Goal: Information Seeking & Learning: Check status

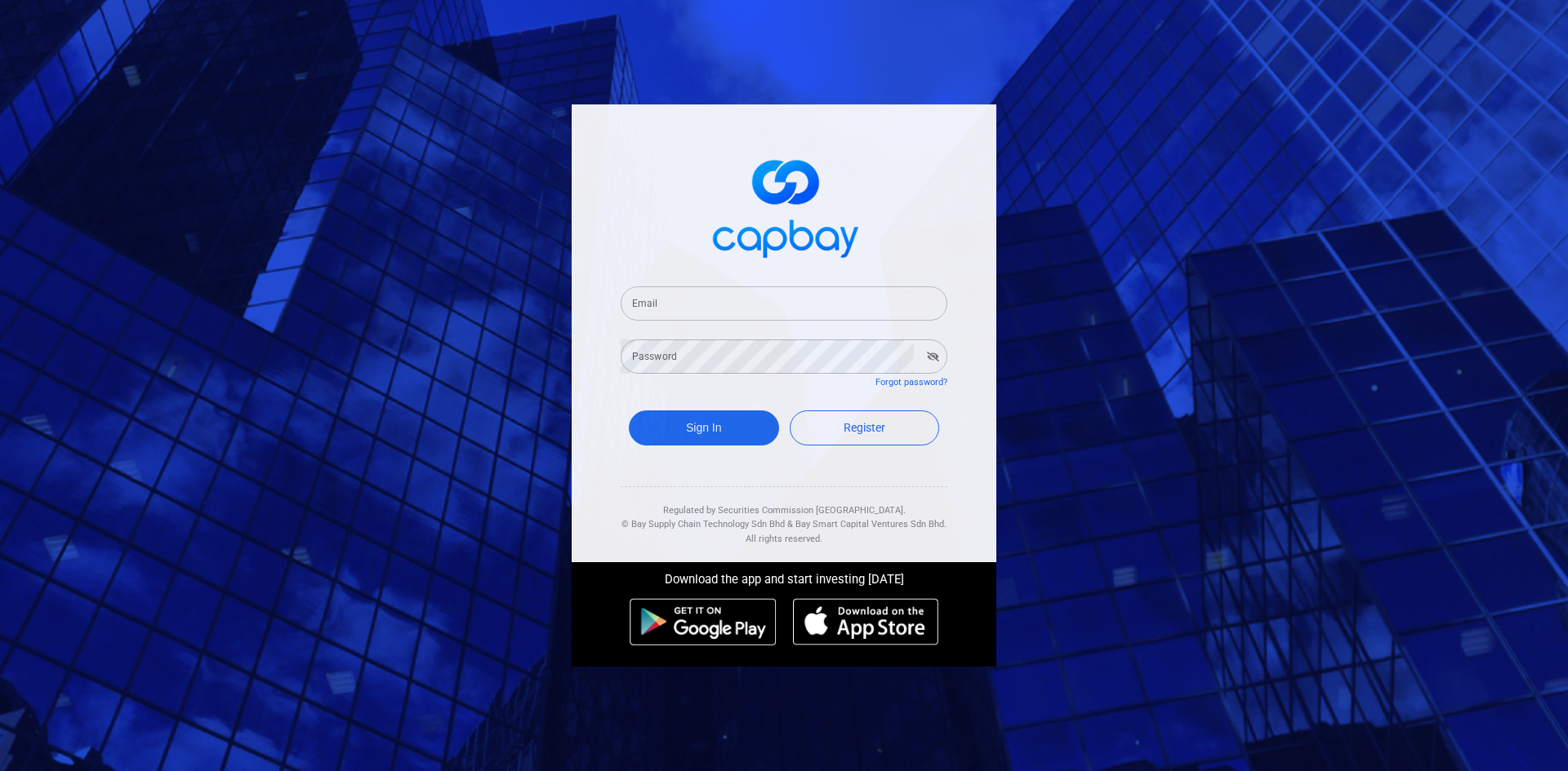
click at [700, 303] on input "Email" at bounding box center [784, 303] width 326 height 34
type input "[EMAIL_ADDRESS][DOMAIN_NAME]"
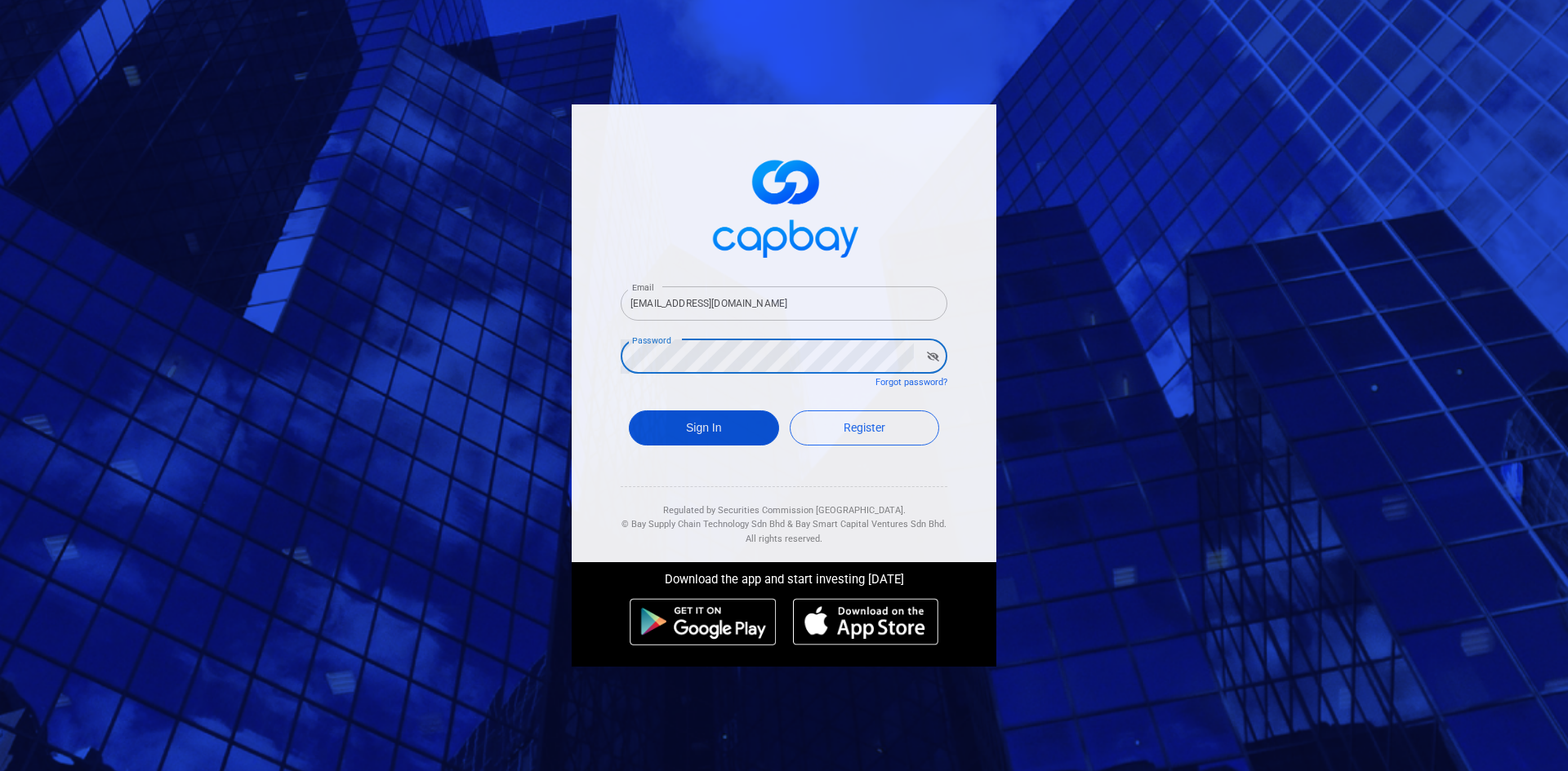
click at [704, 423] on button "Sign In" at bounding box center [703, 428] width 150 height 35
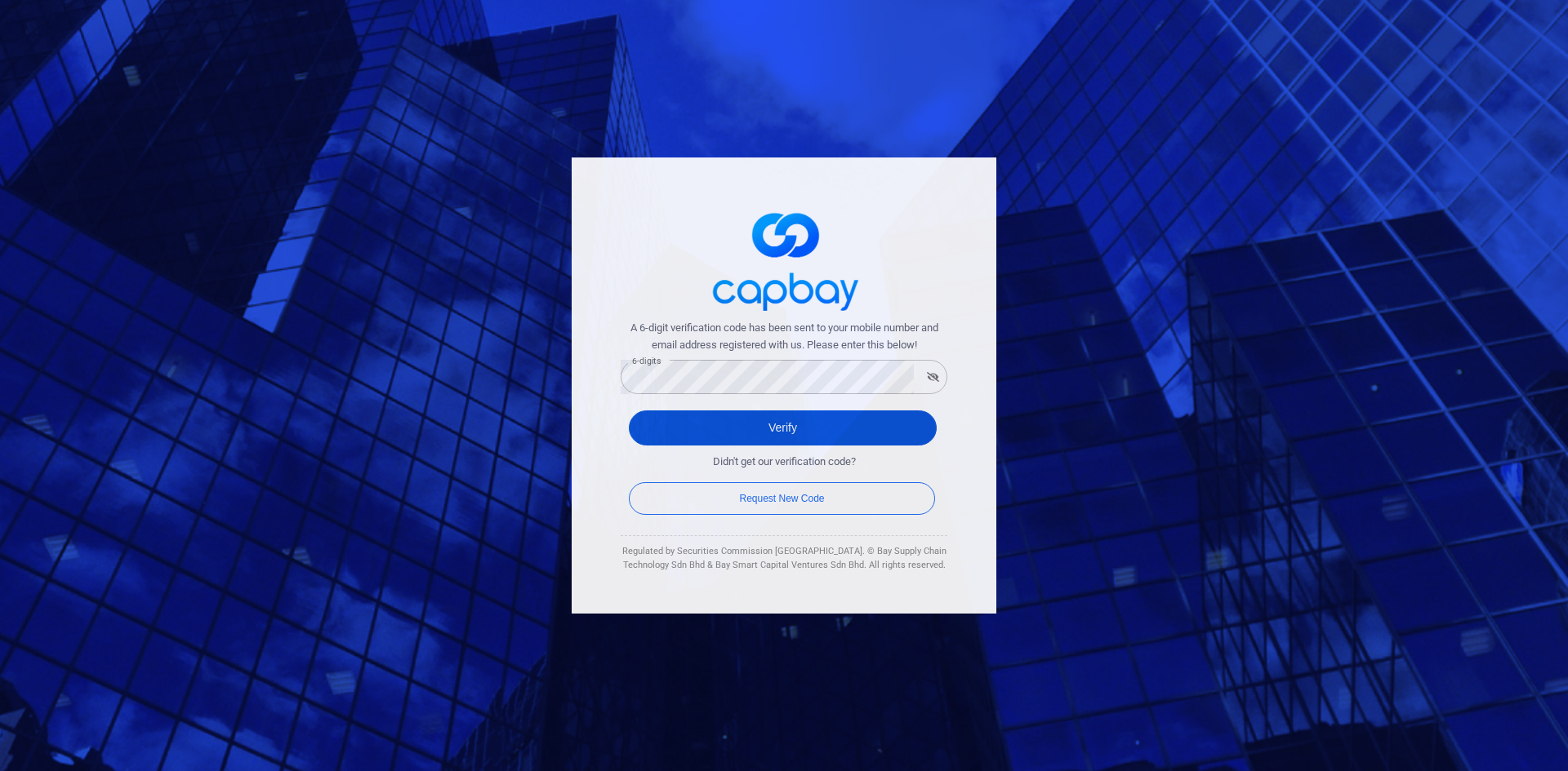
click at [734, 417] on button "Verify" at bounding box center [783, 428] width 307 height 35
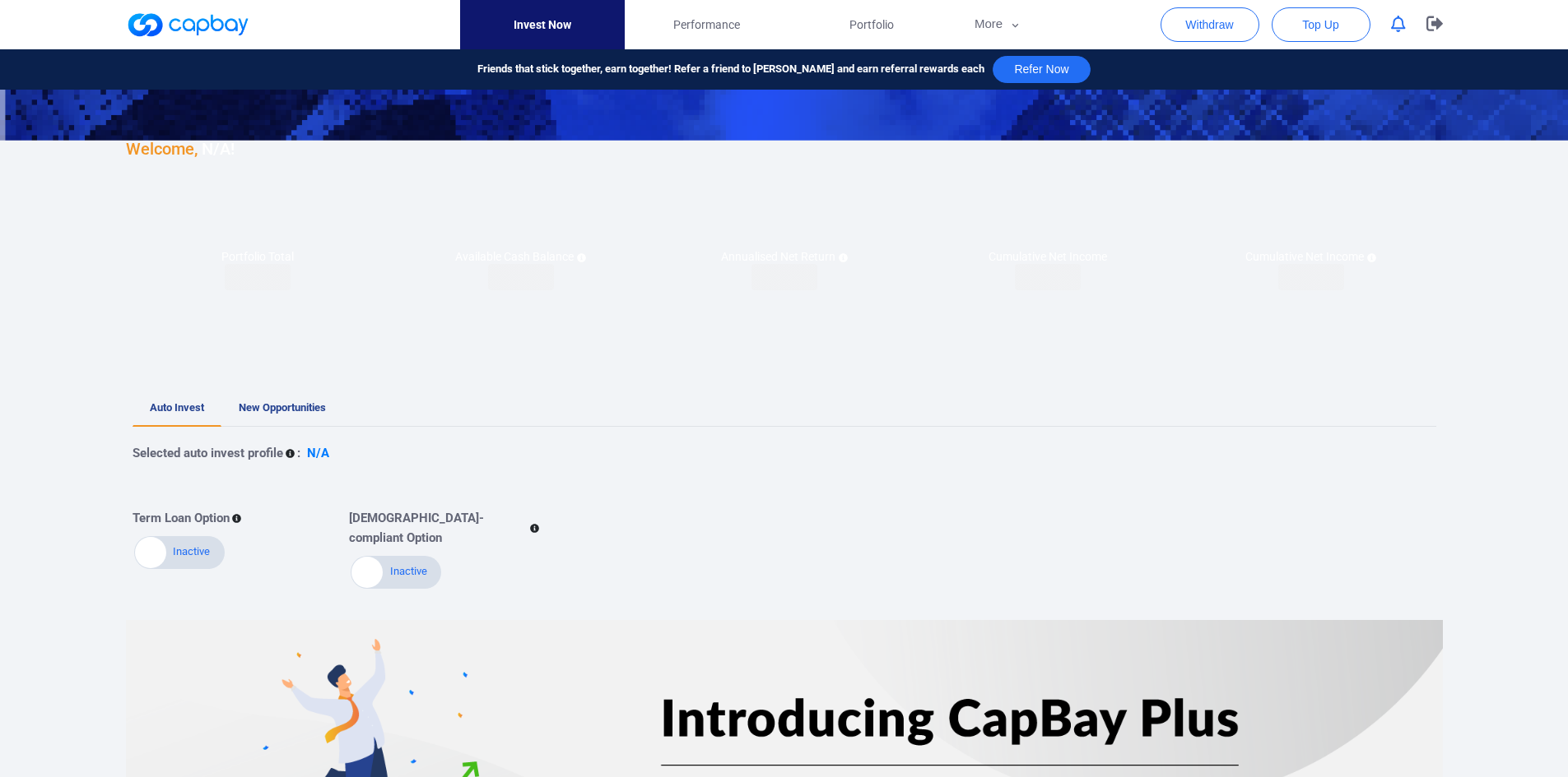
checkbox input "true"
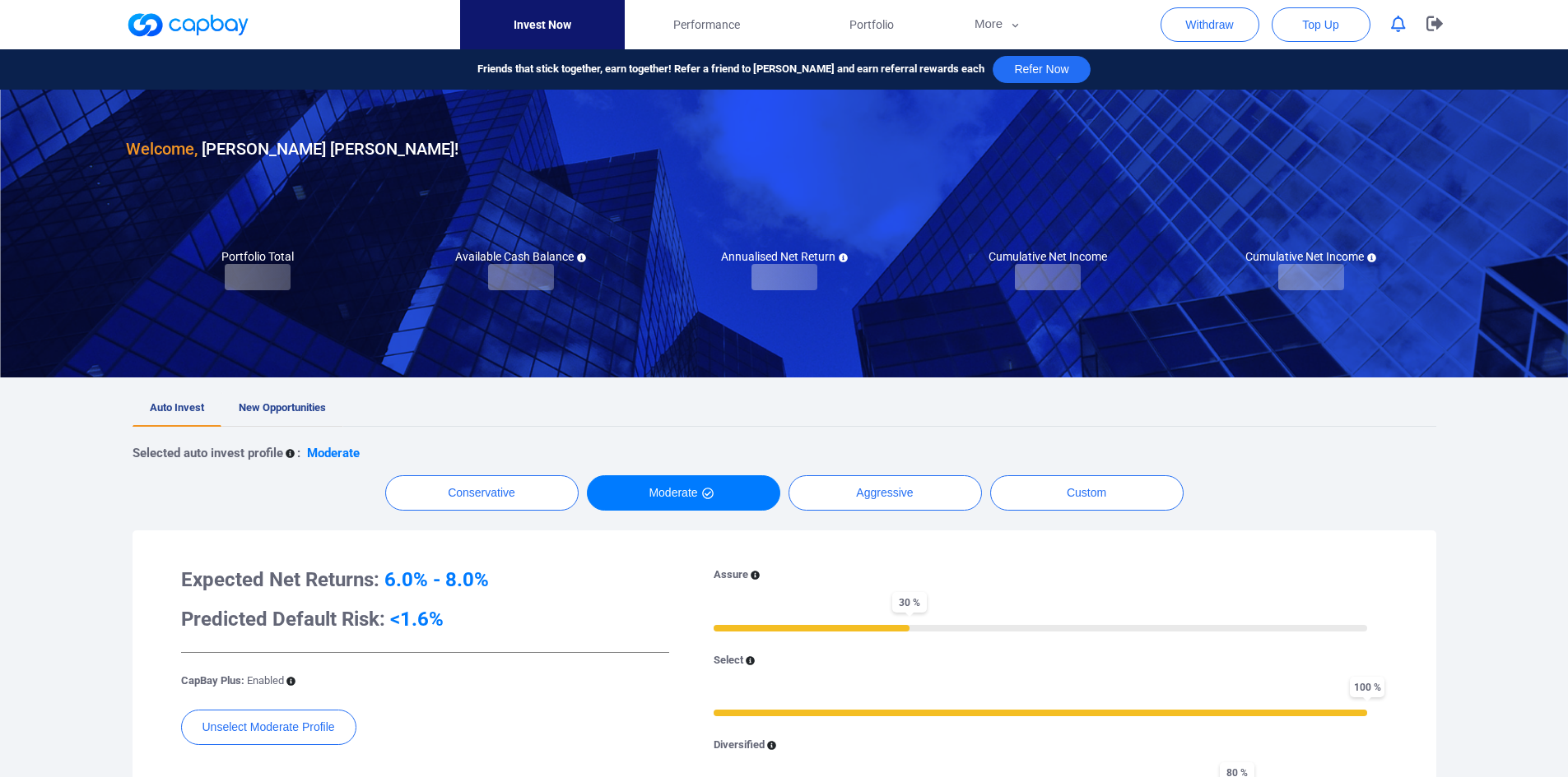
click at [280, 402] on span "New Opportunities" at bounding box center [282, 407] width 87 height 12
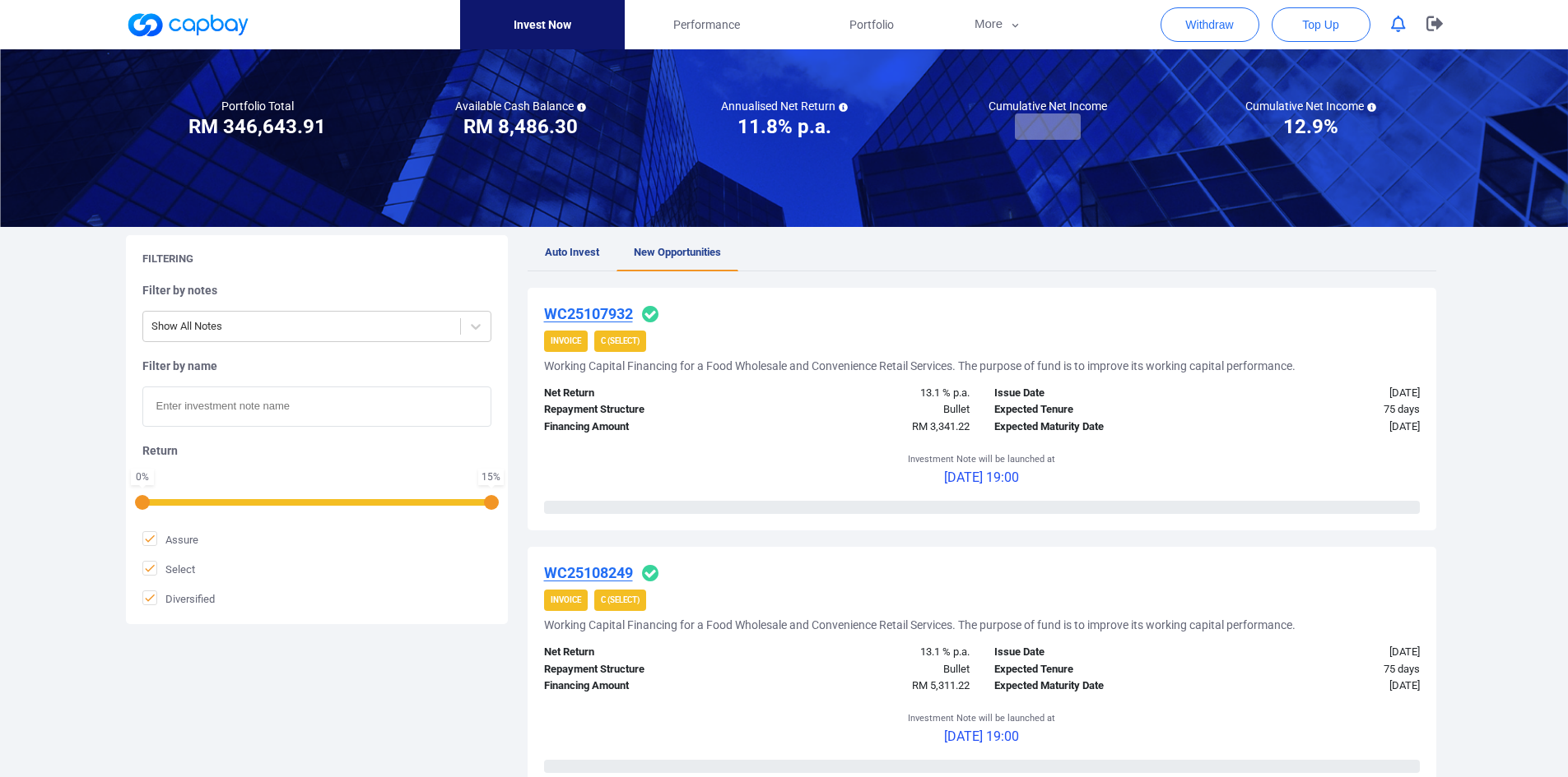
scroll to position [164, 0]
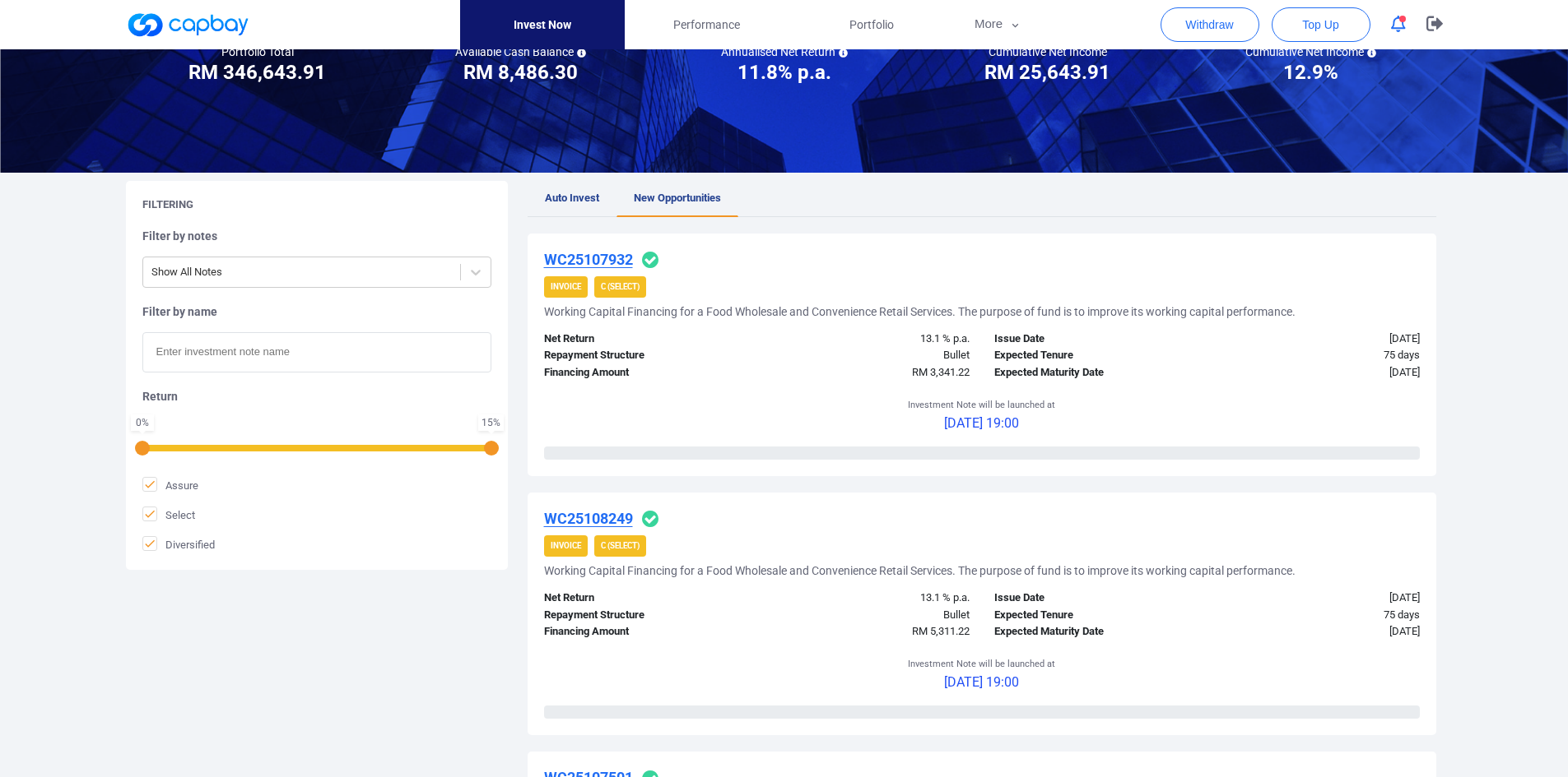
click at [250, 350] on input "text" at bounding box center [316, 352] width 349 height 40
paste input "iAWC25108500"
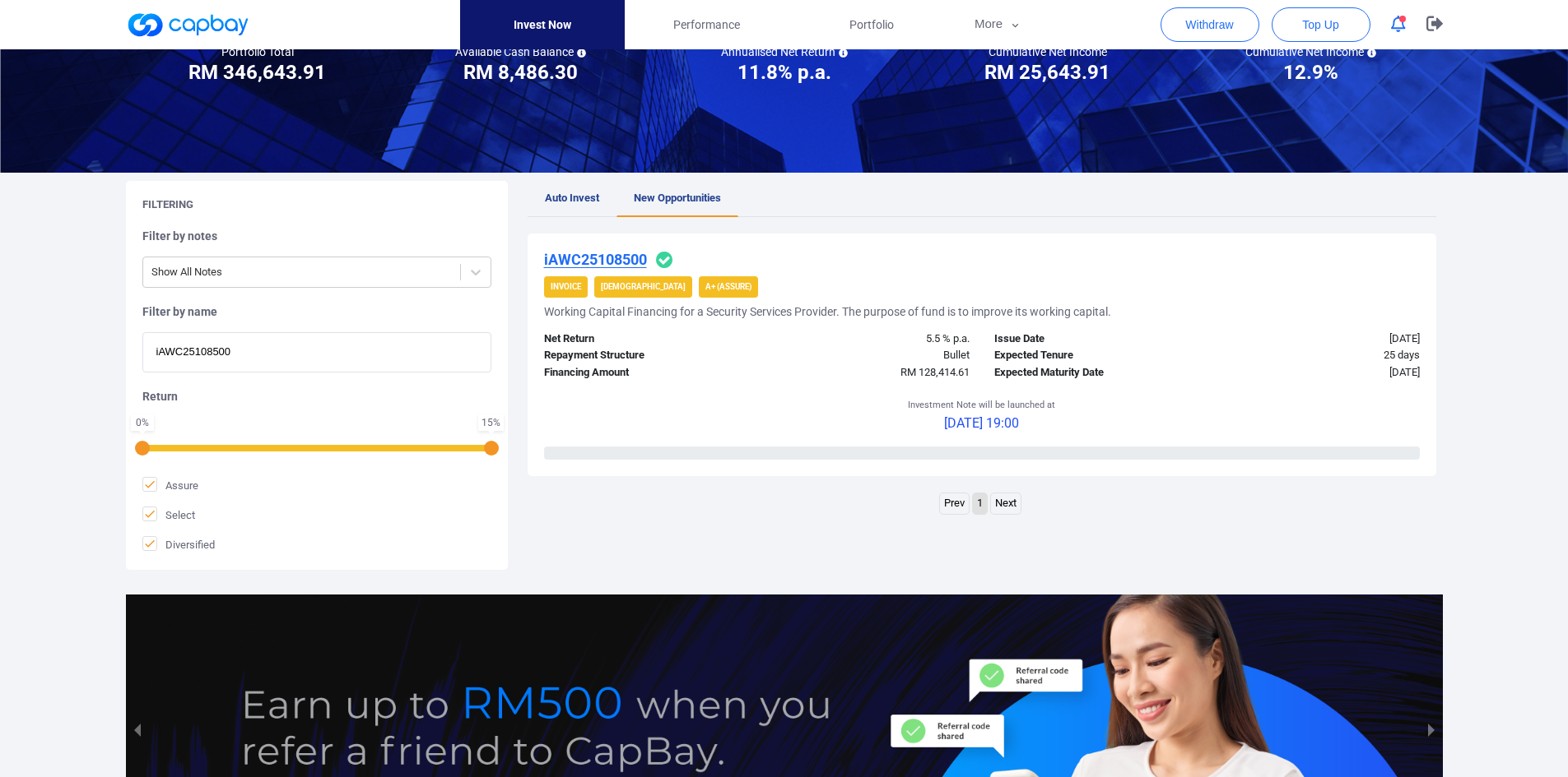
type input "iAWC25108500"
click at [609, 256] on u "iAWC25108500" at bounding box center [595, 259] width 103 height 17
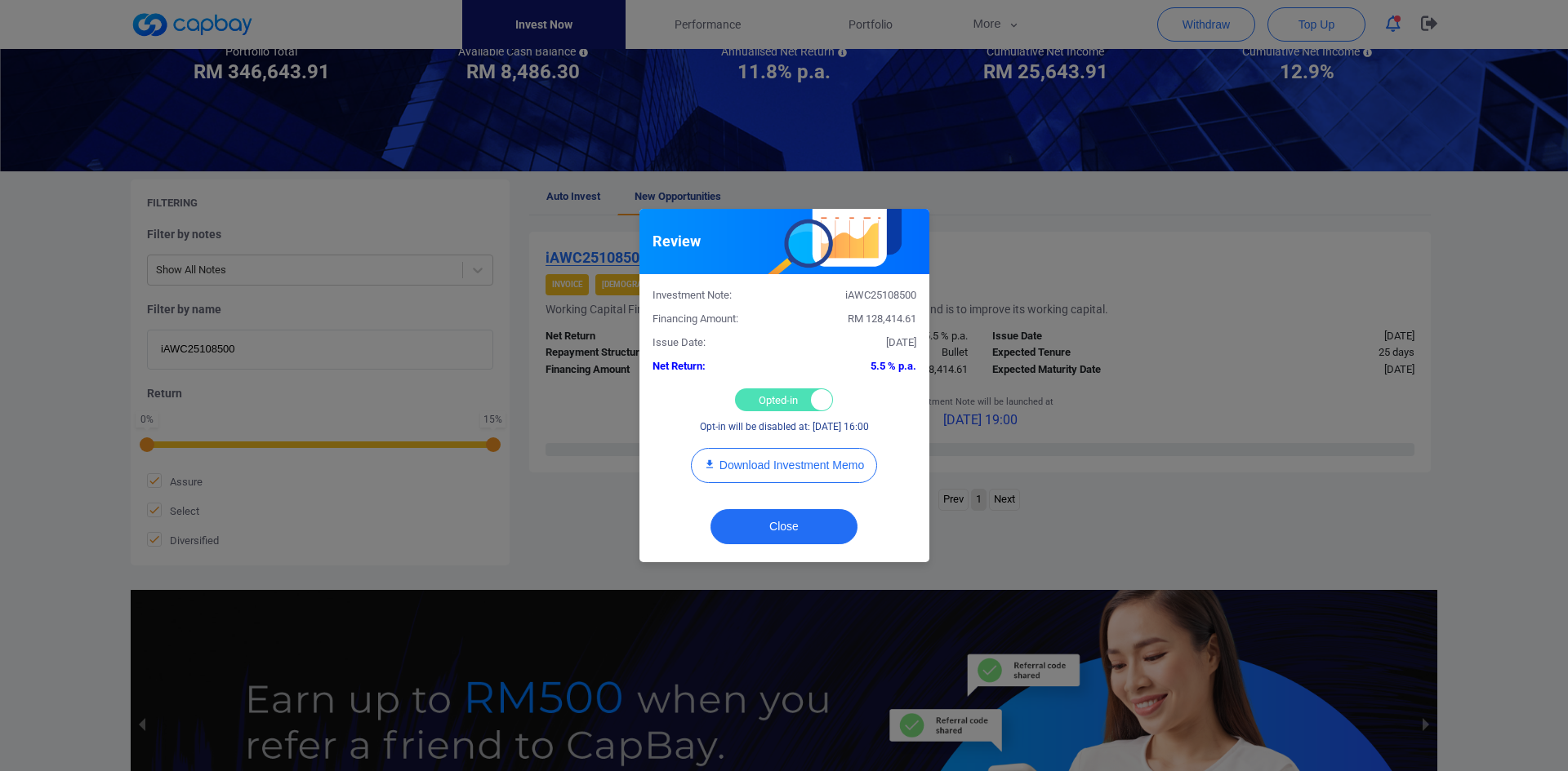
click at [777, 397] on div "Opted-in Opted-out" at bounding box center [784, 400] width 98 height 23
checkbox input "false"
click at [772, 527] on button "Close" at bounding box center [784, 526] width 147 height 35
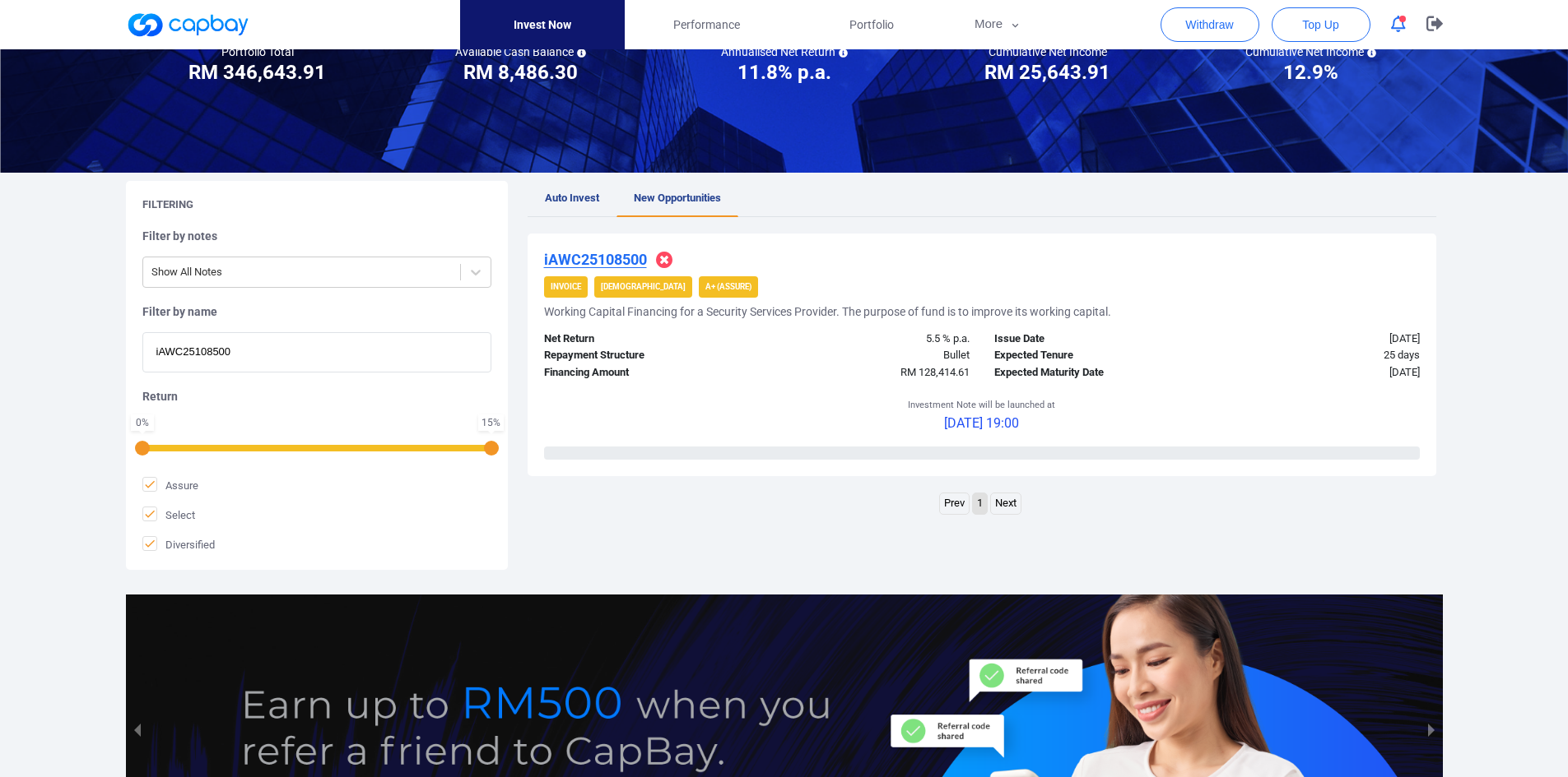
drag, startPoint x: 62, startPoint y: 340, endPoint x: -39, endPoint y: 340, distance: 101.0
click at [0, 340] on html "Invest Now Performance Portfolio More Transaction My Statements My Profile FAQs…" at bounding box center [784, 400] width 1568 height 1128
paste input "WC25108558"
type input "iWC25108558"
click at [602, 261] on u "iWC25108558" at bounding box center [590, 259] width 93 height 17
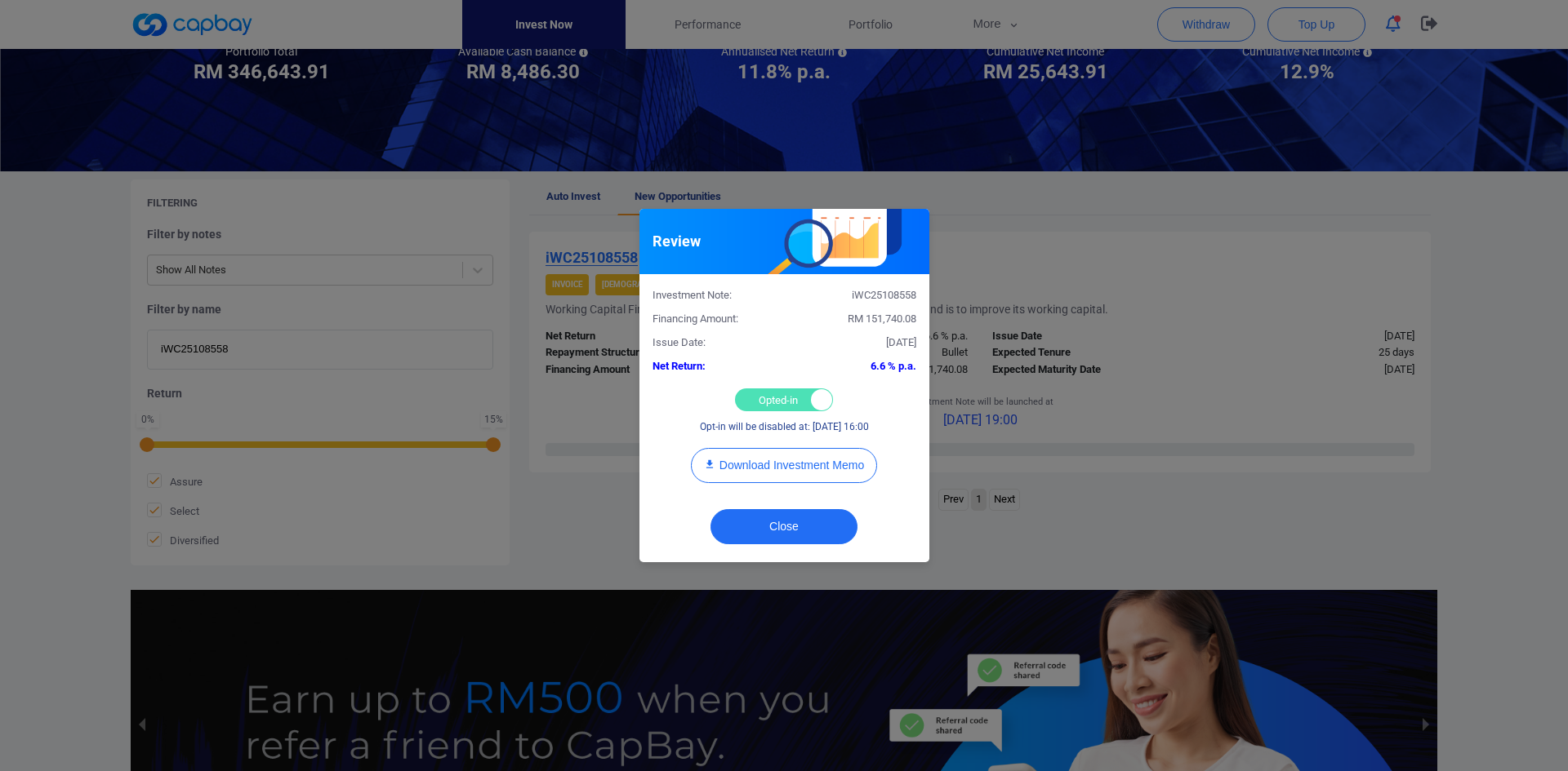
click at [755, 396] on div "Opted-in Opted-out" at bounding box center [784, 400] width 98 height 23
checkbox input "false"
click at [752, 497] on div "Download Investment Memo" at bounding box center [784, 473] width 289 height 52
click at [768, 514] on button "Close" at bounding box center [784, 526] width 147 height 35
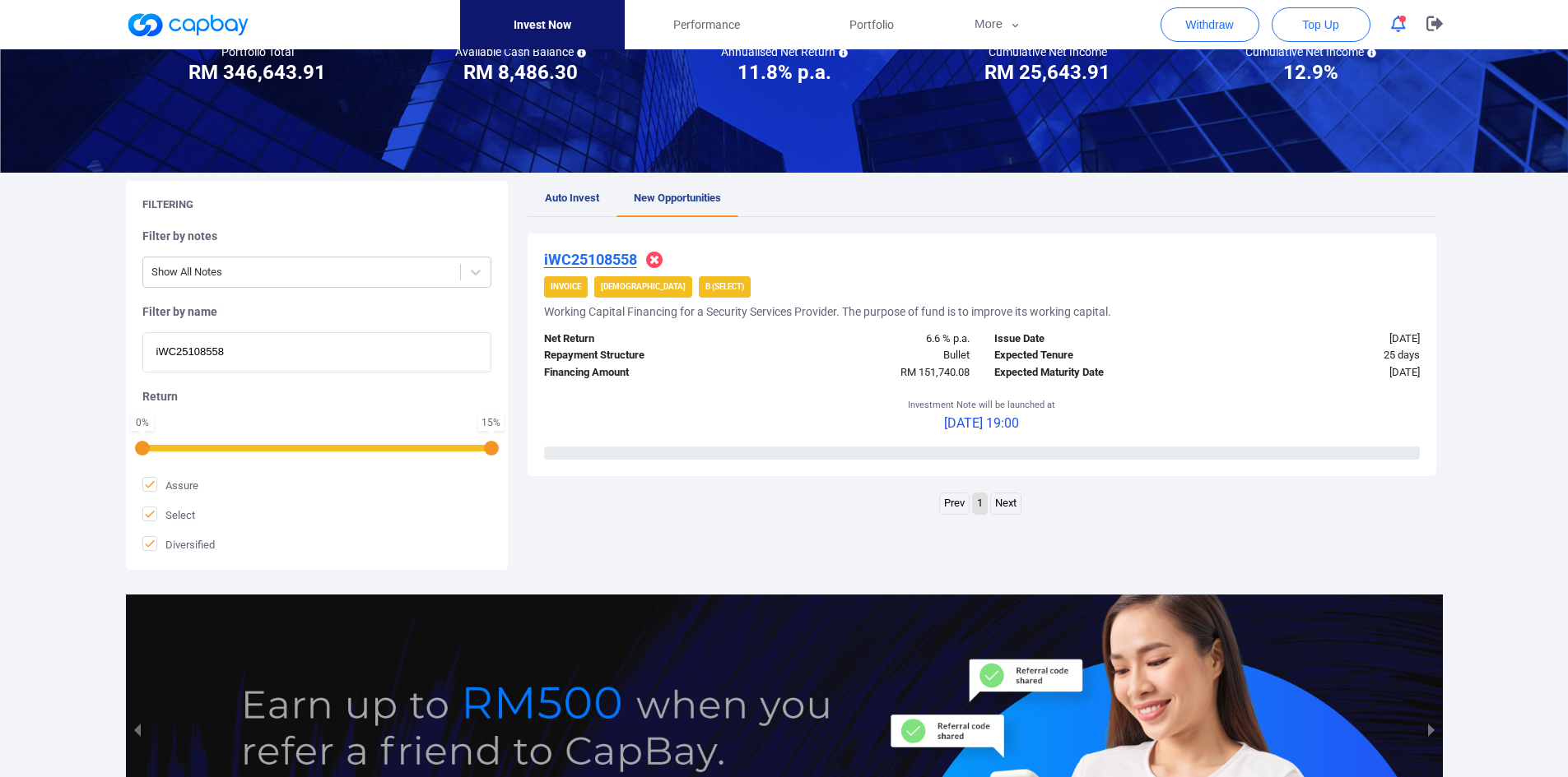
paste input "IF25105437"
drag, startPoint x: 272, startPoint y: 353, endPoint x: 7, endPoint y: 354, distance: 265.0
click at [7, 354] on div "Welcome, [PERSON_NAME] [PERSON_NAME] ! Portfolio Total Portfolio Total RM *****…" at bounding box center [784, 384] width 1568 height 997
type input "iIF25105437"
click at [571, 261] on u "iIF25105437" at bounding box center [584, 259] width 83 height 17
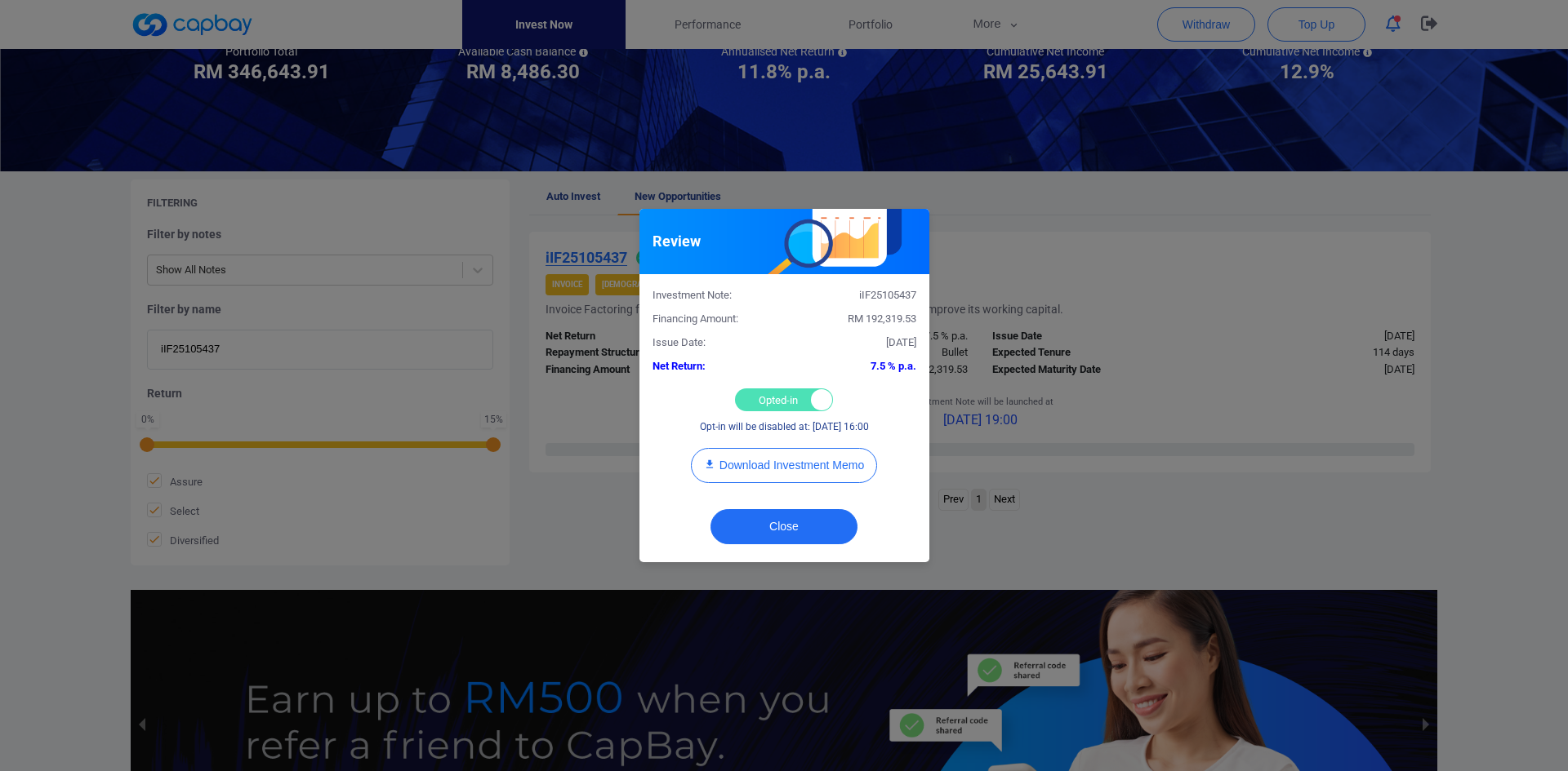
click at [767, 394] on div "Opted-in Opted-out" at bounding box center [784, 400] width 98 height 23
checkbox input "false"
click at [764, 516] on button "Close" at bounding box center [784, 526] width 147 height 35
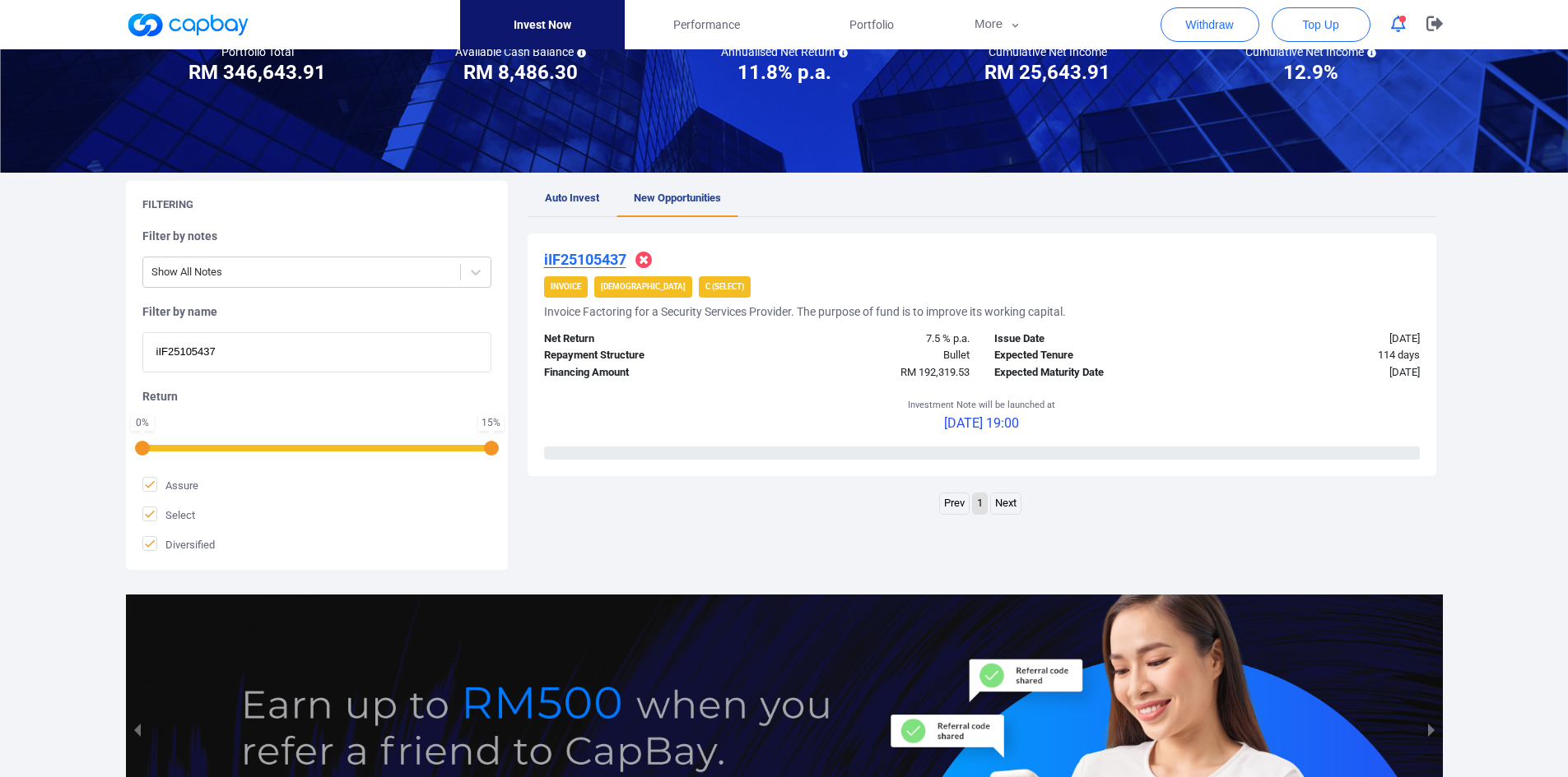
drag, startPoint x: 267, startPoint y: 351, endPoint x: -34, endPoint y: 341, distance: 301.2
click at [0, 341] on html "Invest Now Performance Portfolio More Transaction My Statements My Profile FAQs…" at bounding box center [784, 400] width 1568 height 1128
paste input "AWC25108110"
type input "AWC25108110"
click at [600, 261] on u "AWC25108110" at bounding box center [593, 259] width 99 height 17
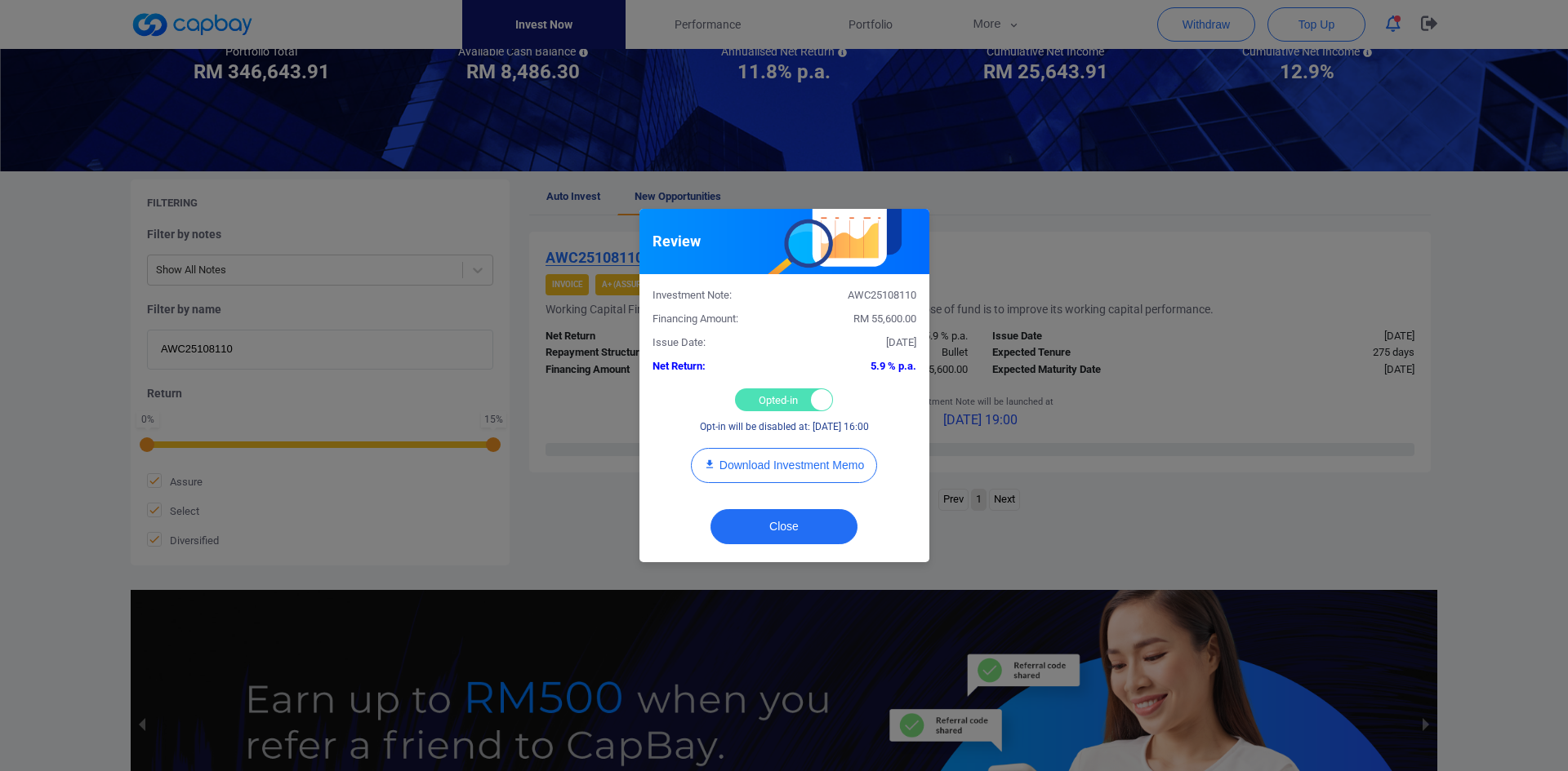
click at [759, 398] on div "Opted-in Opted-out" at bounding box center [784, 400] width 98 height 23
checkbox input "false"
click at [777, 533] on button "Close" at bounding box center [784, 526] width 147 height 35
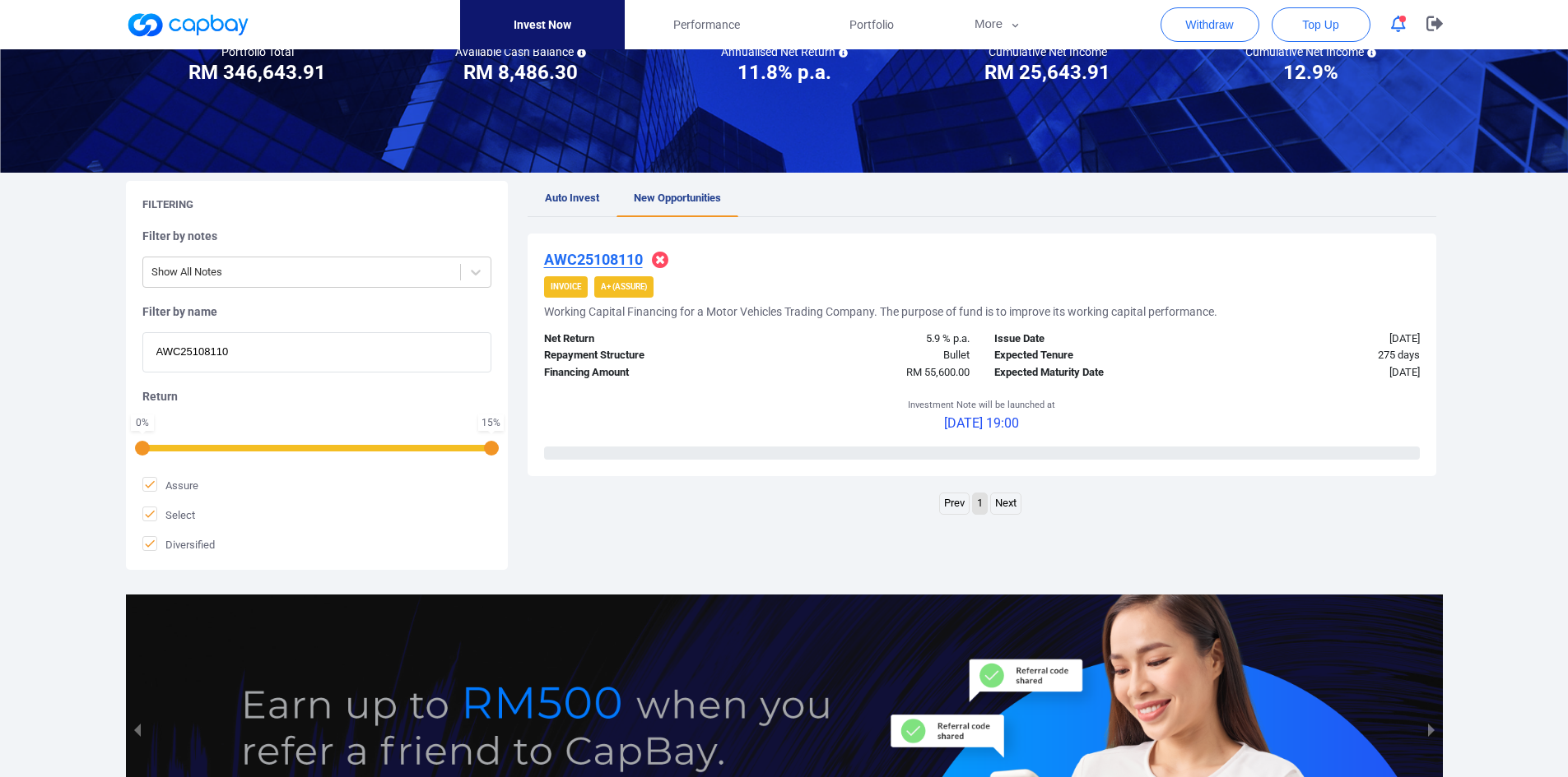
drag, startPoint x: 251, startPoint y: 341, endPoint x: 82, endPoint y: 336, distance: 169.1
click at [82, 336] on div "Welcome, [PERSON_NAME] [PERSON_NAME] ! Portfolio Total Portfolio Total RM *****…" at bounding box center [784, 384] width 1568 height 997
paste input "iAWC25103574"
type input "iAWC25103574"
click at [599, 257] on u "iAWC25103574" at bounding box center [595, 259] width 103 height 17
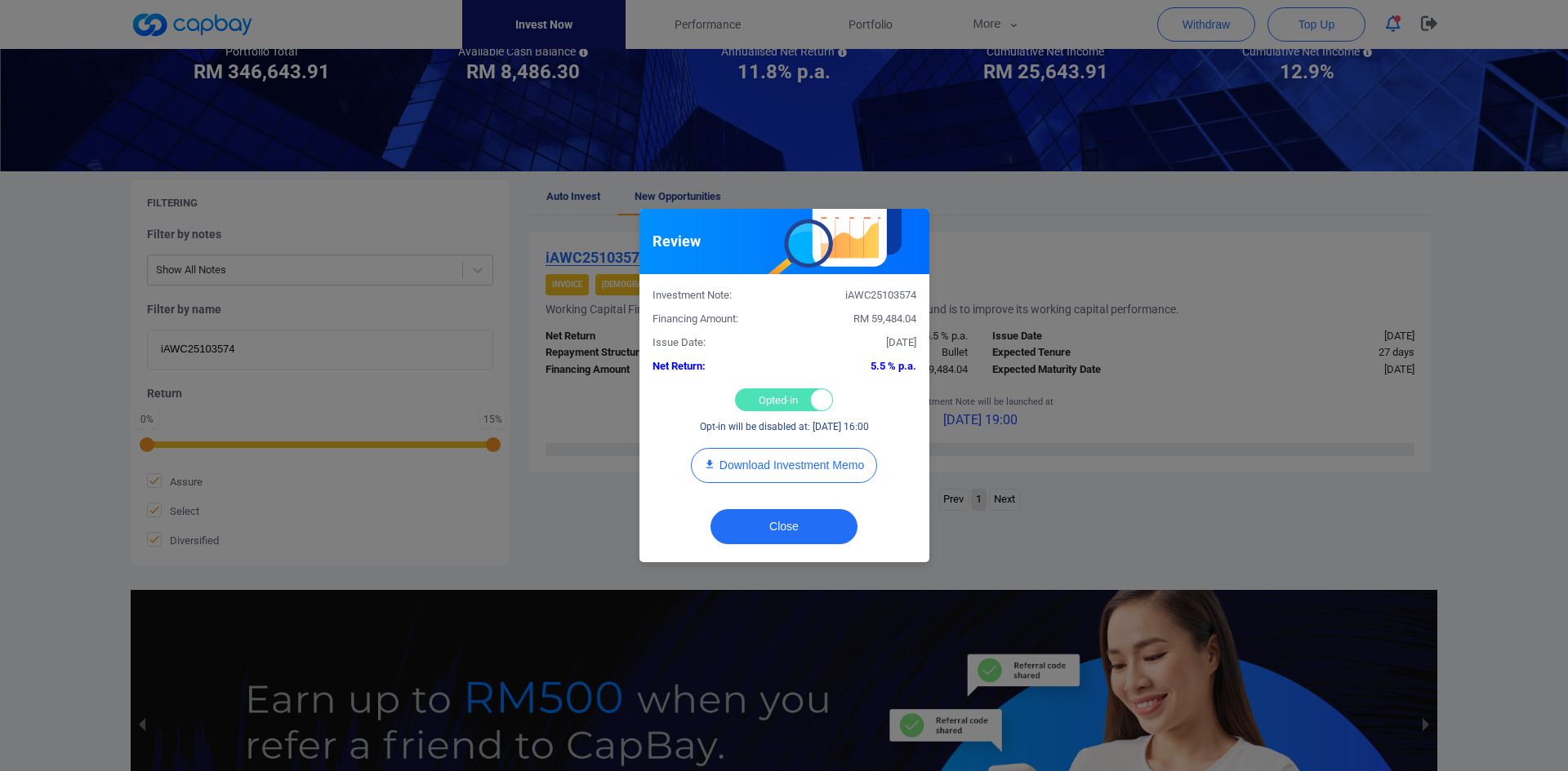
click at [776, 390] on div "Opted-in Opted-out" at bounding box center [784, 400] width 98 height 23
checkbox input "false"
click at [784, 515] on button "Close" at bounding box center [784, 526] width 147 height 35
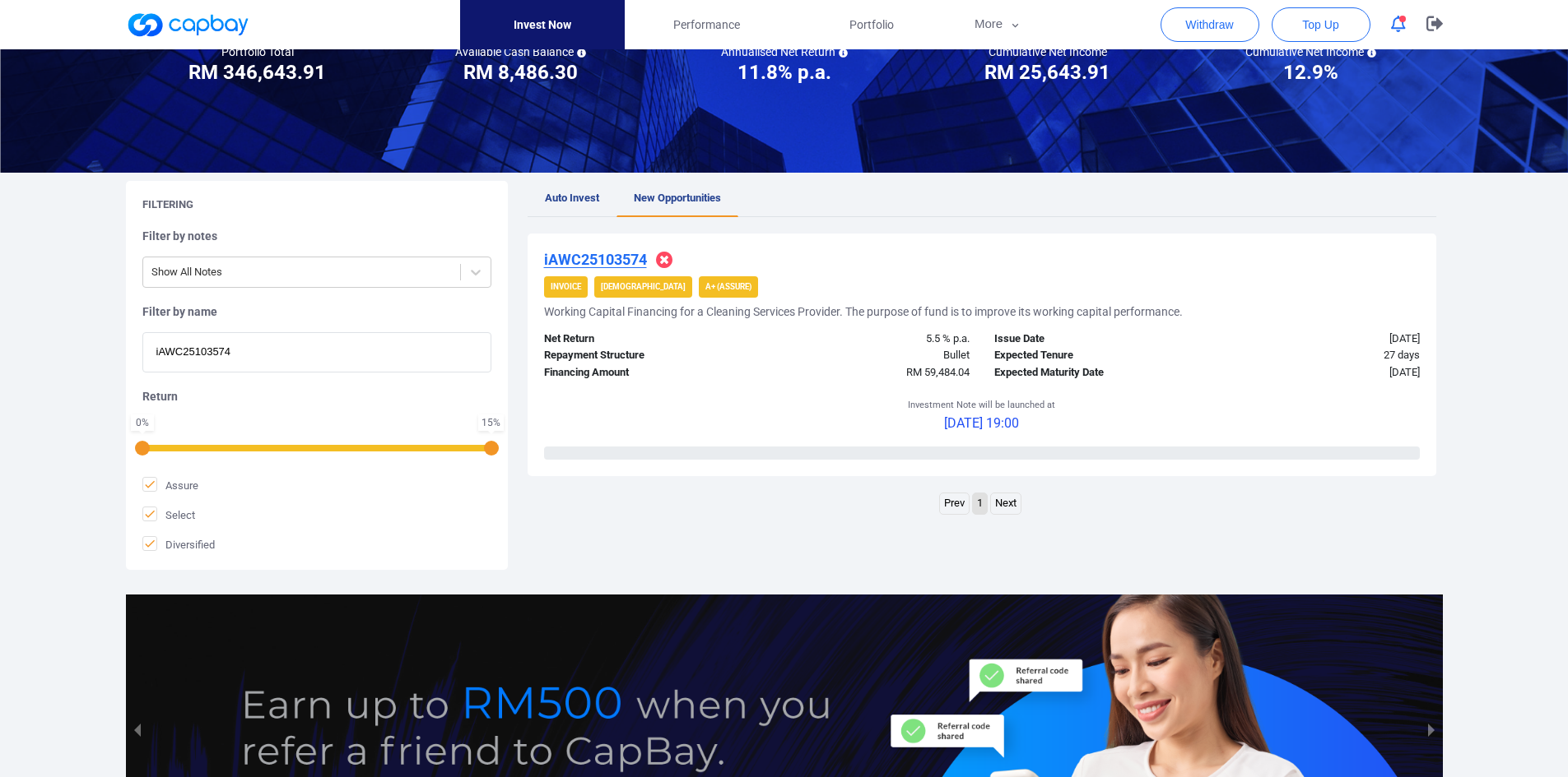
drag, startPoint x: 49, startPoint y: 333, endPoint x: 40, endPoint y: 329, distance: 9.8
click at [52, 332] on div "Welcome, [PERSON_NAME] [PERSON_NAME] ! Portfolio Total Portfolio Total RM *****…" at bounding box center [784, 384] width 1568 height 997
paste input "WC25101853"
type input "WC25101853"
click at [593, 255] on u "WC25101853" at bounding box center [588, 259] width 89 height 17
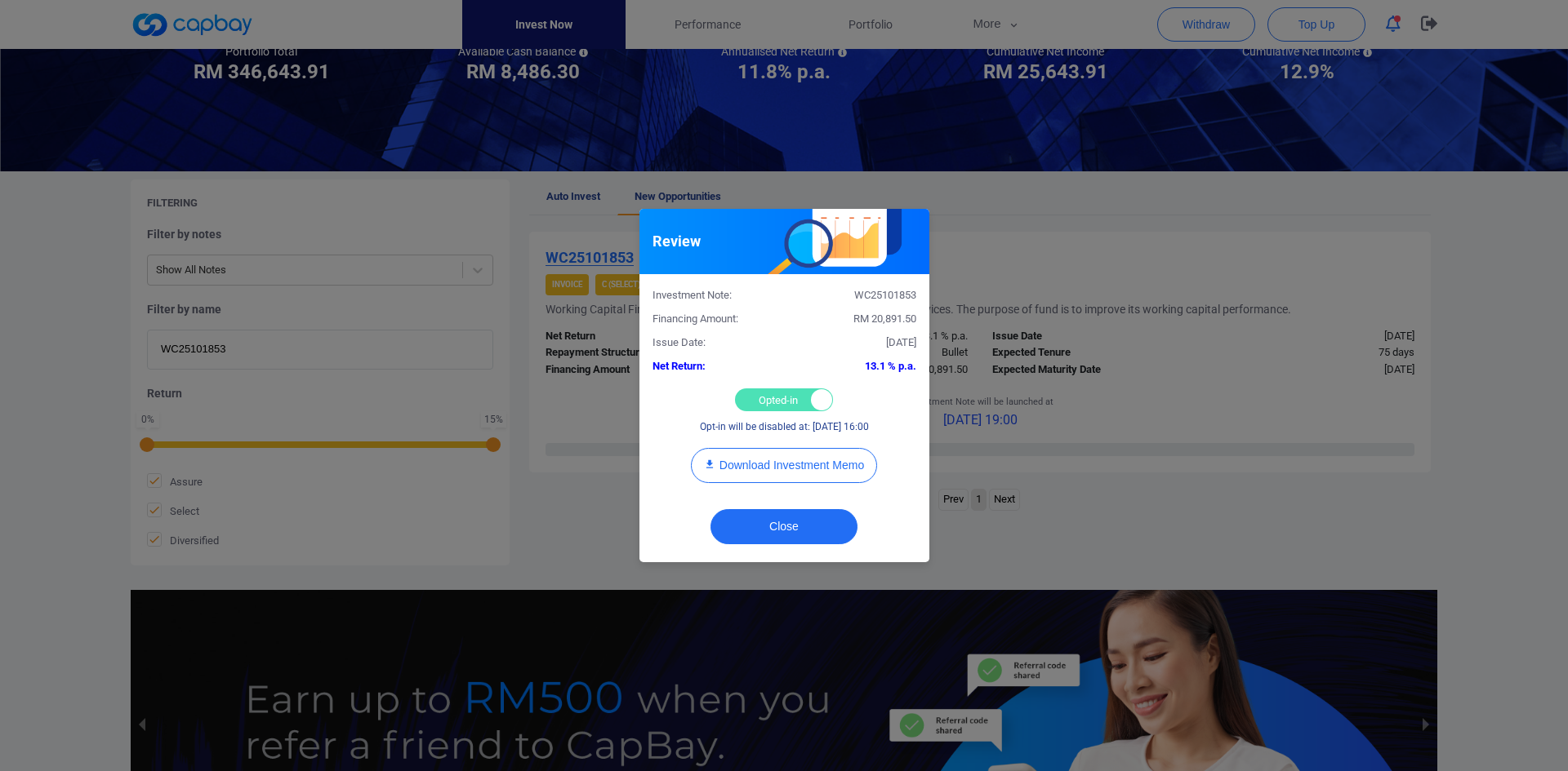
click at [786, 393] on div "Opted-in Opted-out" at bounding box center [784, 400] width 98 height 23
checkbox input "false"
click at [776, 528] on button "Close" at bounding box center [784, 526] width 147 height 35
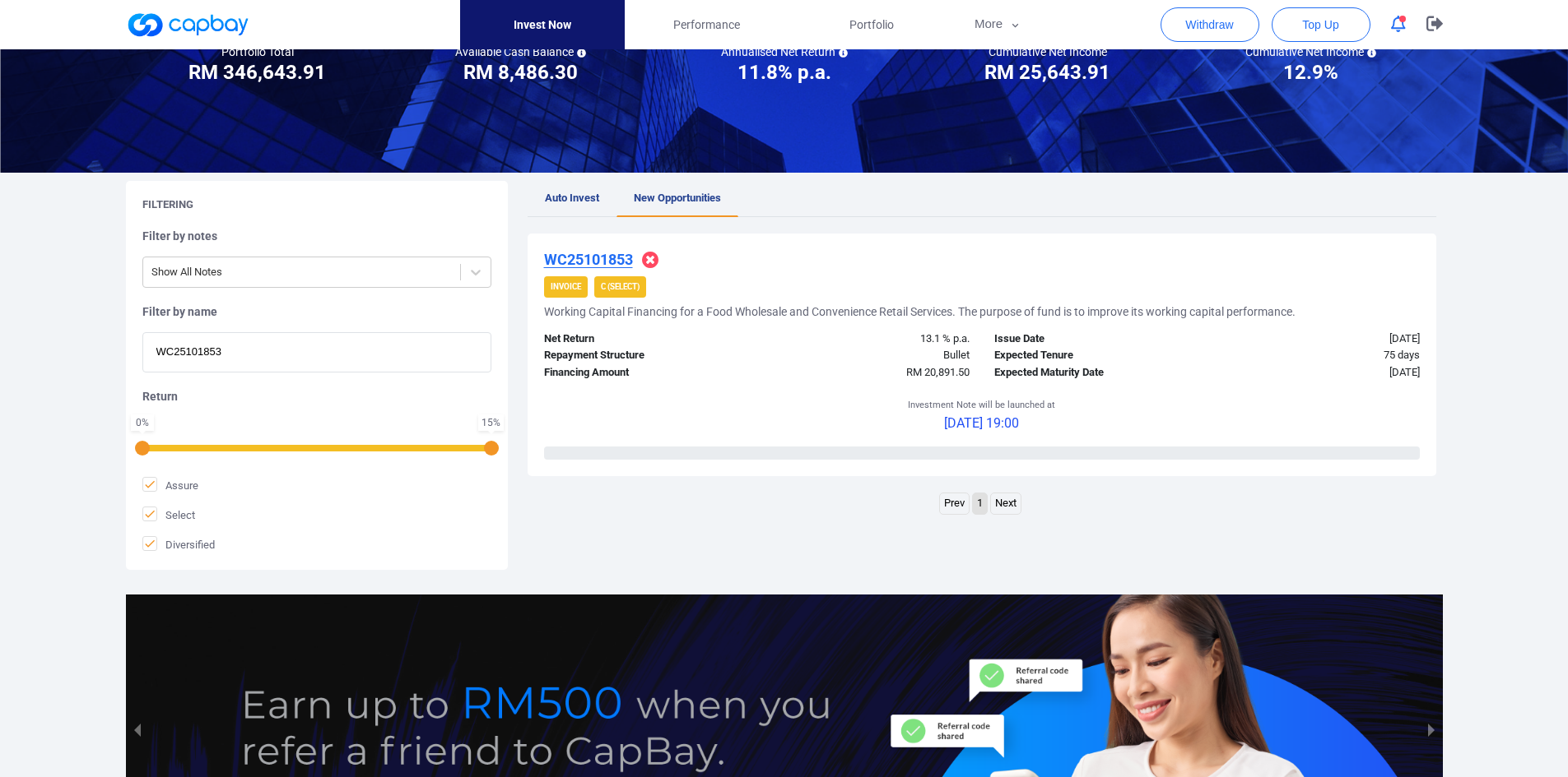
click at [611, 253] on u "WC25101853" at bounding box center [588, 259] width 89 height 17
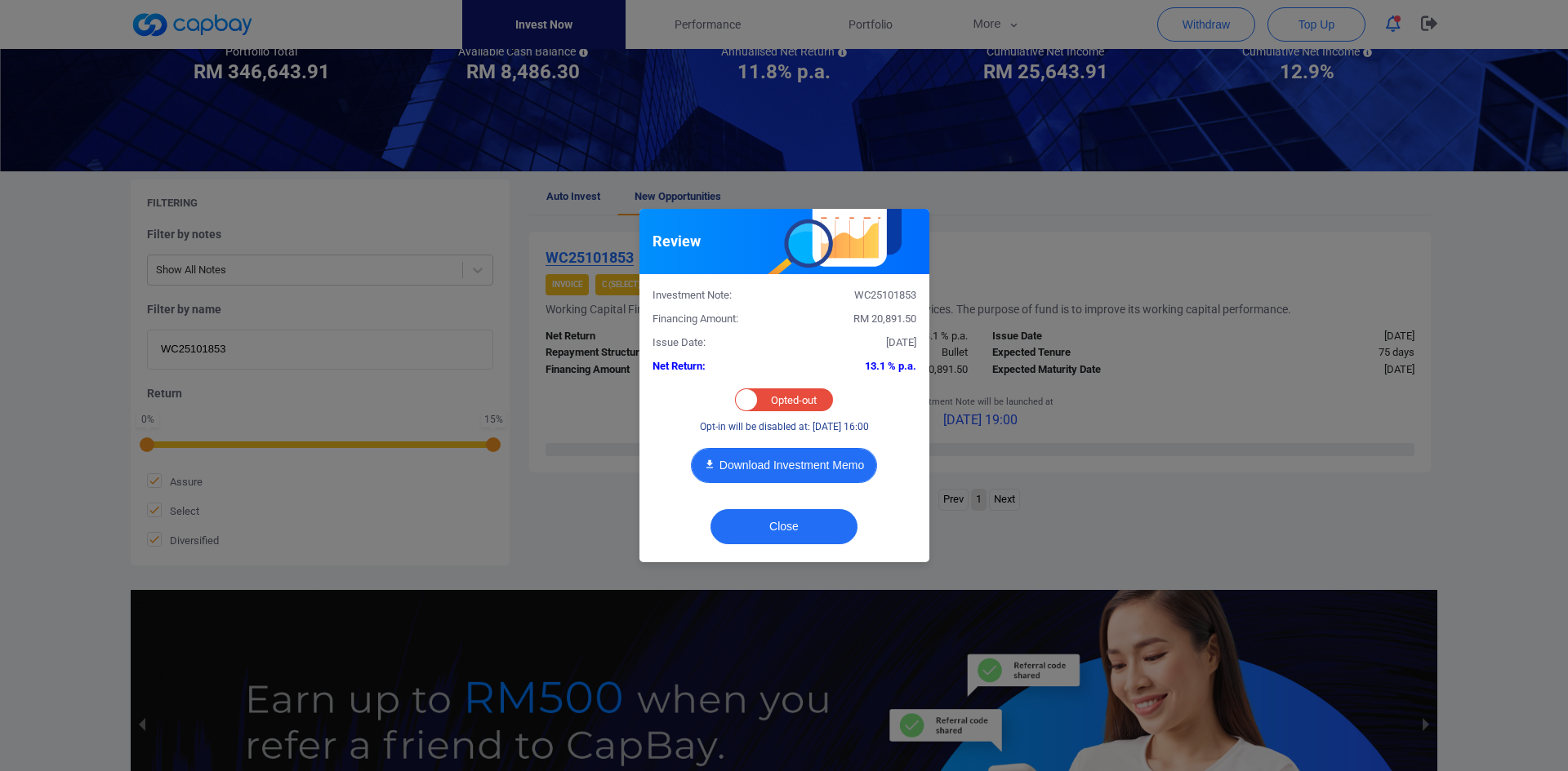
click at [808, 468] on button "Download Investment Memo" at bounding box center [784, 465] width 186 height 35
click at [792, 528] on button "Close" at bounding box center [784, 526] width 147 height 35
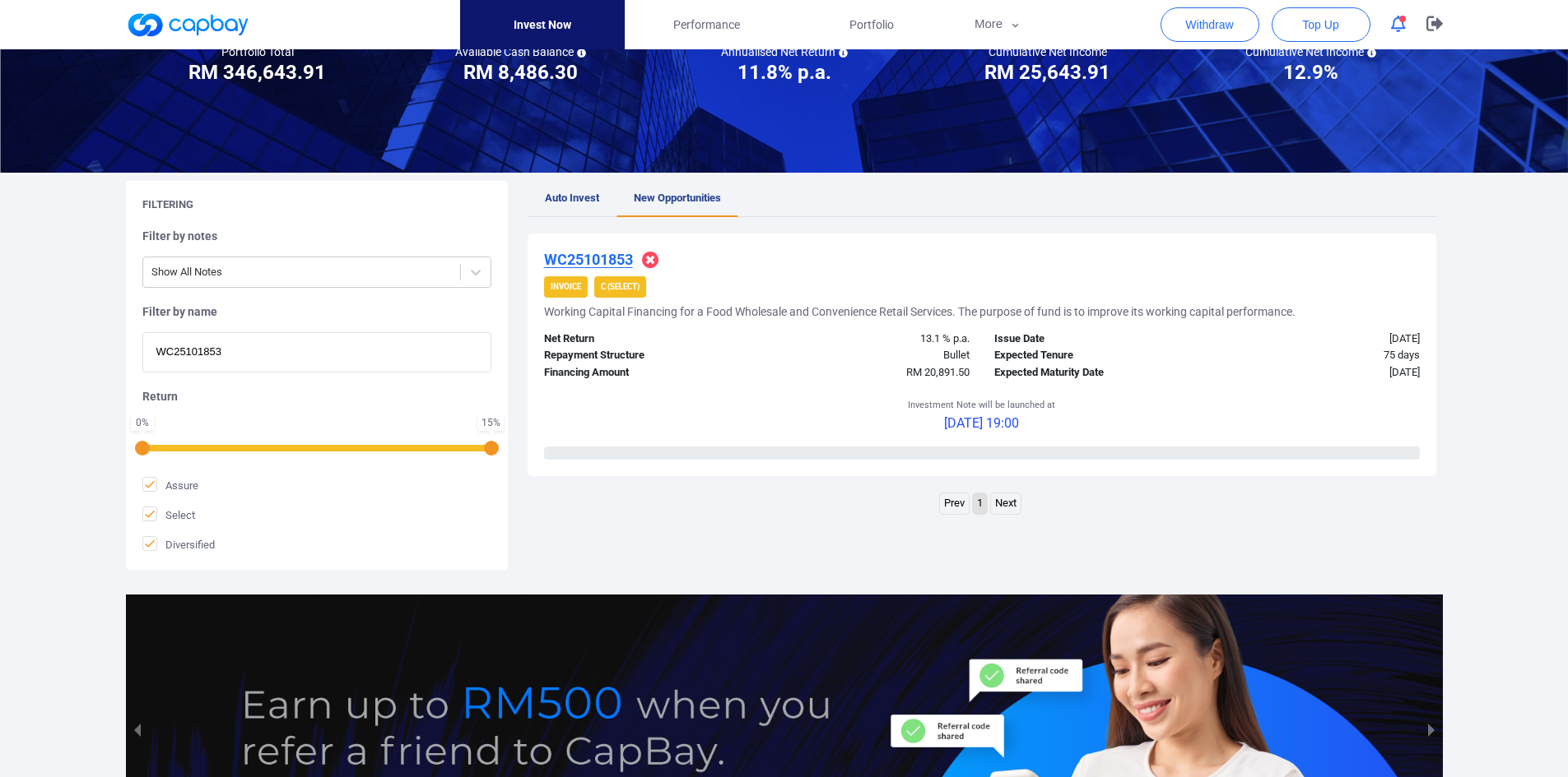
drag, startPoint x: 299, startPoint y: 353, endPoint x: -29, endPoint y: 345, distance: 328.1
click at [0, 345] on html "Invest Now Performance Portfolio More Transaction My Statements My Profile FAQs…" at bounding box center [784, 400] width 1568 height 1128
paste input "249"
type input "WC25101249"
click at [605, 264] on u "WC25101249" at bounding box center [588, 259] width 89 height 17
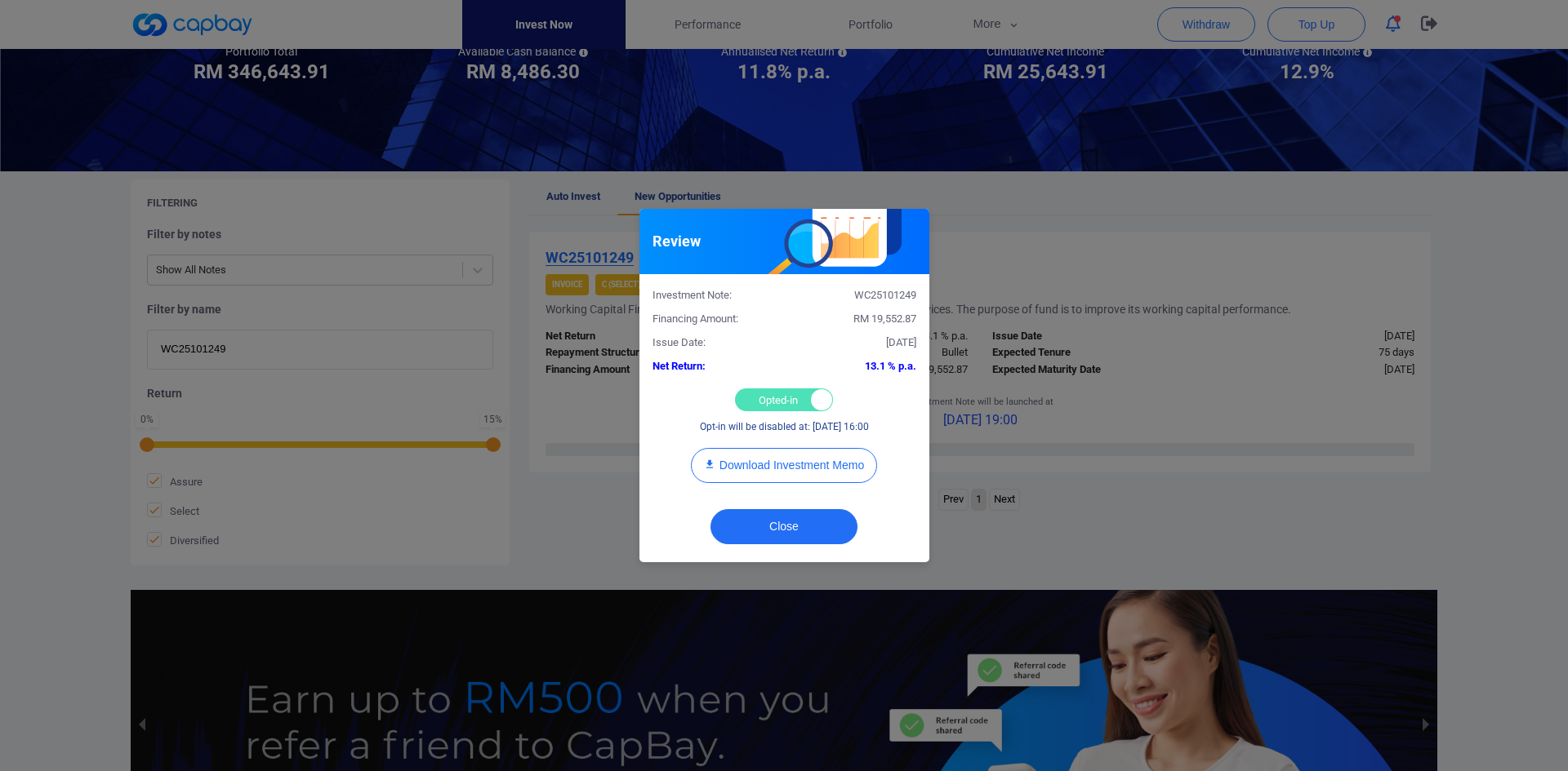
click at [751, 405] on div "Opted-in Opted-out" at bounding box center [784, 400] width 98 height 23
checkbox input "false"
click at [785, 529] on button "Close" at bounding box center [784, 526] width 147 height 35
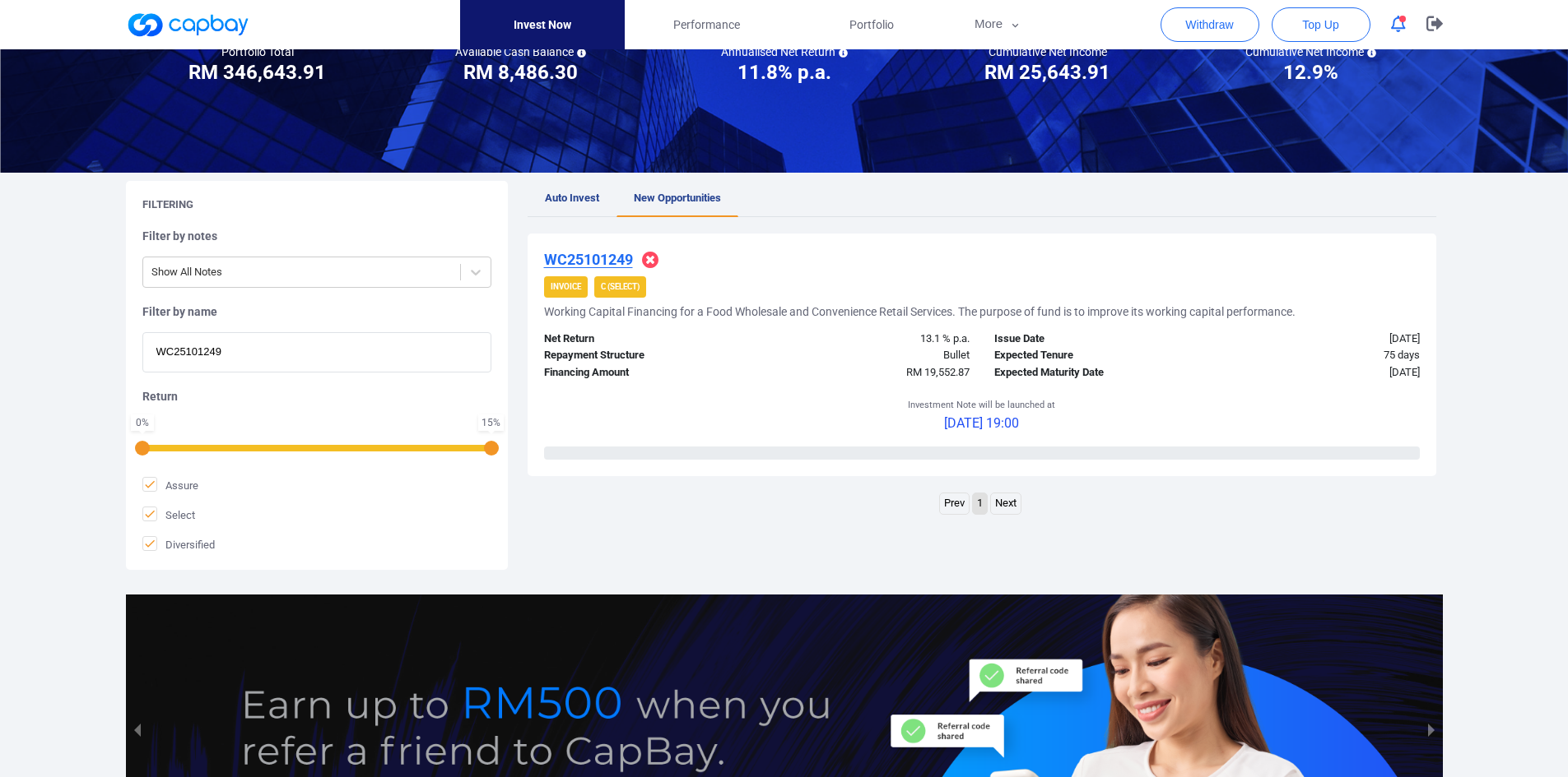
drag, startPoint x: 280, startPoint y: 339, endPoint x: 274, endPoint y: 347, distance: 10.0
click at [274, 345] on input "WC25101249" at bounding box center [316, 352] width 349 height 40
drag, startPoint x: 274, startPoint y: 347, endPoint x: -93, endPoint y: 347, distance: 367.0
click at [0, 347] on html "Invest Now Performance Portfolio More Transaction My Statements My Profile FAQs…" at bounding box center [784, 400] width 1568 height 1128
paste input "WC25107501"
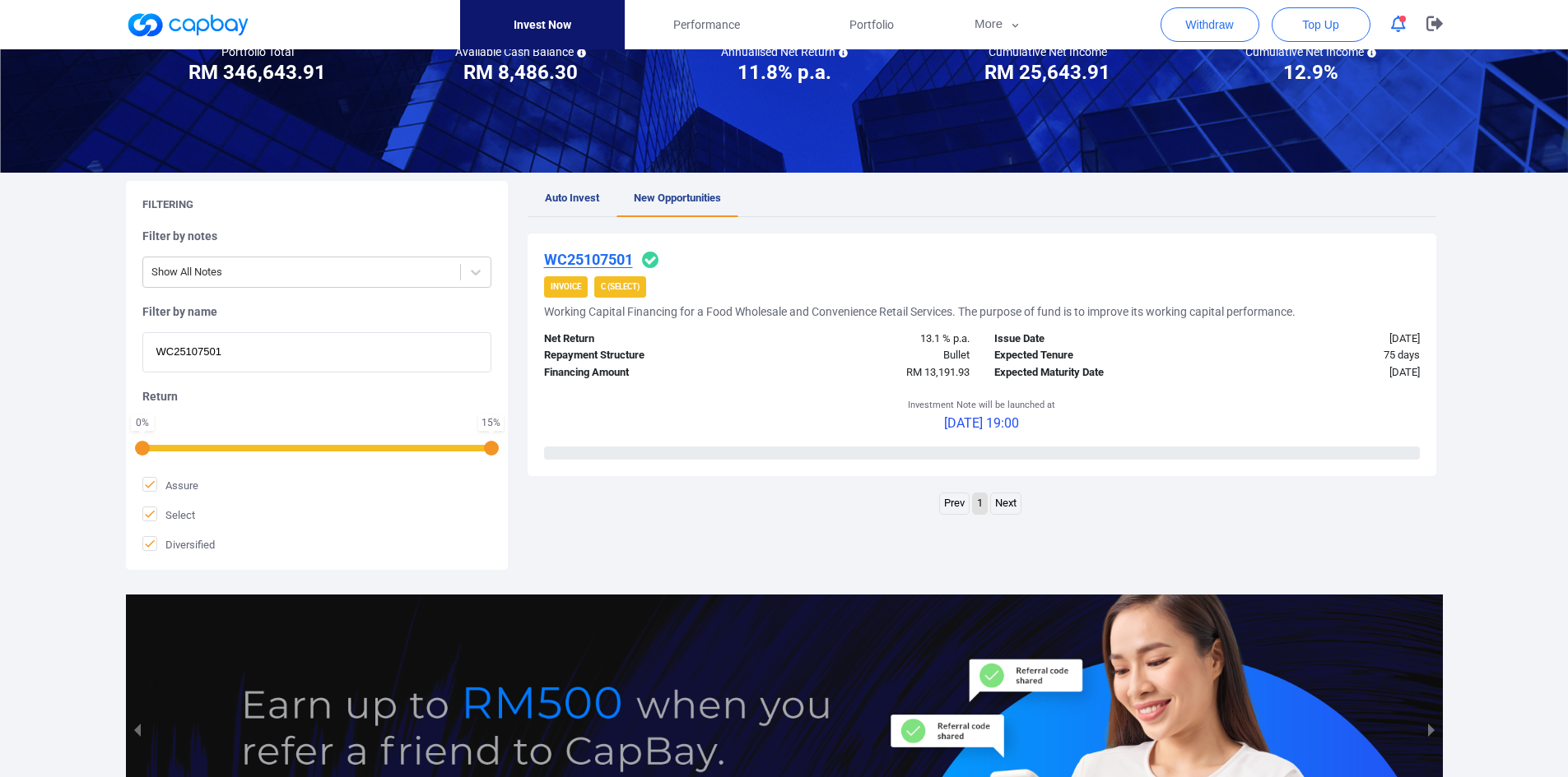
type input "WC25107501"
click at [579, 257] on u "WC25107501" at bounding box center [588, 259] width 89 height 17
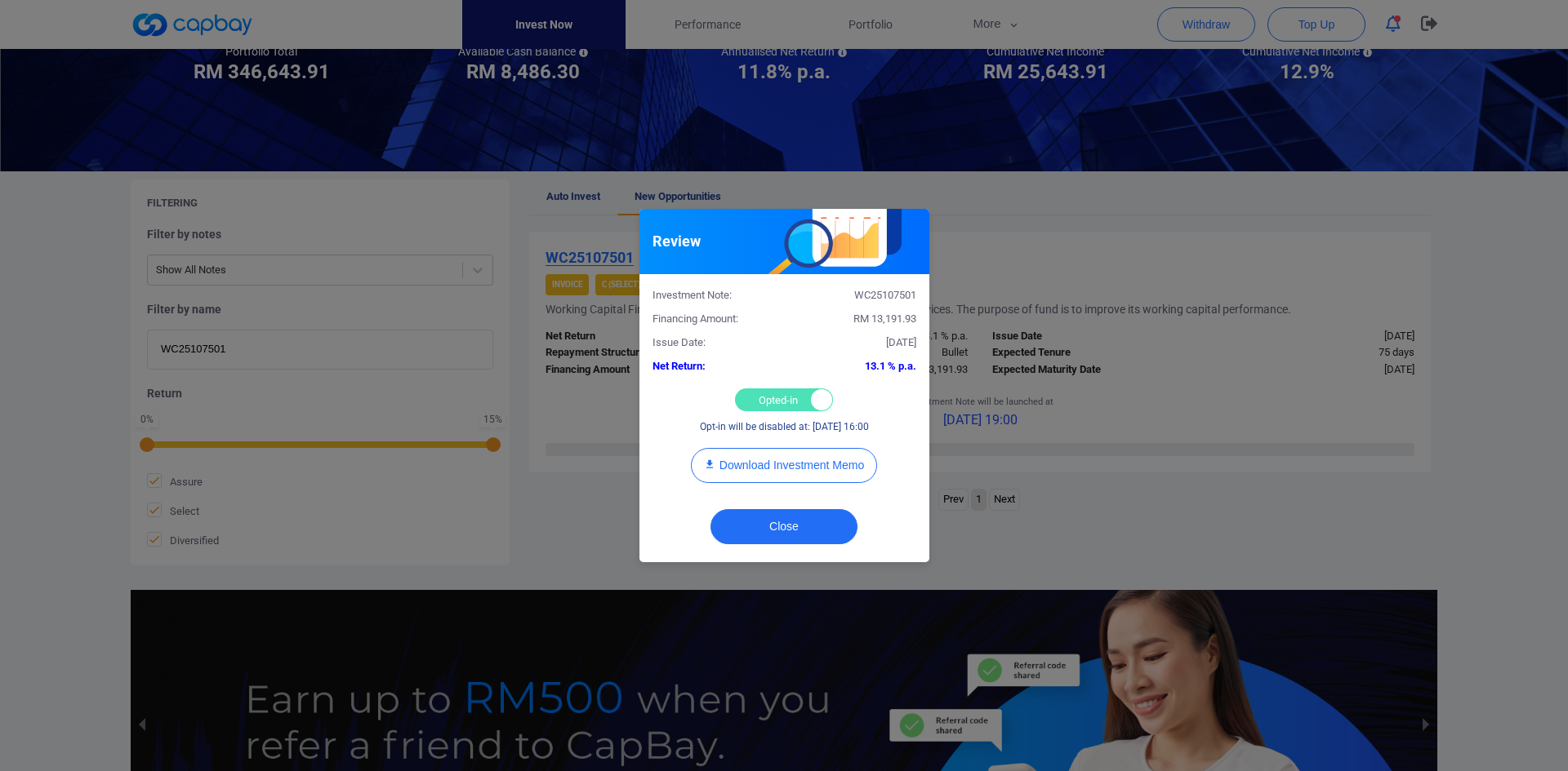
click at [773, 399] on div "Opted-in Opted-out" at bounding box center [784, 400] width 98 height 23
checkbox input "false"
click at [800, 519] on button "Close" at bounding box center [784, 526] width 147 height 35
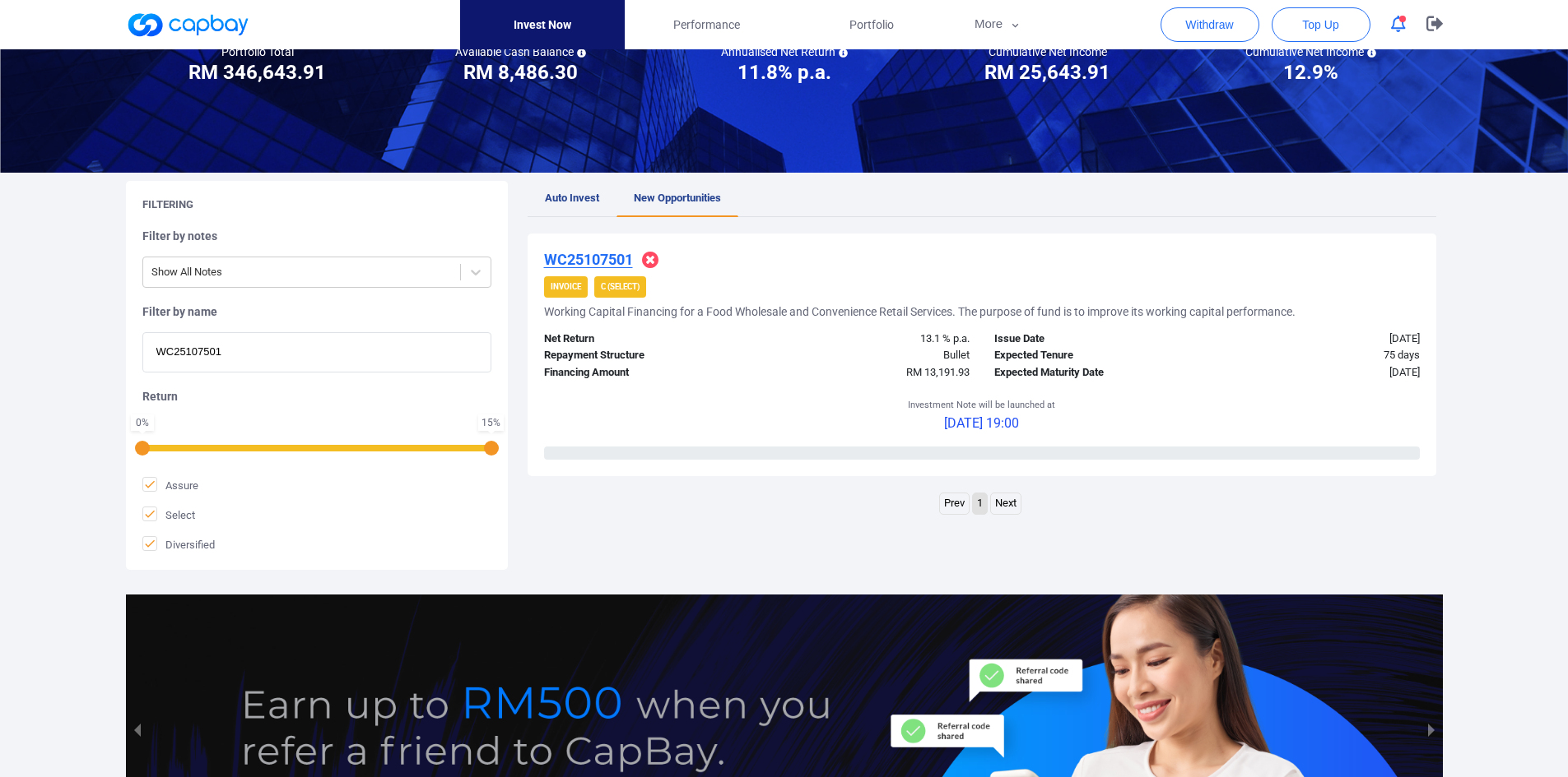
drag, startPoint x: 277, startPoint y: 352, endPoint x: 22, endPoint y: 351, distance: 255.0
click at [22, 351] on div "Welcome, [PERSON_NAME] [PERSON_NAME] ! Portfolio Total Portfolio Total RM *****…" at bounding box center [784, 384] width 1568 height 997
paste input "8249"
type input "WC25108249"
click at [586, 261] on u "WC25108249" at bounding box center [588, 259] width 89 height 17
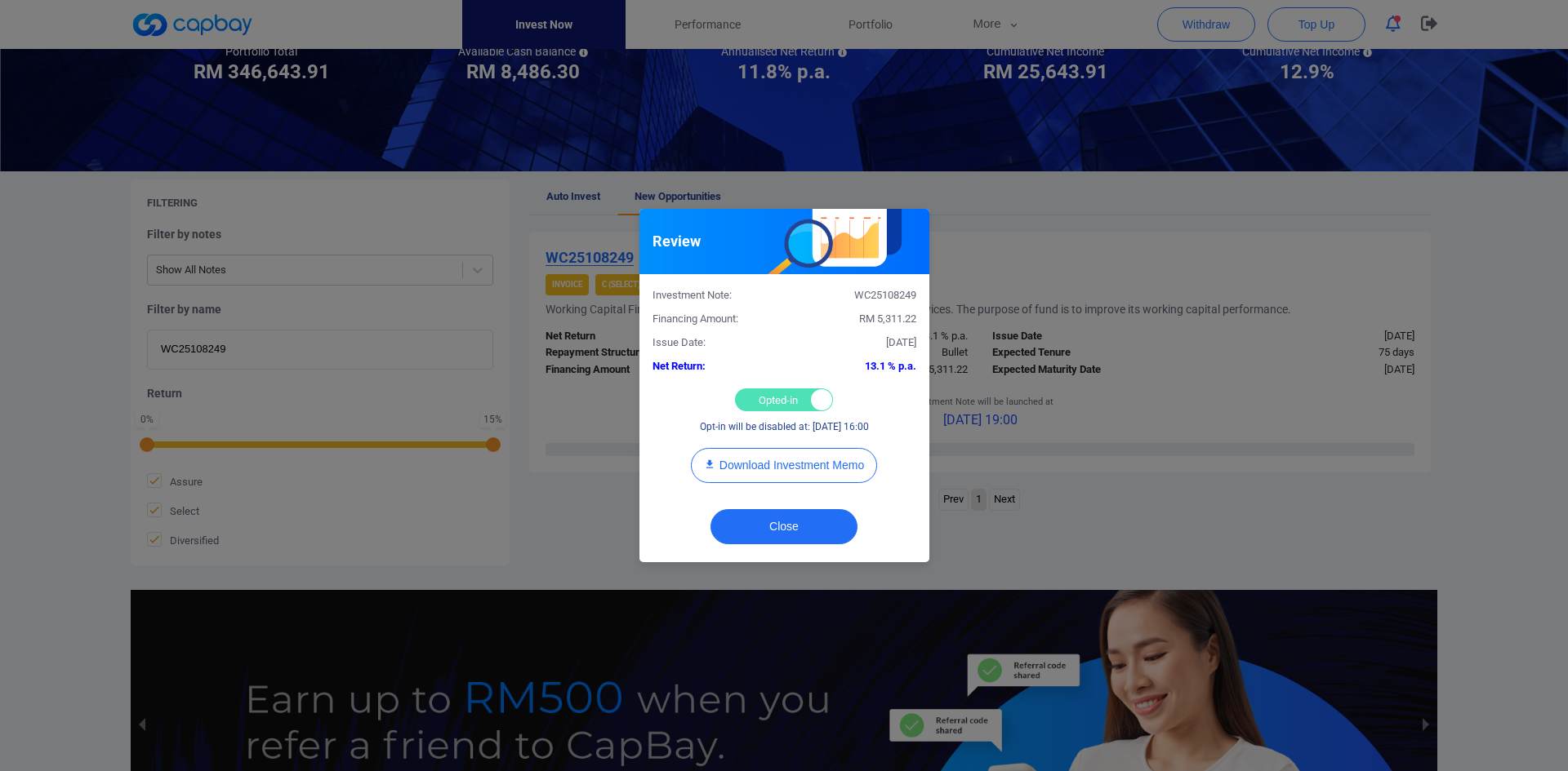
click at [759, 399] on div "Opted-in Opted-out" at bounding box center [784, 400] width 98 height 23
checkbox input "false"
click at [767, 521] on button "Close" at bounding box center [784, 526] width 147 height 35
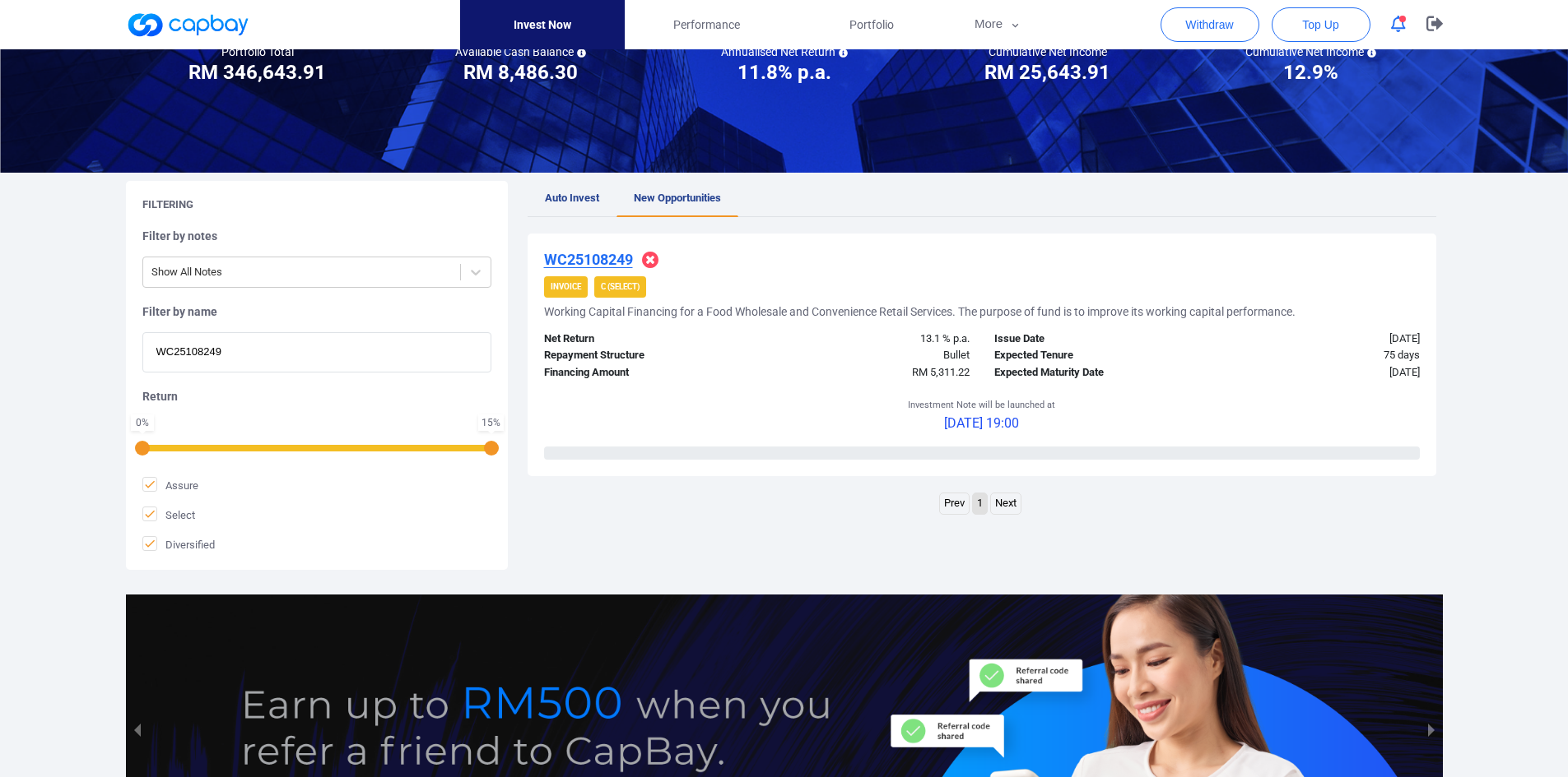
drag, startPoint x: 260, startPoint y: 346, endPoint x: 36, endPoint y: 335, distance: 224.3
click at [33, 338] on div "Welcome, [PERSON_NAME] [PERSON_NAME] ! Portfolio Total Portfolio Total RM *****…" at bounding box center [784, 384] width 1568 height 997
paste input "iWC25106544"
type input "iWC25106544"
click at [609, 256] on u "iWC25106544" at bounding box center [590, 259] width 93 height 17
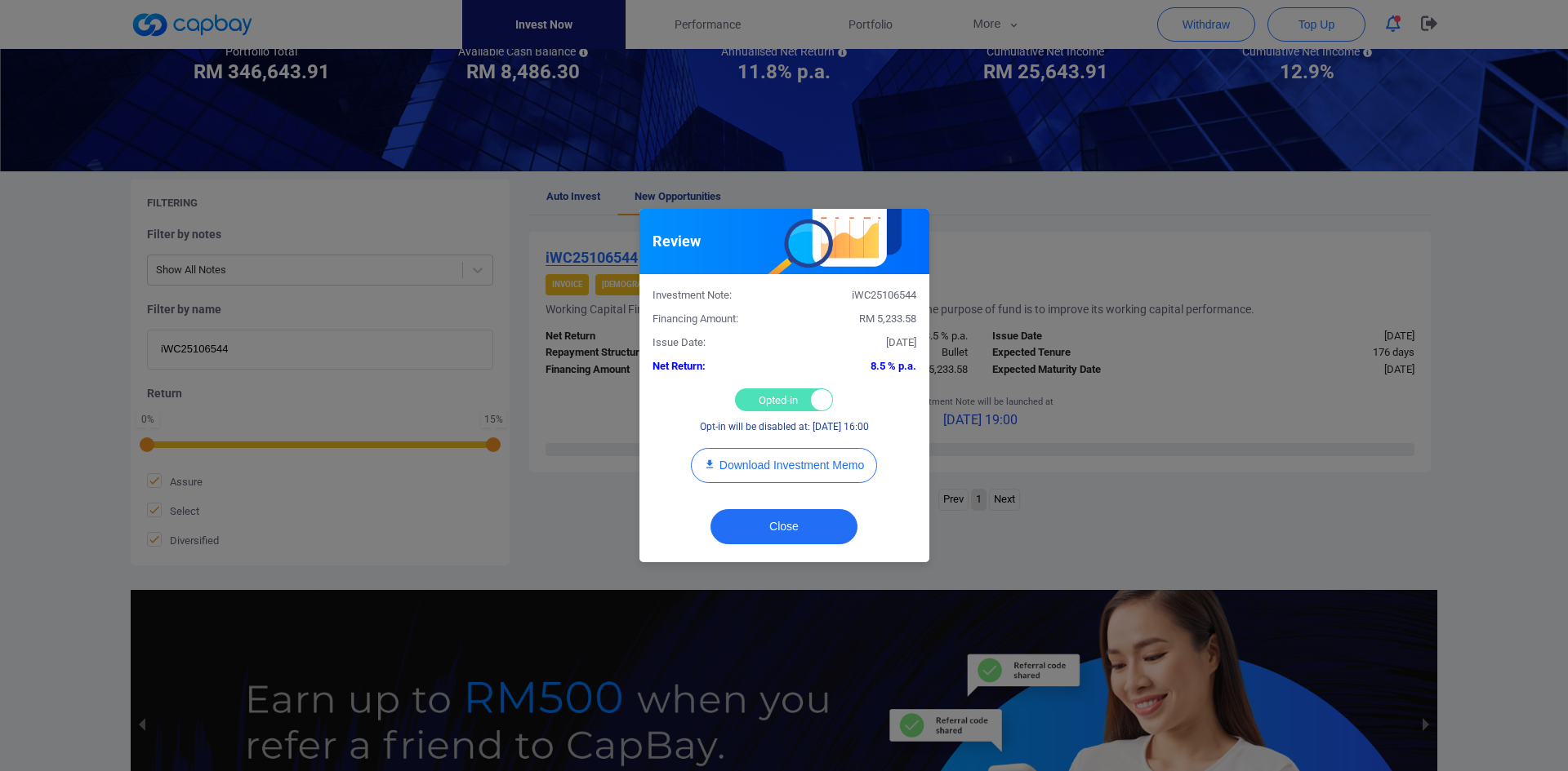
click at [765, 393] on div "Opted-in Opted-out" at bounding box center [784, 400] width 98 height 23
checkbox input "false"
click at [791, 521] on button "Close" at bounding box center [784, 526] width 147 height 35
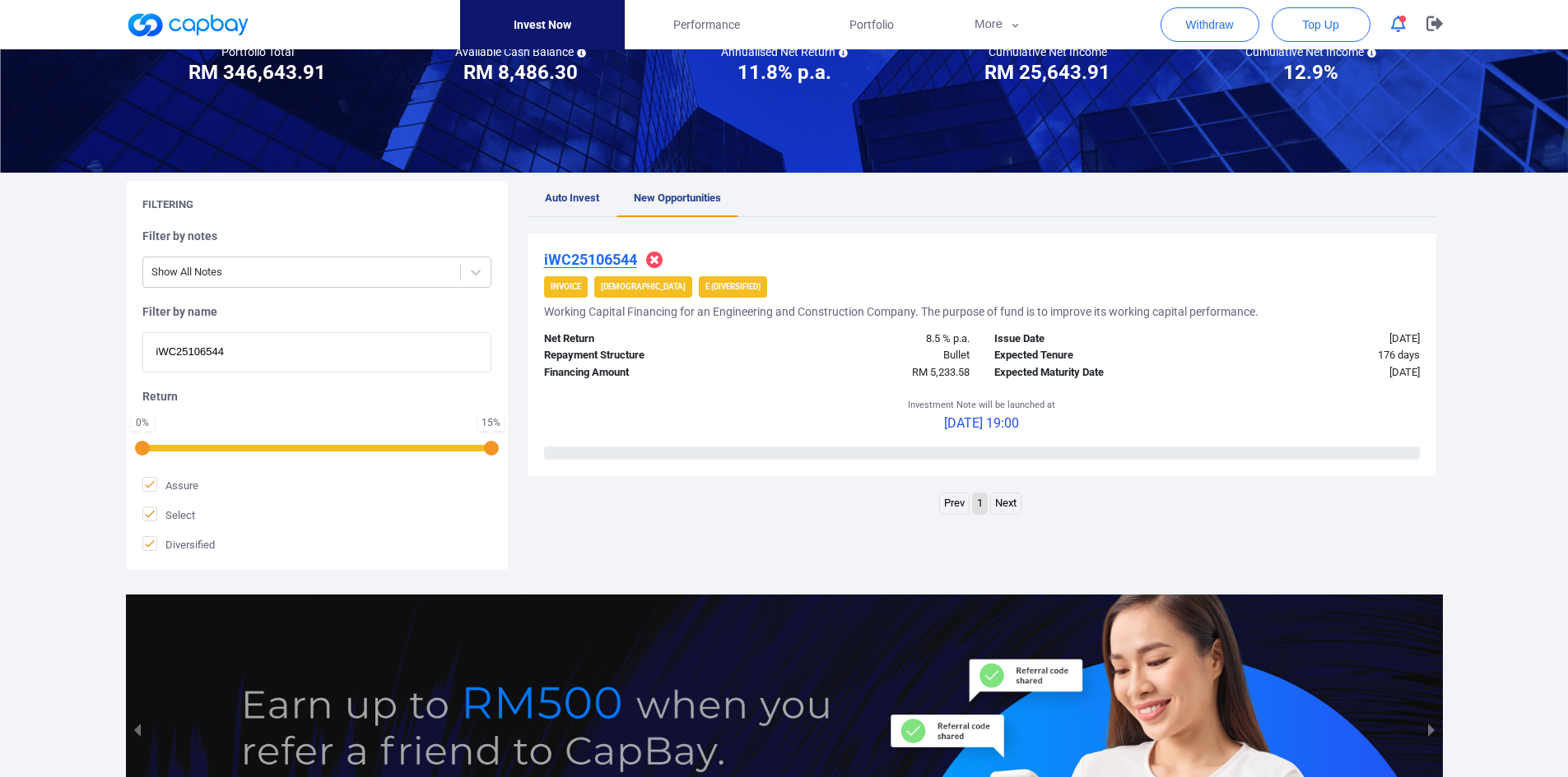
drag, startPoint x: 240, startPoint y: 353, endPoint x: -45, endPoint y: 351, distance: 285.0
click at [0, 351] on html "Invest Now Performance Portfolio More Transaction My Statements My Profile FAQs…" at bounding box center [784, 400] width 1568 height 1128
paste input "WC25107932"
type input "WC25107932"
click at [604, 253] on u "WC25107932" at bounding box center [588, 259] width 89 height 17
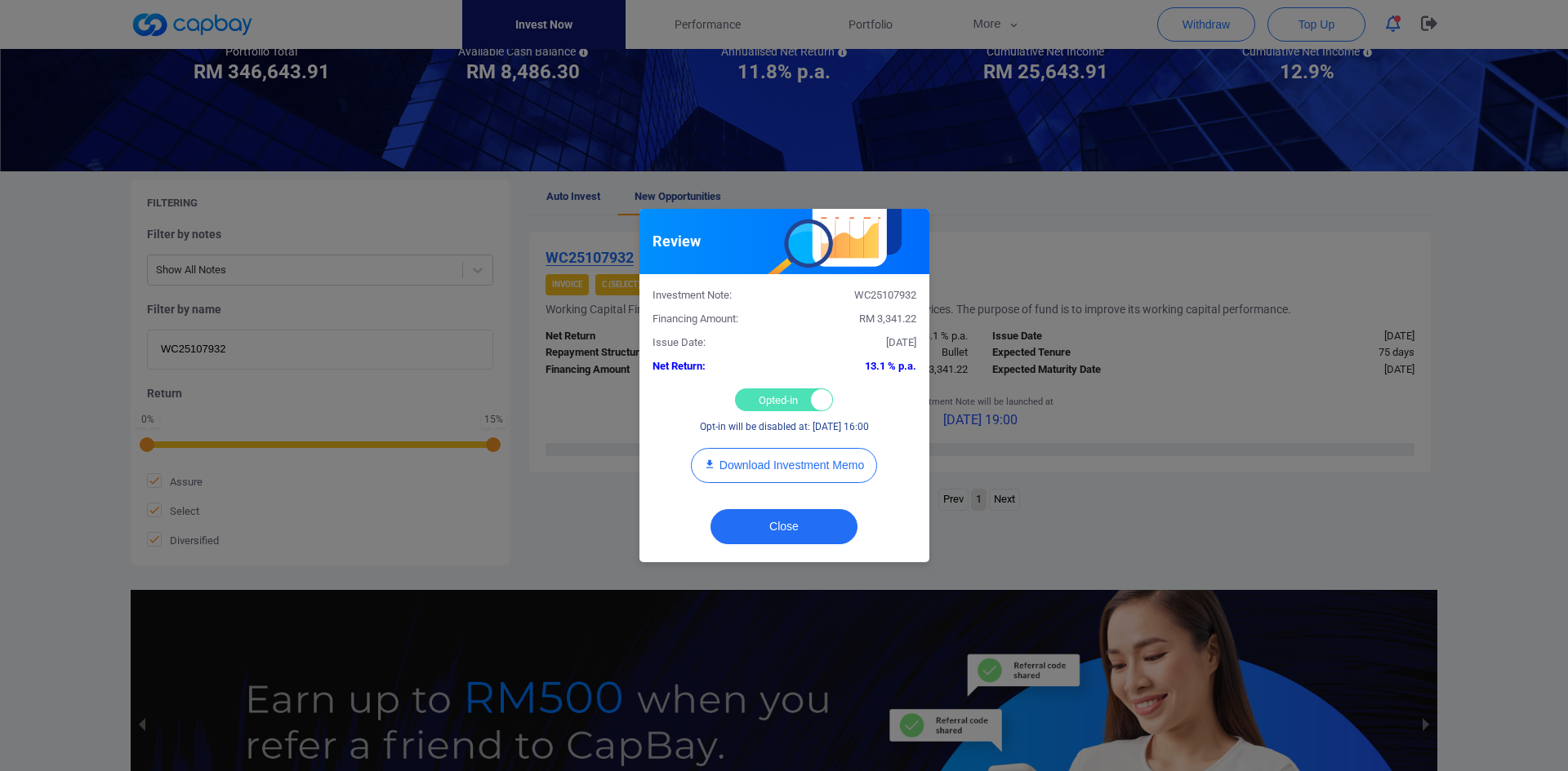
click at [775, 397] on div "Opted-in Opted-out" at bounding box center [784, 400] width 98 height 23
checkbox input "false"
click at [803, 521] on button "Close" at bounding box center [784, 526] width 147 height 35
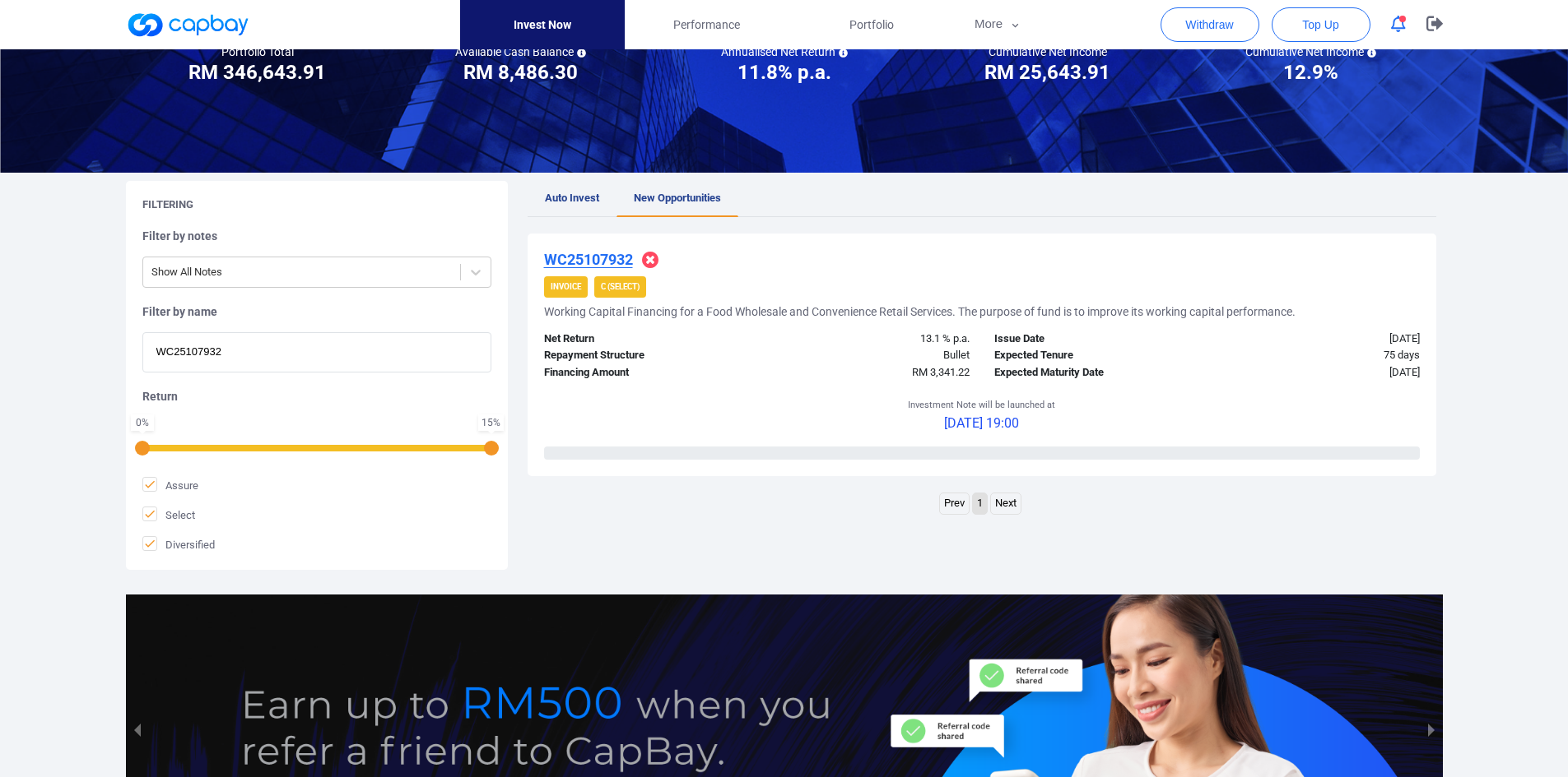
drag, startPoint x: 239, startPoint y: 354, endPoint x: 41, endPoint y: 353, distance: 198.0
click at [41, 353] on div "Welcome, [PERSON_NAME] [PERSON_NAME] ! Portfolio Total Portfolio Total RM *****…" at bounding box center [784, 384] width 1568 height 997
paste input "iWC25101846"
type input "iWC25101846"
click at [585, 261] on u "iWC25101846" at bounding box center [590, 259] width 93 height 17
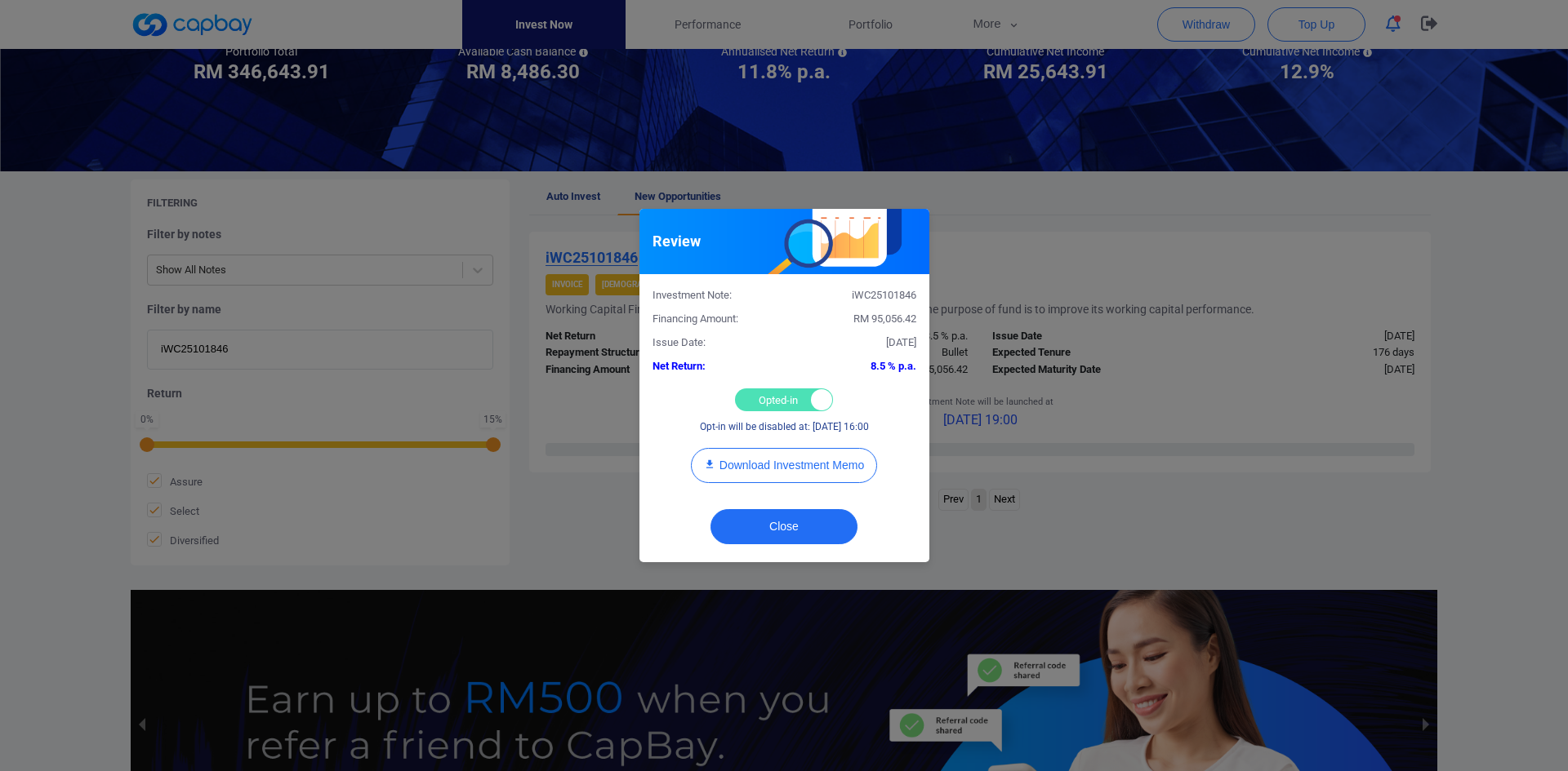
click at [773, 395] on div "Opted-in Opted-out" at bounding box center [784, 400] width 98 height 23
checkbox input "false"
click at [764, 529] on button "Close" at bounding box center [784, 526] width 147 height 35
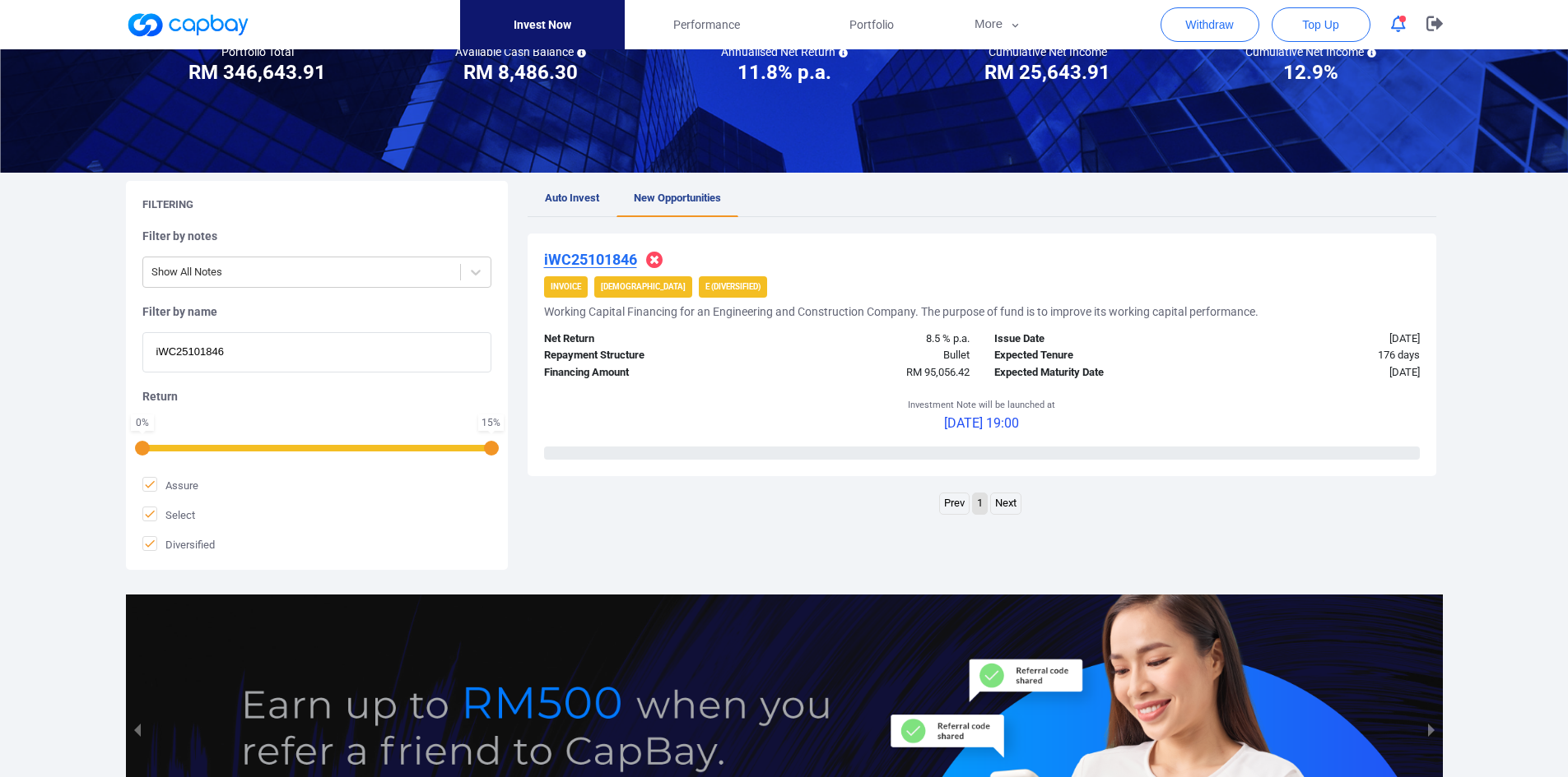
drag, startPoint x: 263, startPoint y: 347, endPoint x: -65, endPoint y: 348, distance: 328.0
click at [0, 348] on html "Invest Now Performance Portfolio More Transaction My Statements My Profile FAQs…" at bounding box center [784, 400] width 1568 height 1128
paste input "9727"
type input "iWC25109727"
click at [567, 256] on u "iWC25109727" at bounding box center [590, 259] width 93 height 17
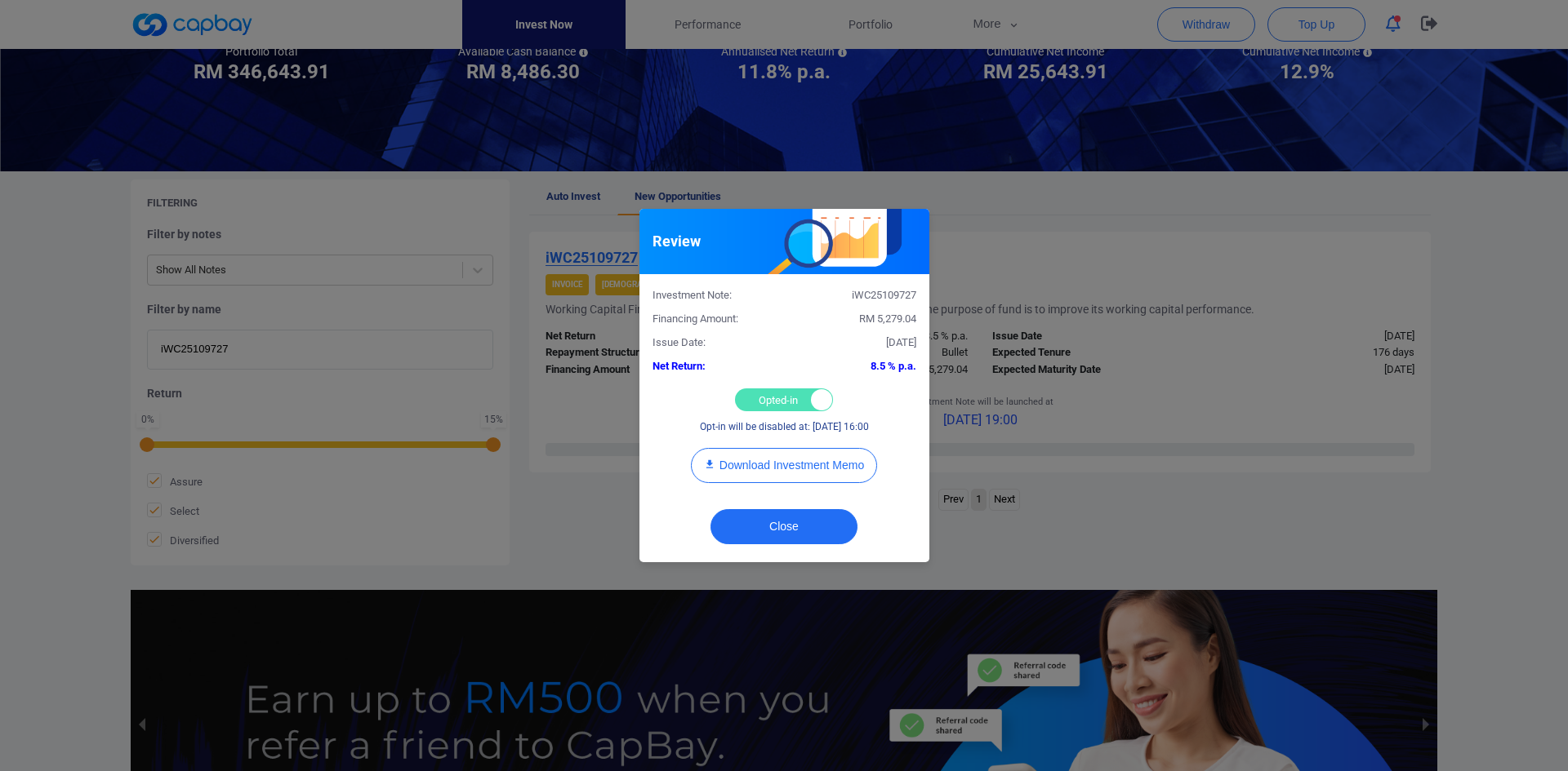
click at [771, 399] on div "Opted-in Opted-out" at bounding box center [784, 400] width 98 height 23
checkbox input "false"
click at [771, 525] on button "Close" at bounding box center [784, 526] width 147 height 35
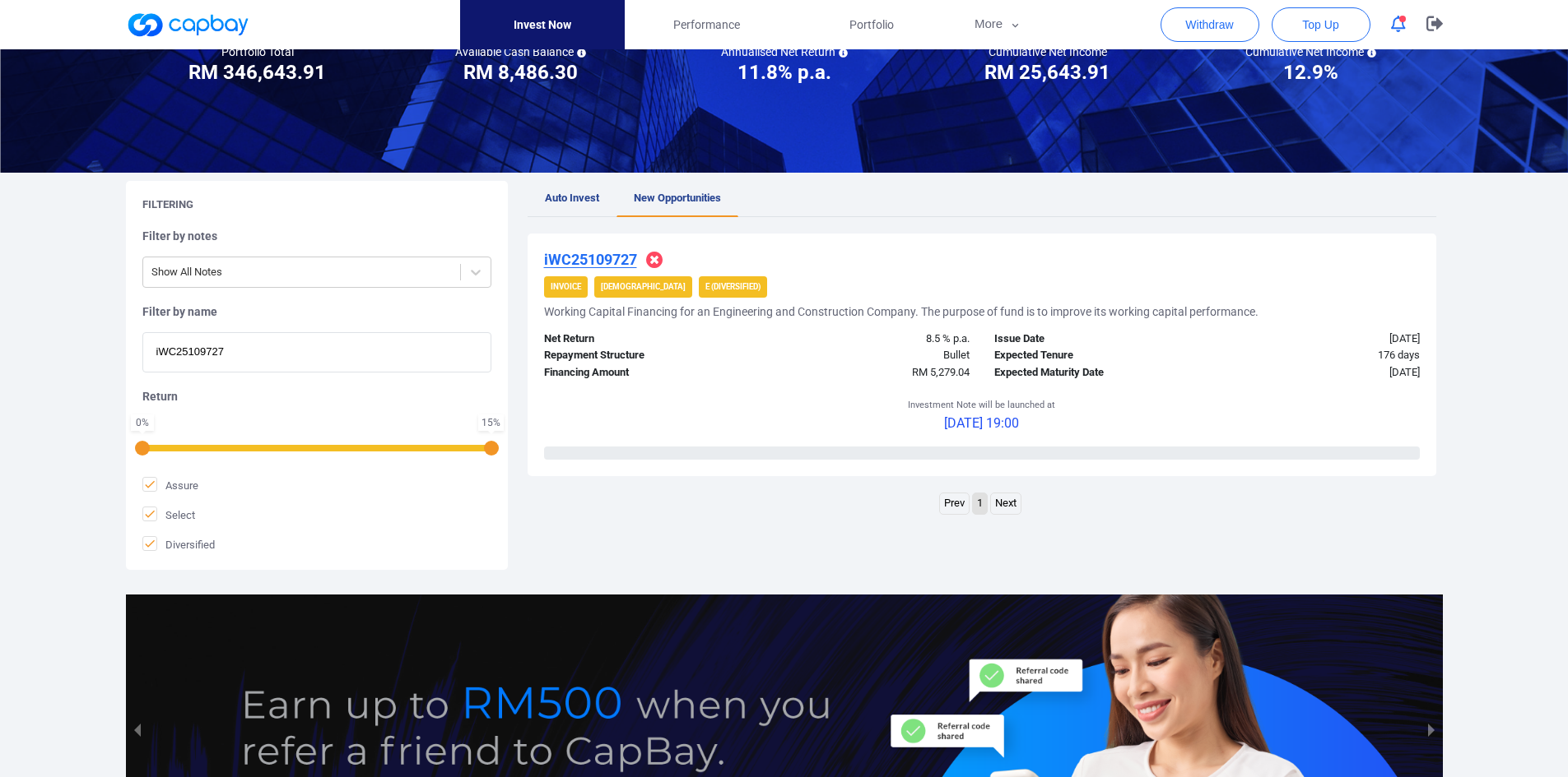
drag, startPoint x: 20, startPoint y: 342, endPoint x: -22, endPoint y: 342, distance: 42.0
click at [0, 342] on html "Invest Now Performance Portfolio More Transaction My Statements My Profile FAQs…" at bounding box center [784, 400] width 1568 height 1128
paste input "iWC25101688"
type input "iWC25101688"
click at [568, 260] on u "iWC25101688" at bounding box center [590, 259] width 93 height 17
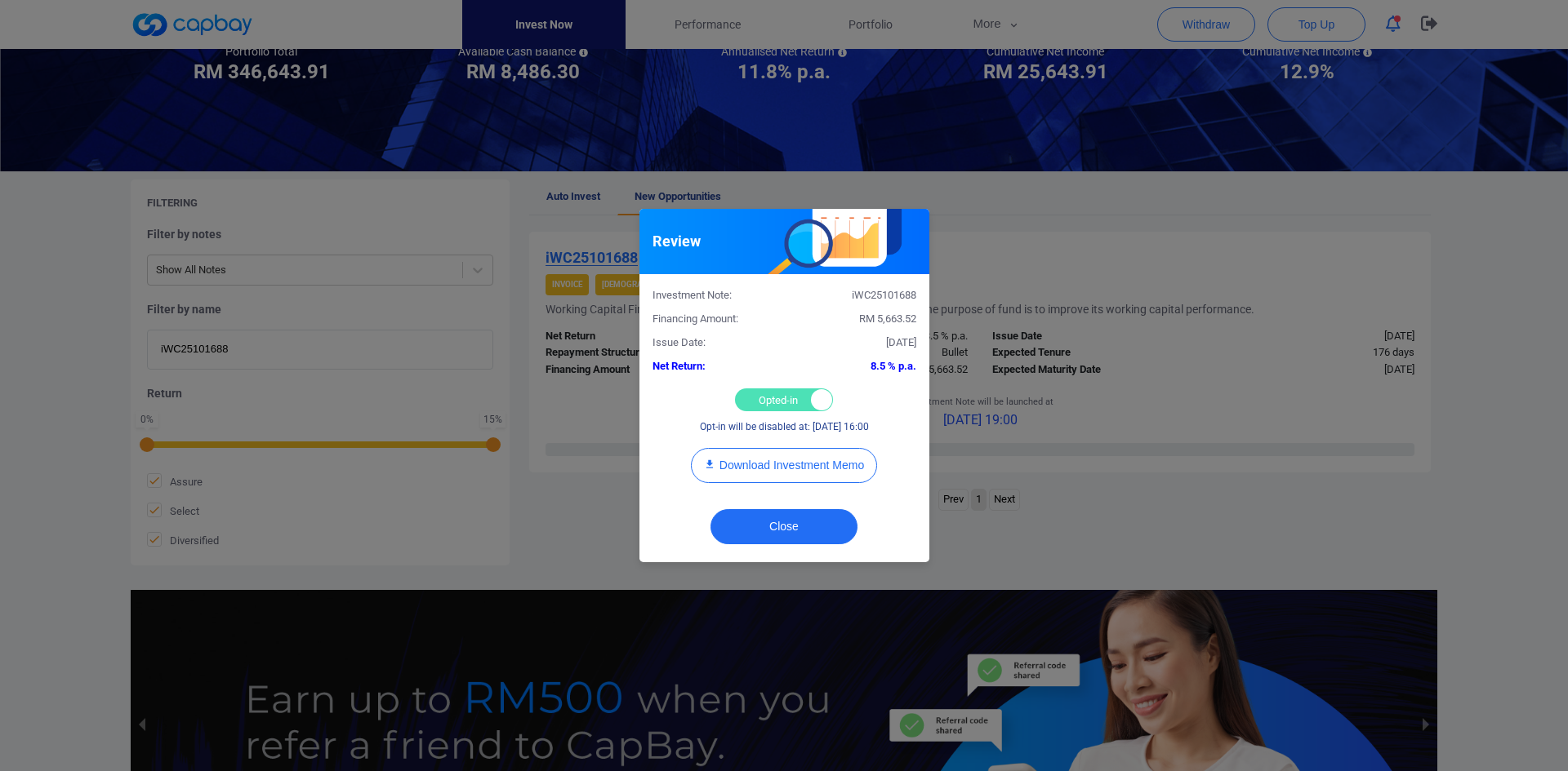
click at [764, 404] on div "Opted-in Opted-out" at bounding box center [784, 400] width 98 height 23
checkbox input "false"
click at [772, 527] on button "Close" at bounding box center [784, 526] width 147 height 35
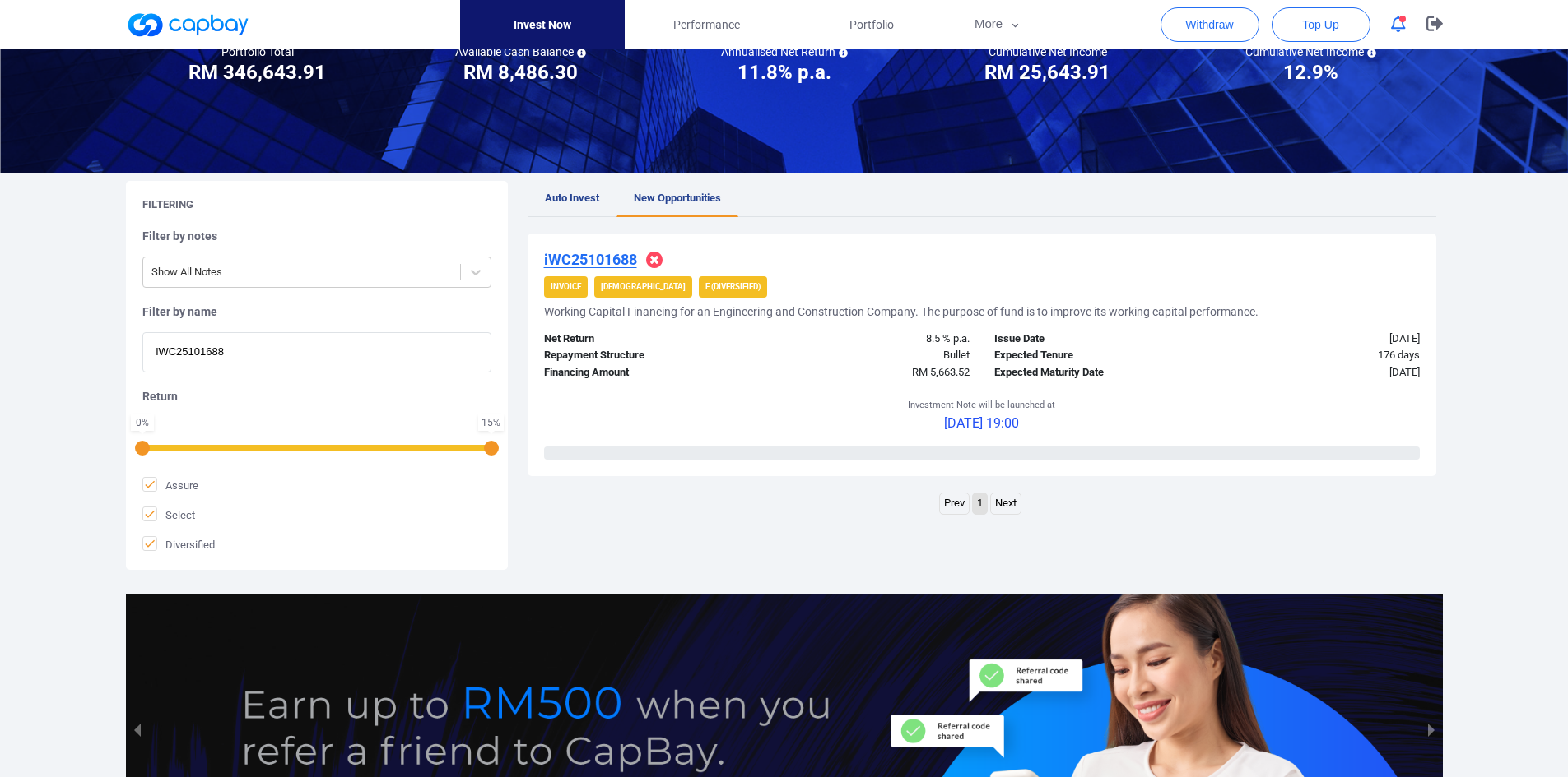
drag, startPoint x: 271, startPoint y: 353, endPoint x: -118, endPoint y: 347, distance: 389.0
click at [0, 347] on html "Invest Now Performance Portfolio More Transaction My Statements My Profile FAQs…" at bounding box center [784, 400] width 1568 height 1128
paste input "2017"
type input "iWC25102017"
click at [617, 259] on u "iWC25102017" at bounding box center [590, 259] width 93 height 17
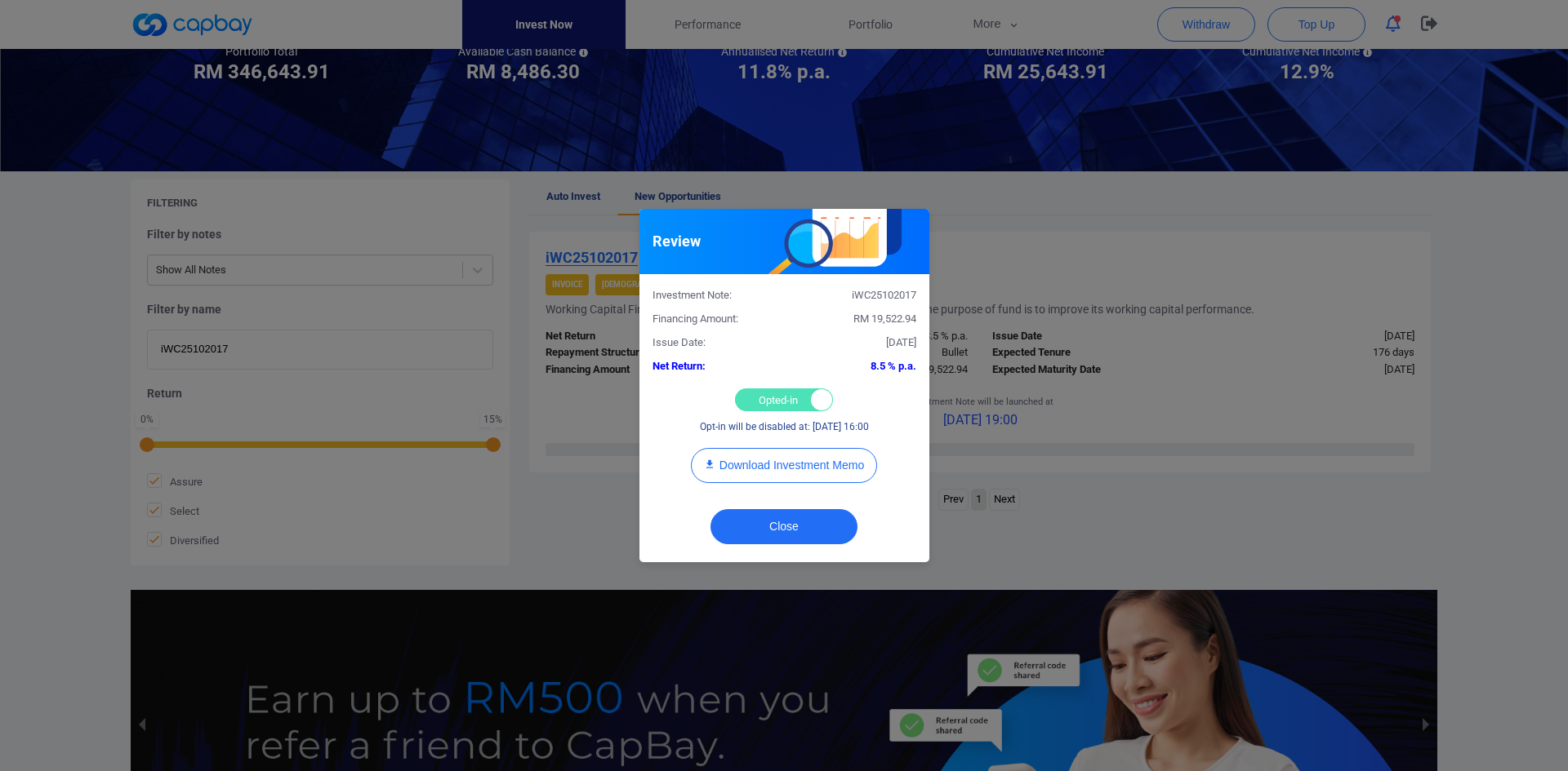
click at [779, 388] on div "Opted-in Opted-out" at bounding box center [784, 400] width 98 height 23
checkbox input "false"
click at [771, 527] on button "Close" at bounding box center [784, 526] width 147 height 35
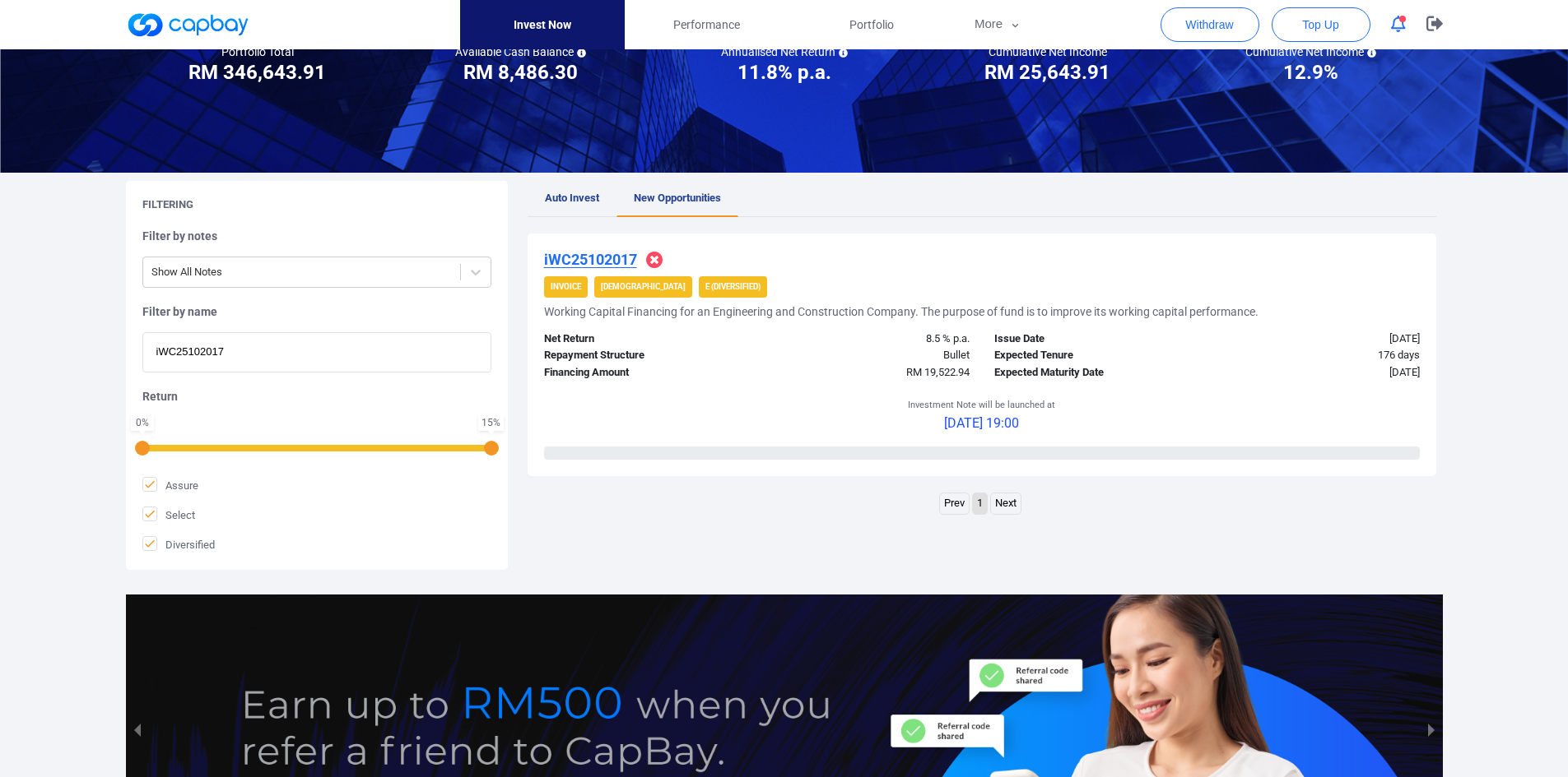
drag, startPoint x: 261, startPoint y: 363, endPoint x: 2, endPoint y: 354, distance: 259.2
click at [10, 354] on div "Welcome, [PERSON_NAME] [PERSON_NAME] ! Portfolio Total Portfolio Total RM *****…" at bounding box center [784, 384] width 1568 height 997
paste input "AWC25101836"
type input "iAWC25101836"
click at [605, 258] on u "iAWC25101836" at bounding box center [595, 259] width 103 height 17
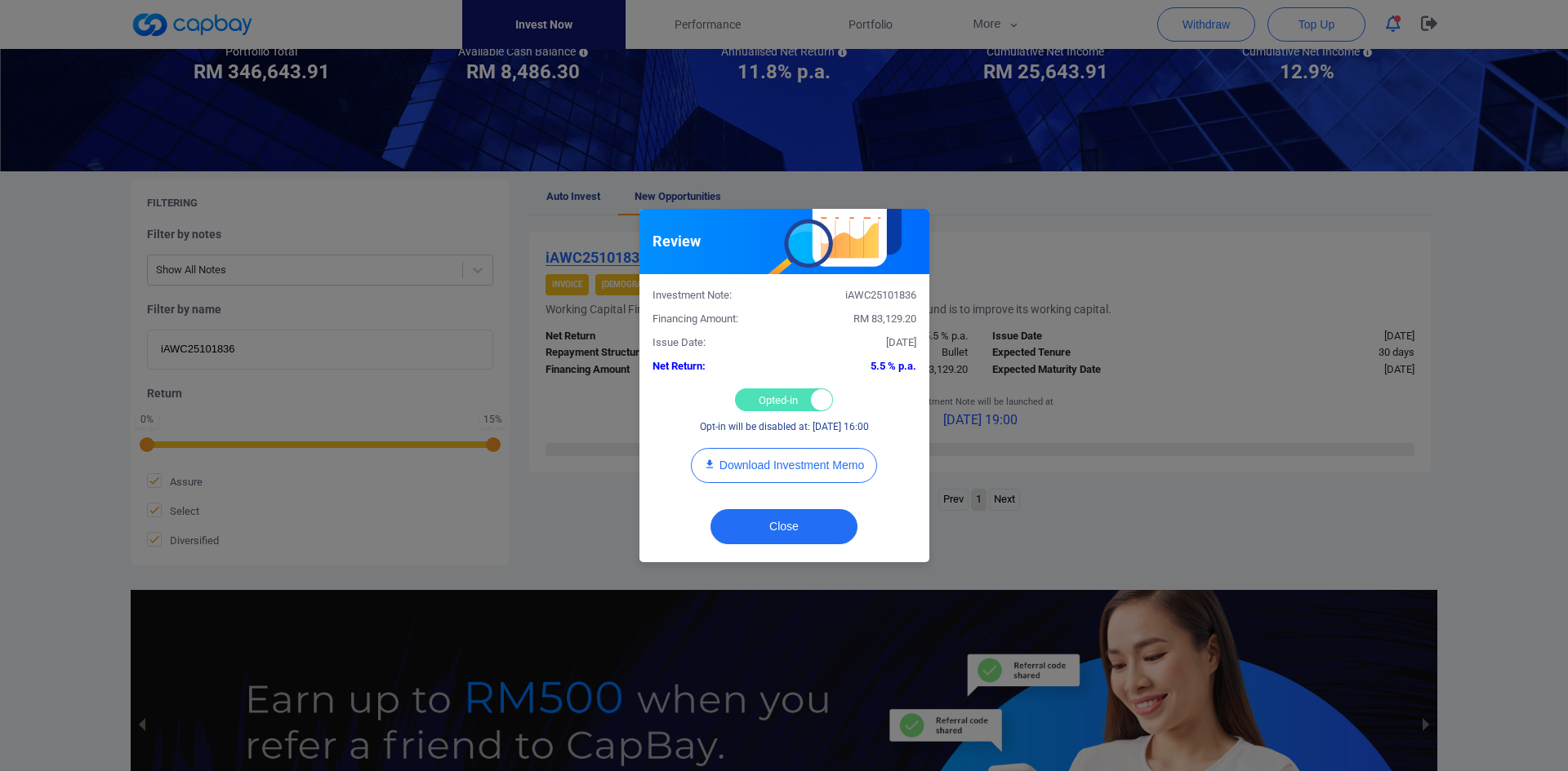
click at [769, 402] on div "Opted-in Opted-out" at bounding box center [784, 400] width 98 height 23
checkbox input "false"
drag, startPoint x: 787, startPoint y: 533, endPoint x: 780, endPoint y: 526, distance: 9.9
click at [787, 532] on button "Close" at bounding box center [784, 526] width 147 height 35
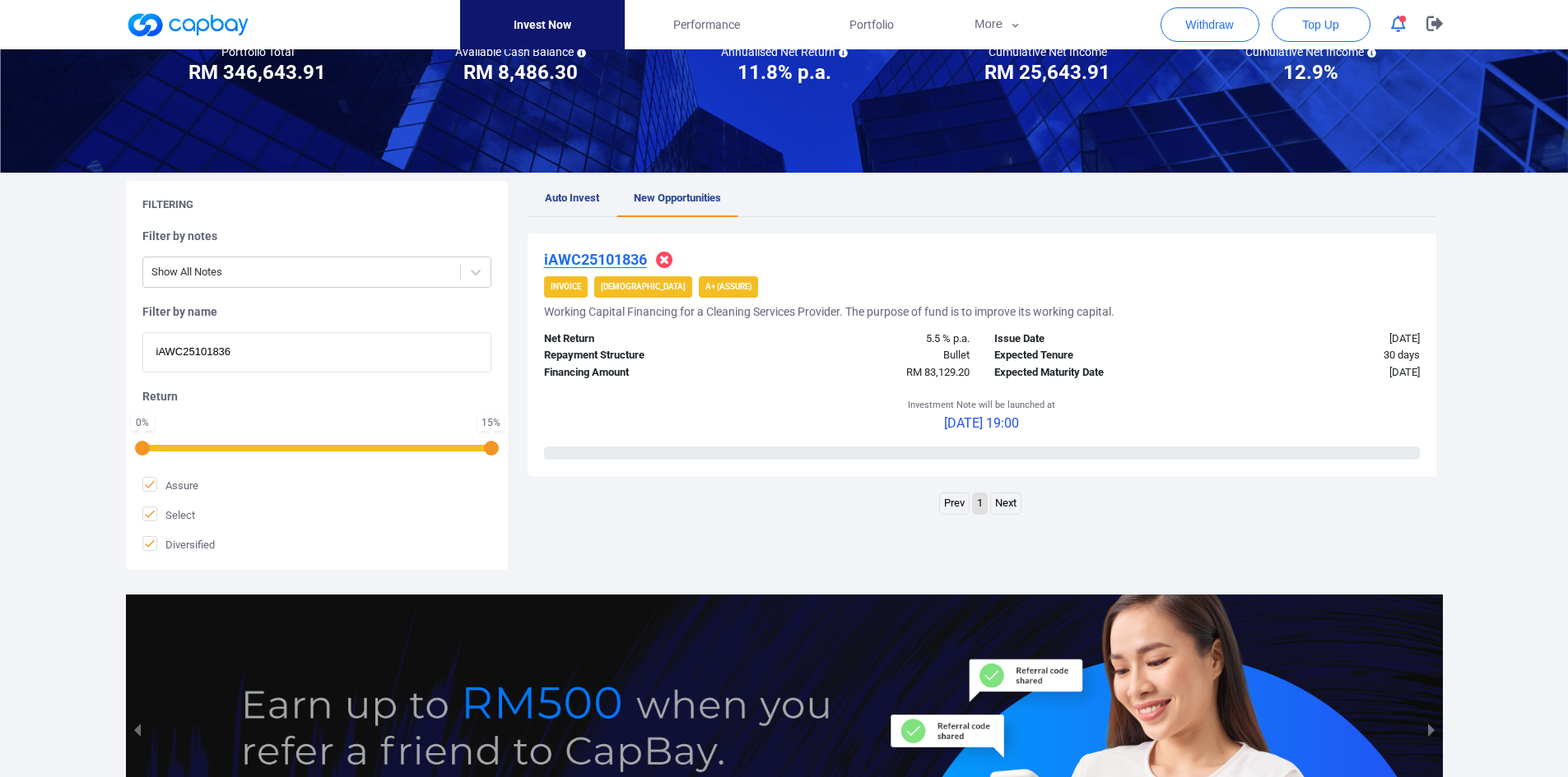
drag, startPoint x: 263, startPoint y: 349, endPoint x: 69, endPoint y: 347, distance: 194.0
click at [77, 347] on div "Welcome, [PERSON_NAME] [PERSON_NAME] ! Portfolio Total Portfolio Total RM *****…" at bounding box center [784, 384] width 1568 height 997
paste input "WC25105053"
type input "WC25105053"
click at [612, 265] on u "WC25105053" at bounding box center [588, 259] width 89 height 17
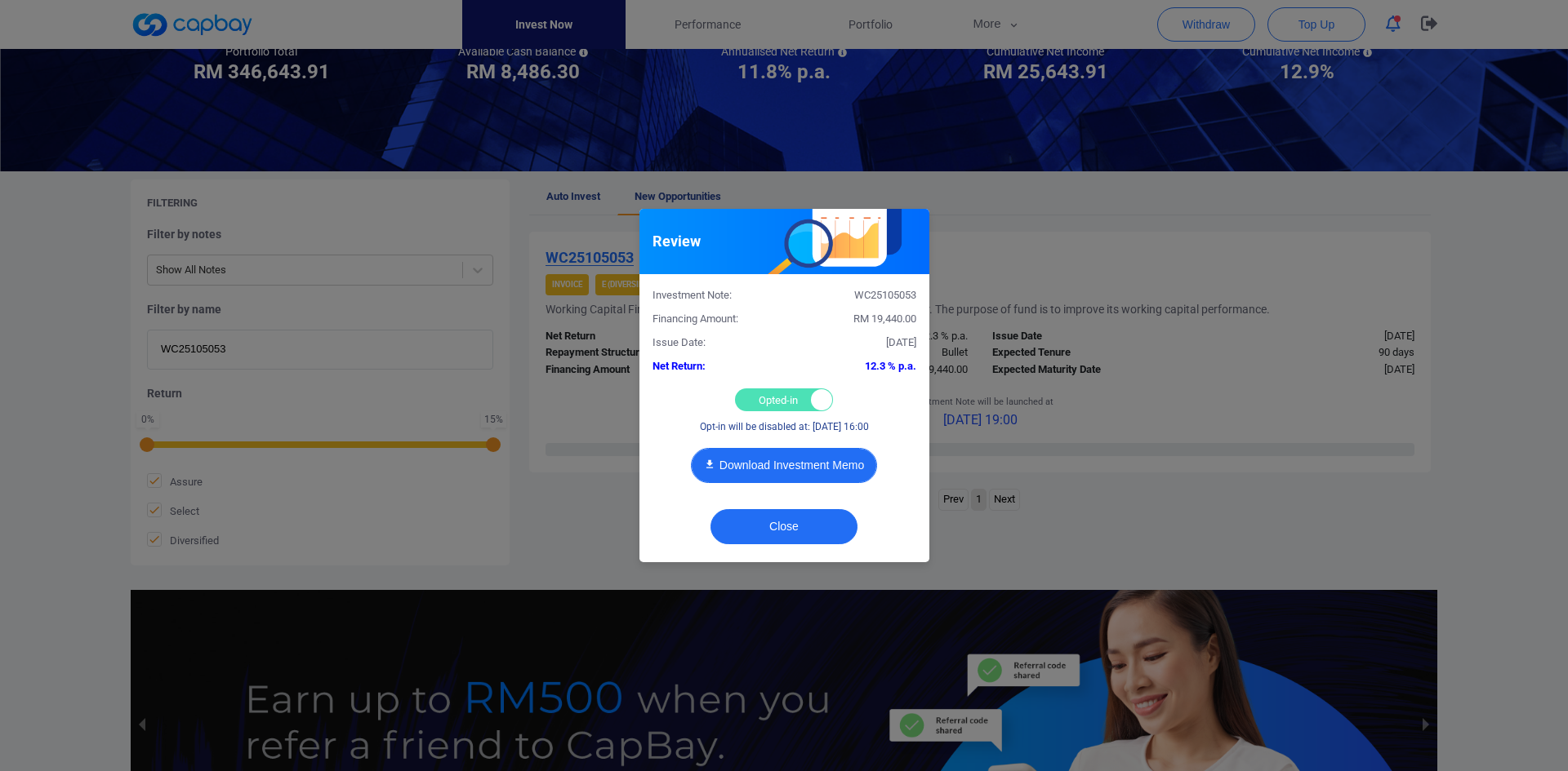
drag, startPoint x: 752, startPoint y: 395, endPoint x: 751, endPoint y: 483, distance: 88.0
click at [752, 396] on div "Opted-in Opted-out" at bounding box center [784, 400] width 98 height 23
checkbox input "false"
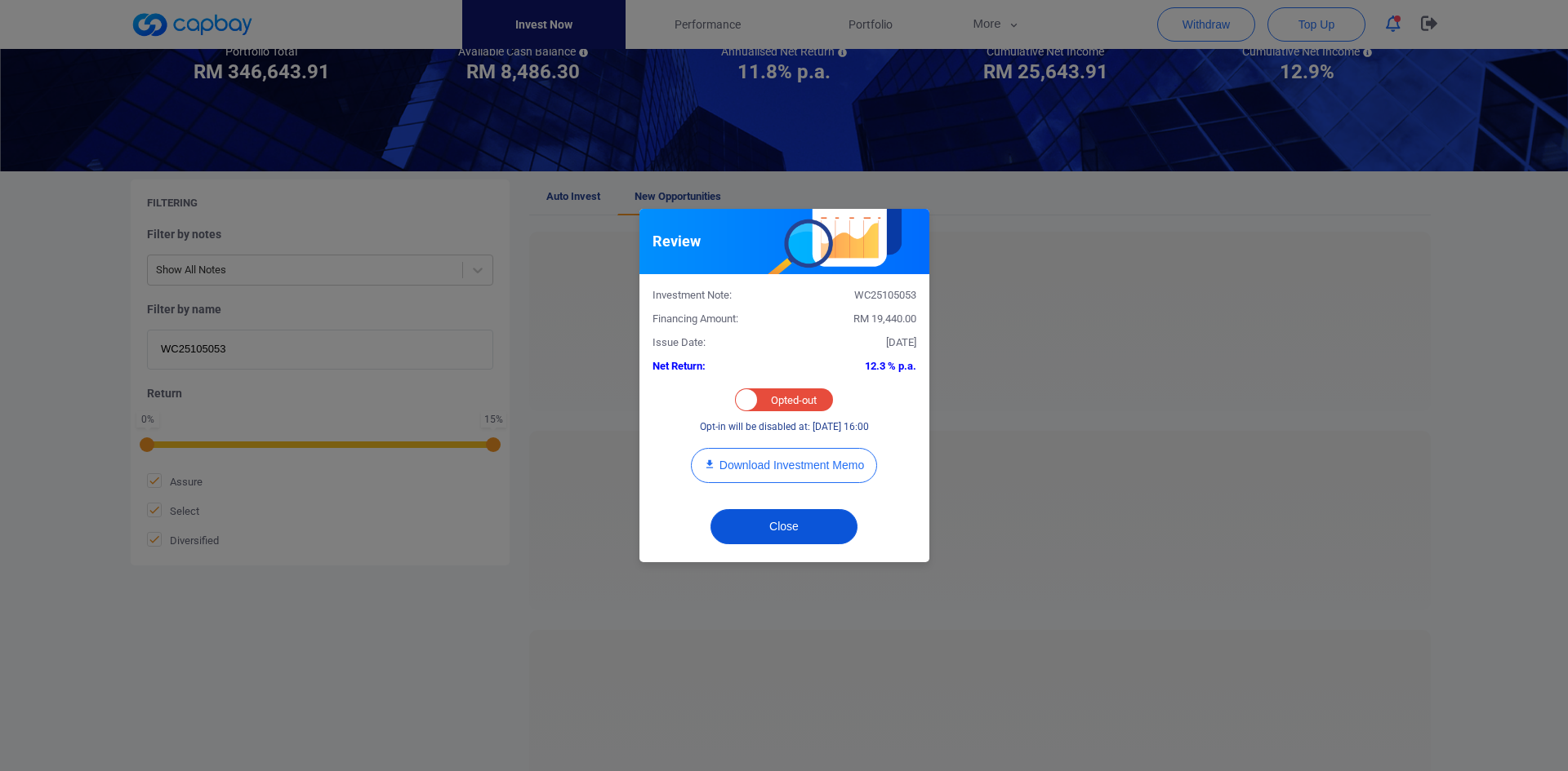
click at [767, 525] on button "Close" at bounding box center [784, 526] width 147 height 35
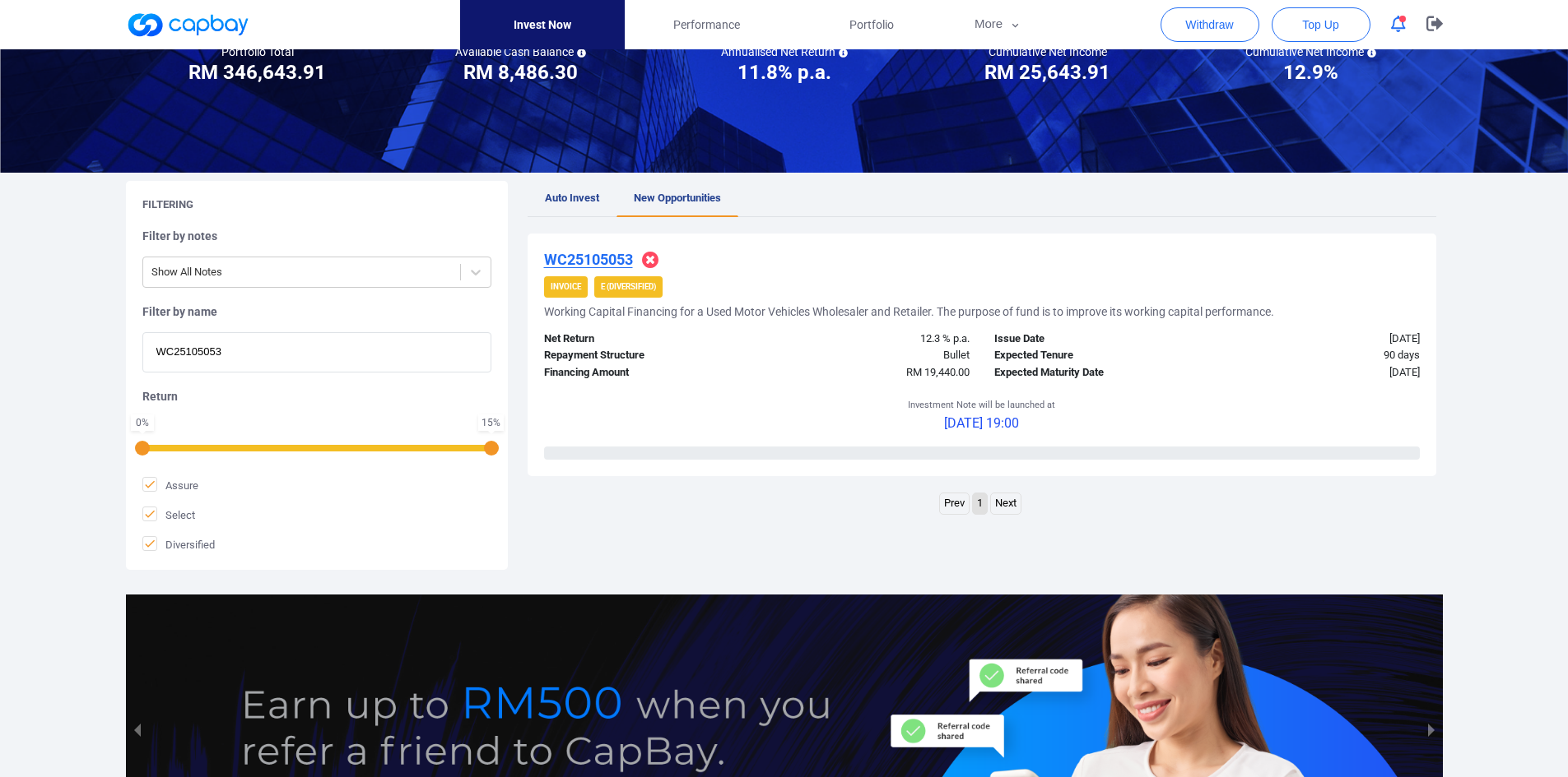
click at [586, 258] on u "WC25105053" at bounding box center [588, 259] width 89 height 17
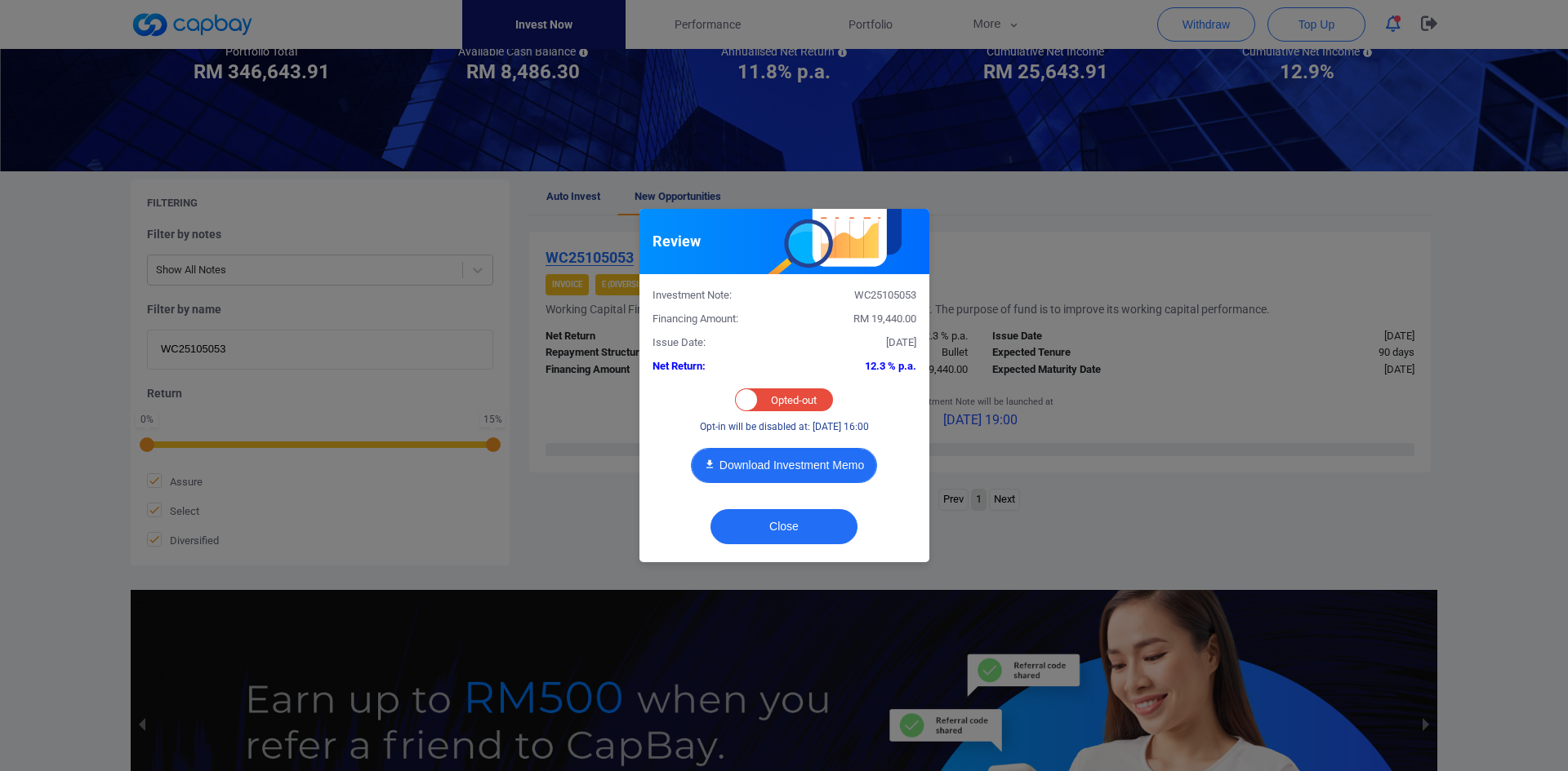
click at [821, 457] on button "Download Investment Memo" at bounding box center [784, 465] width 186 height 35
click at [786, 525] on button "Close" at bounding box center [784, 526] width 147 height 35
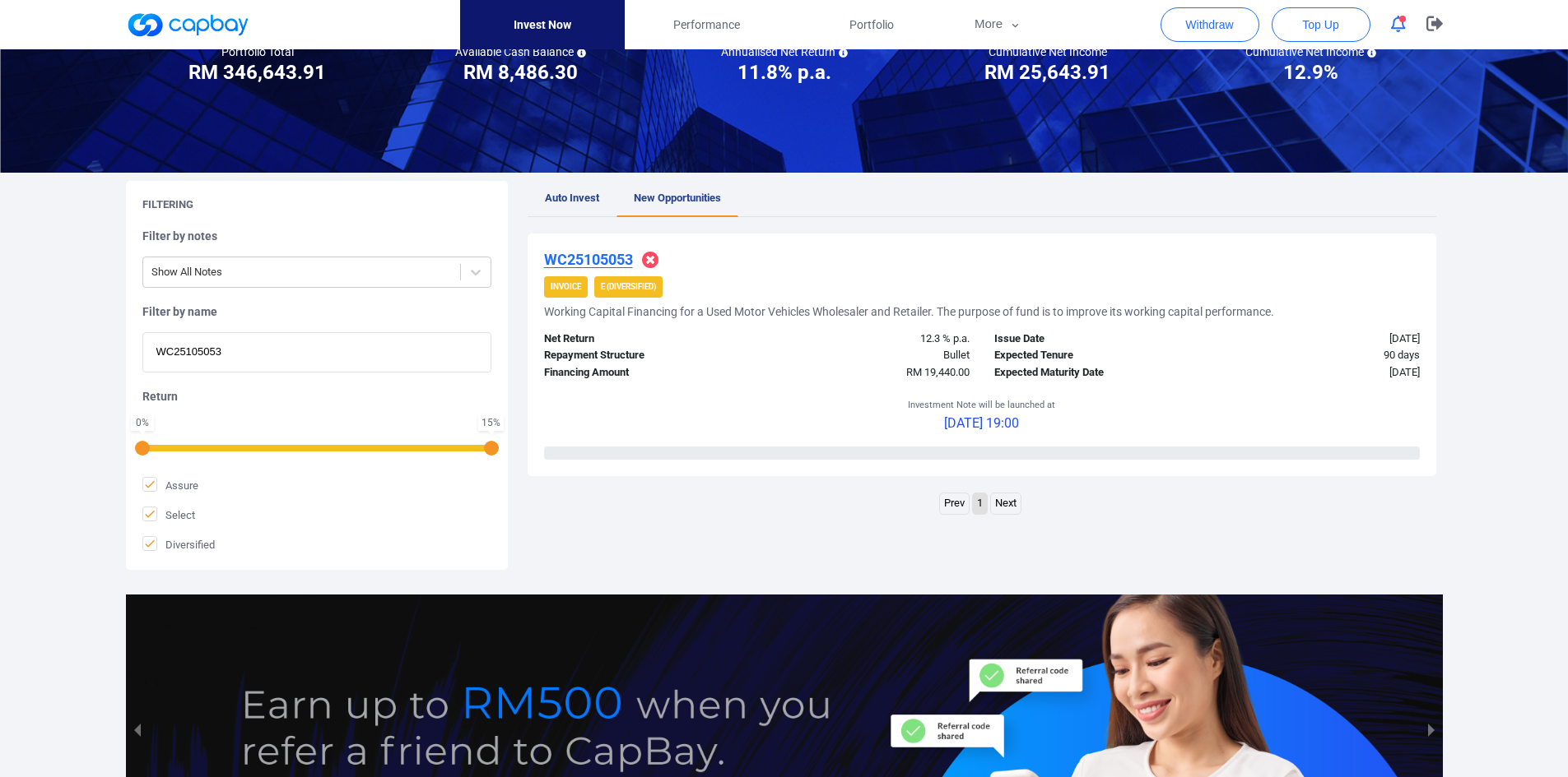
drag, startPoint x: 210, startPoint y: 353, endPoint x: 31, endPoint y: 360, distance: 179.1
click at [31, 360] on div "Welcome, [PERSON_NAME] [PERSON_NAME] ! Portfolio Total Portfolio Total RM *****…" at bounding box center [784, 384] width 1568 height 997
paste input "iWC25107896"
type input "iWC25107896"
click at [612, 250] on h4 "iWC25107896" at bounding box center [590, 259] width 93 height 20
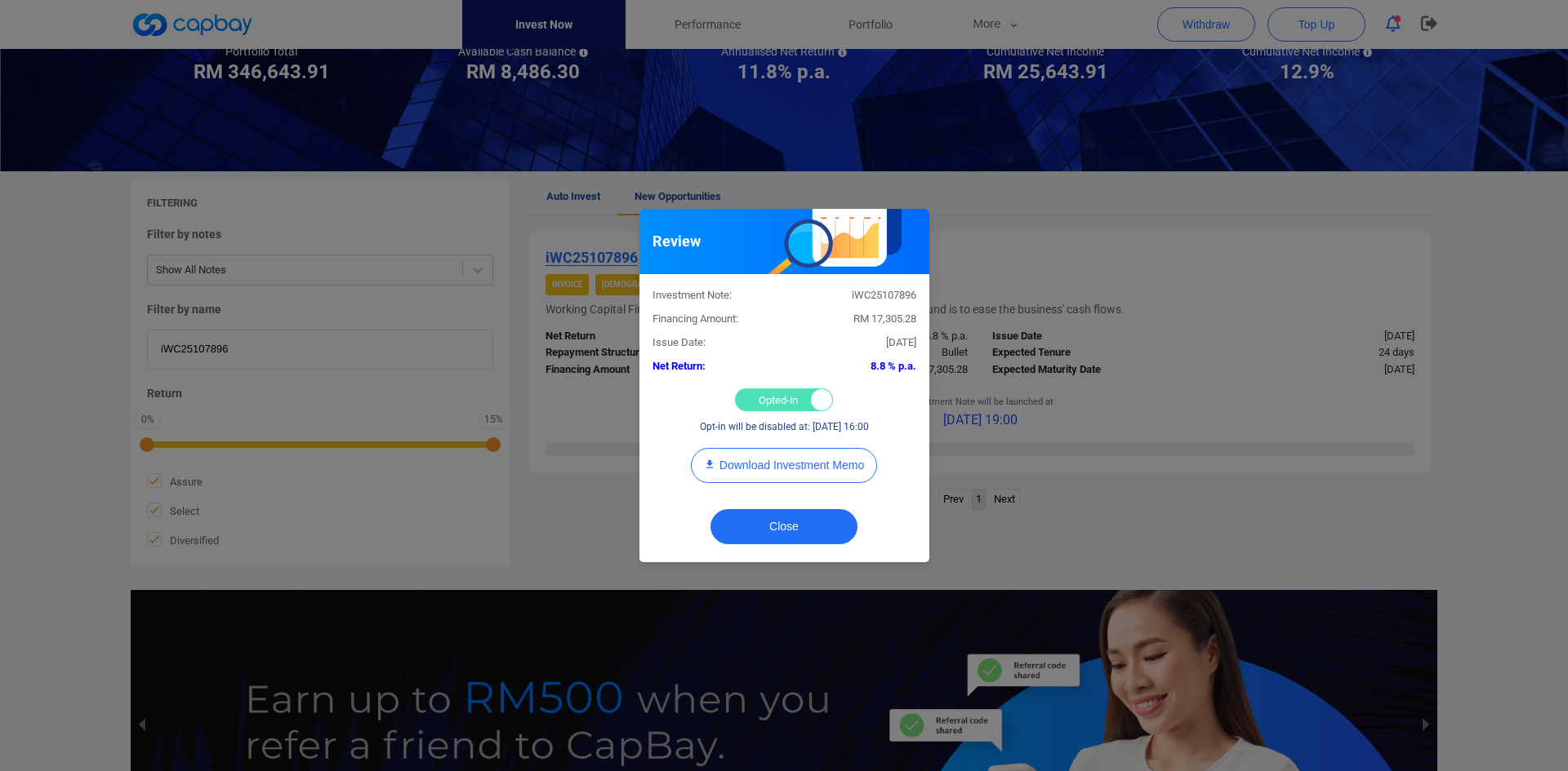
drag, startPoint x: 766, startPoint y: 398, endPoint x: 742, endPoint y: 393, distance: 24.5
click at [766, 399] on div "Opted-in Opted-out" at bounding box center [784, 400] width 98 height 23
checkbox input "false"
click at [753, 515] on button "Close" at bounding box center [784, 526] width 147 height 35
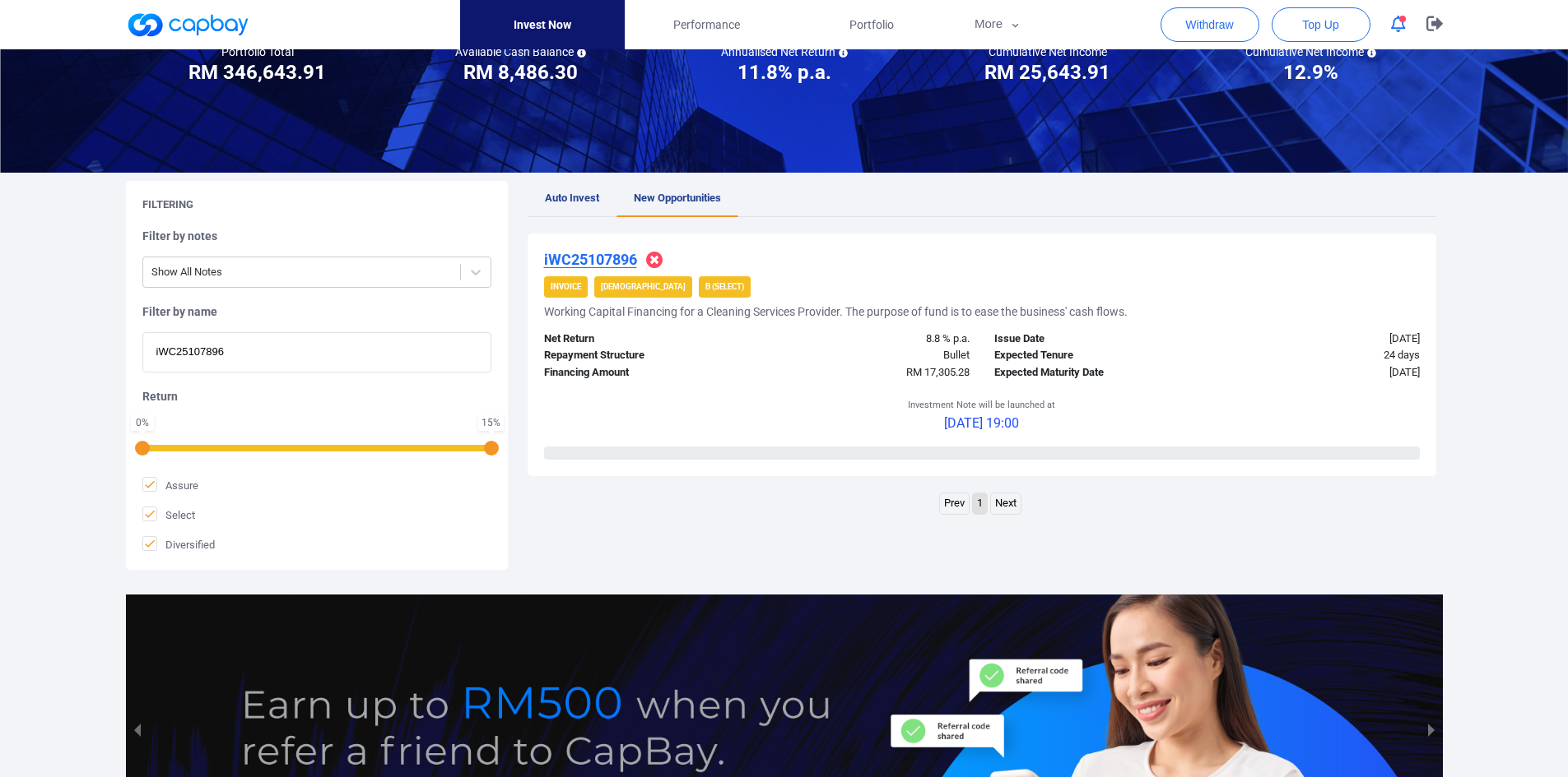
drag, startPoint x: 252, startPoint y: 358, endPoint x: 18, endPoint y: 353, distance: 234.1
click at [18, 353] on div "Welcome, [PERSON_NAME] [PERSON_NAME] ! Portfolio Total Portfolio Total RM *****…" at bounding box center [784, 384] width 1568 height 997
paste input "IF25107779"
type input "IF25107779"
click at [596, 260] on u "IF25107779" at bounding box center [583, 259] width 78 height 17
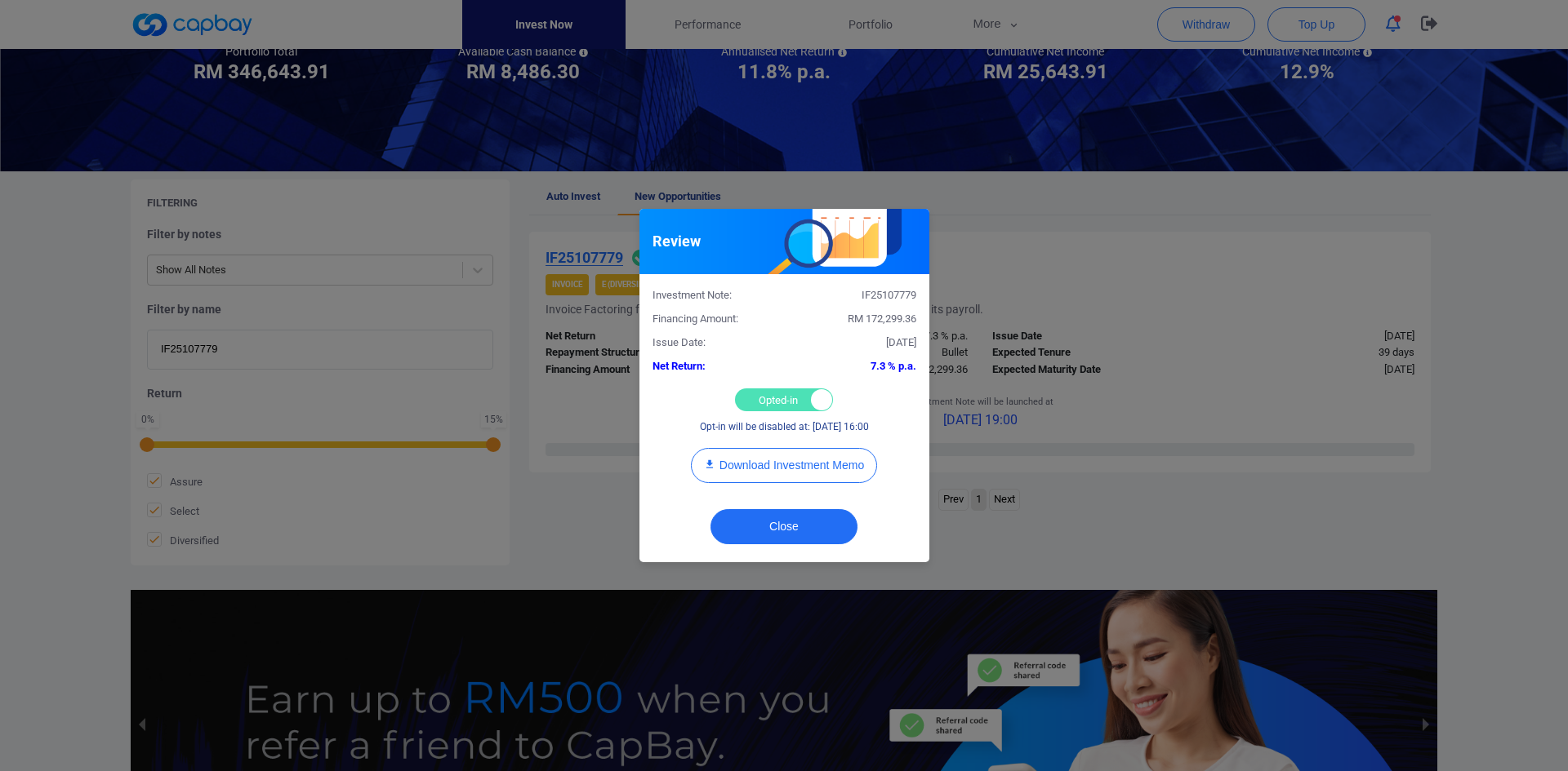
click at [776, 400] on div "Opted-in Opted-out" at bounding box center [784, 400] width 98 height 23
checkbox input "false"
drag, startPoint x: 798, startPoint y: 533, endPoint x: 797, endPoint y: 520, distance: 13.0
click at [798, 526] on button "Close" at bounding box center [784, 526] width 147 height 35
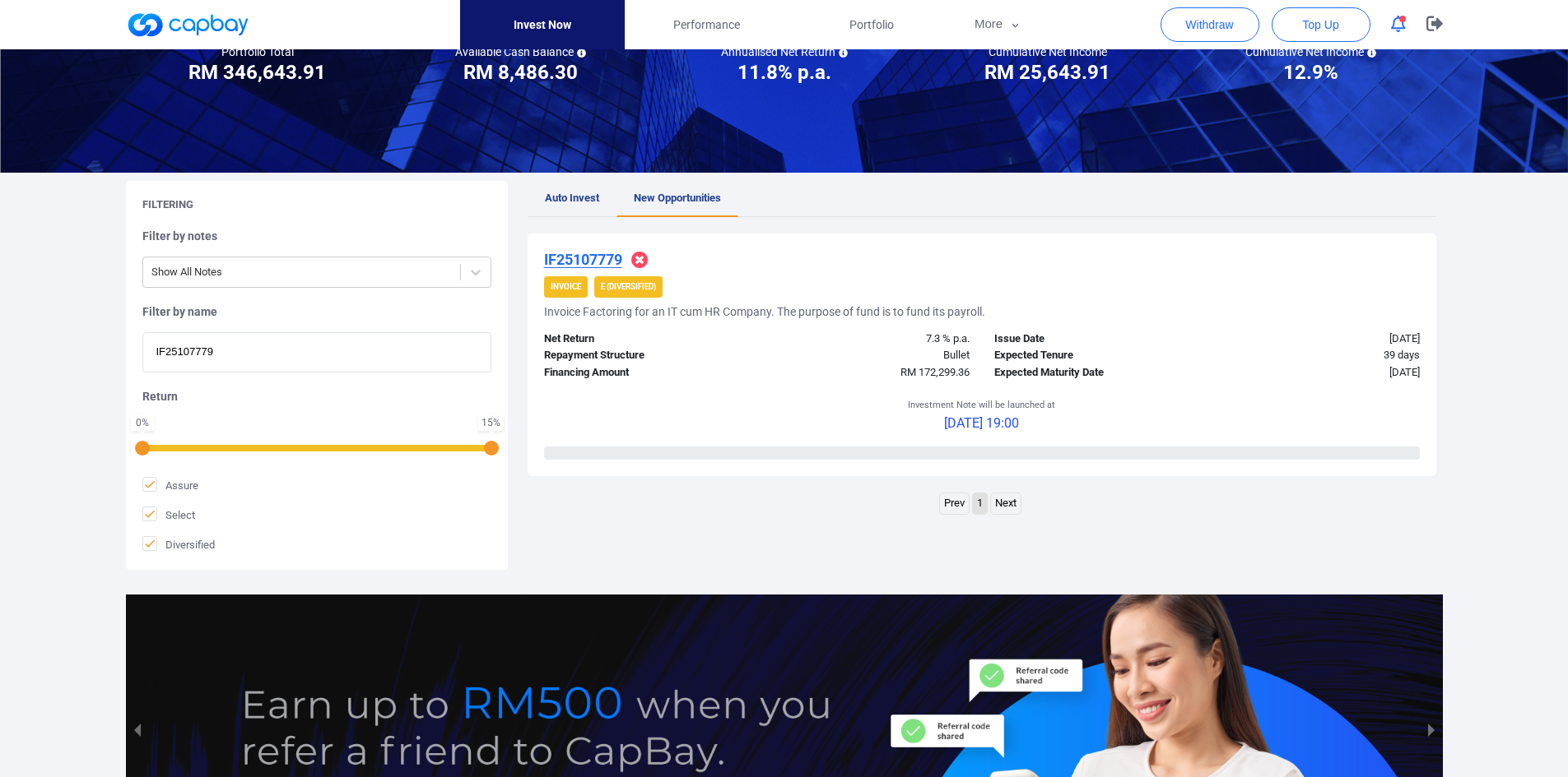
drag, startPoint x: 260, startPoint y: 350, endPoint x: 36, endPoint y: 327, distance: 225.2
click at [36, 327] on div "Welcome, [PERSON_NAME] [PERSON_NAME] ! Portfolio Total Portfolio Total RM *****…" at bounding box center [784, 384] width 1568 height 997
paste input "986"
type input "IF25109869"
click at [560, 258] on u "IF25109869" at bounding box center [583, 259] width 78 height 17
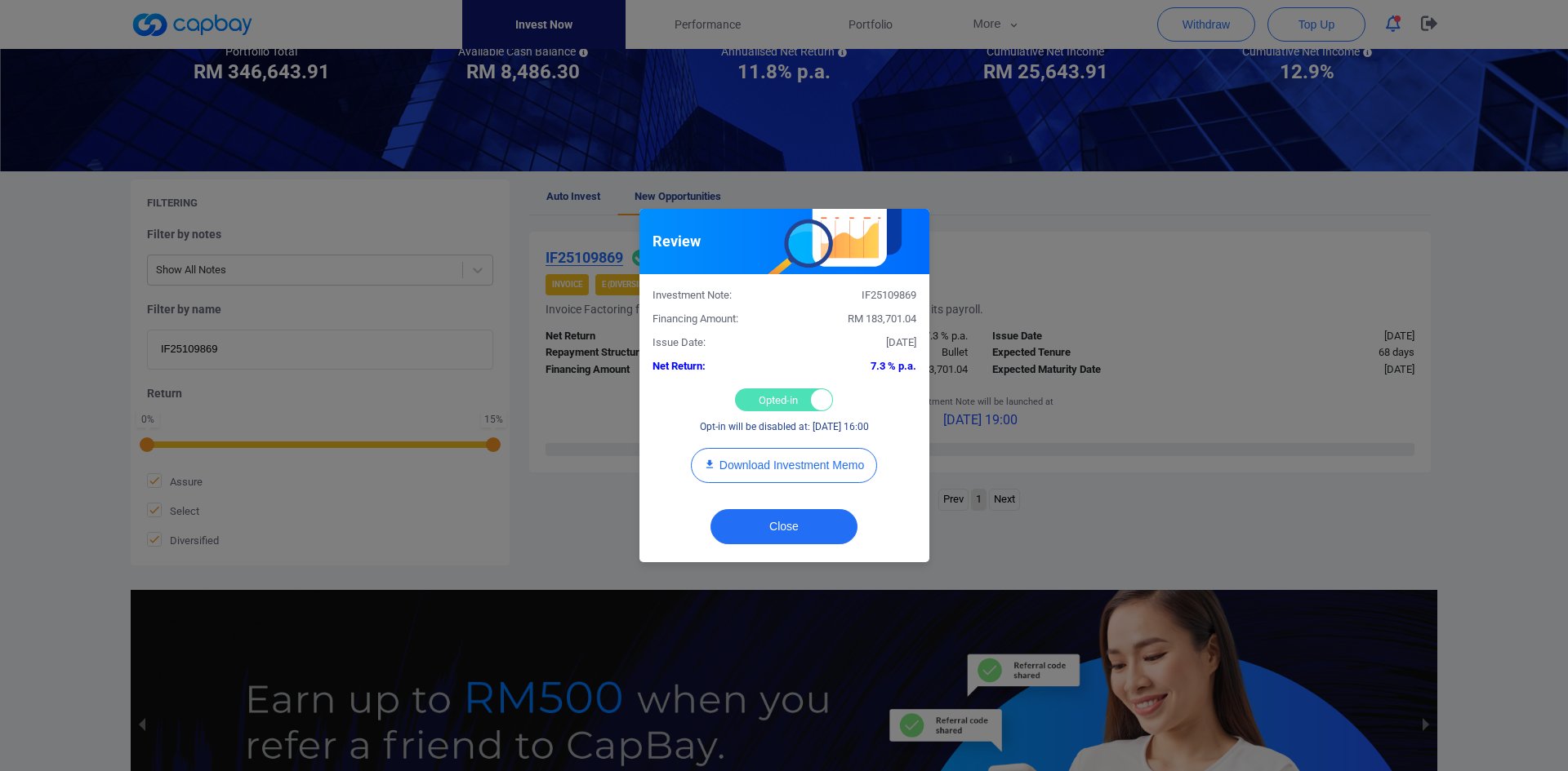
click at [782, 395] on div "Opted-in Opted-out" at bounding box center [784, 400] width 98 height 23
checkbox input "false"
drag, startPoint x: 801, startPoint y: 532, endPoint x: 796, endPoint y: 521, distance: 12.1
click at [801, 527] on button "Close" at bounding box center [784, 526] width 147 height 35
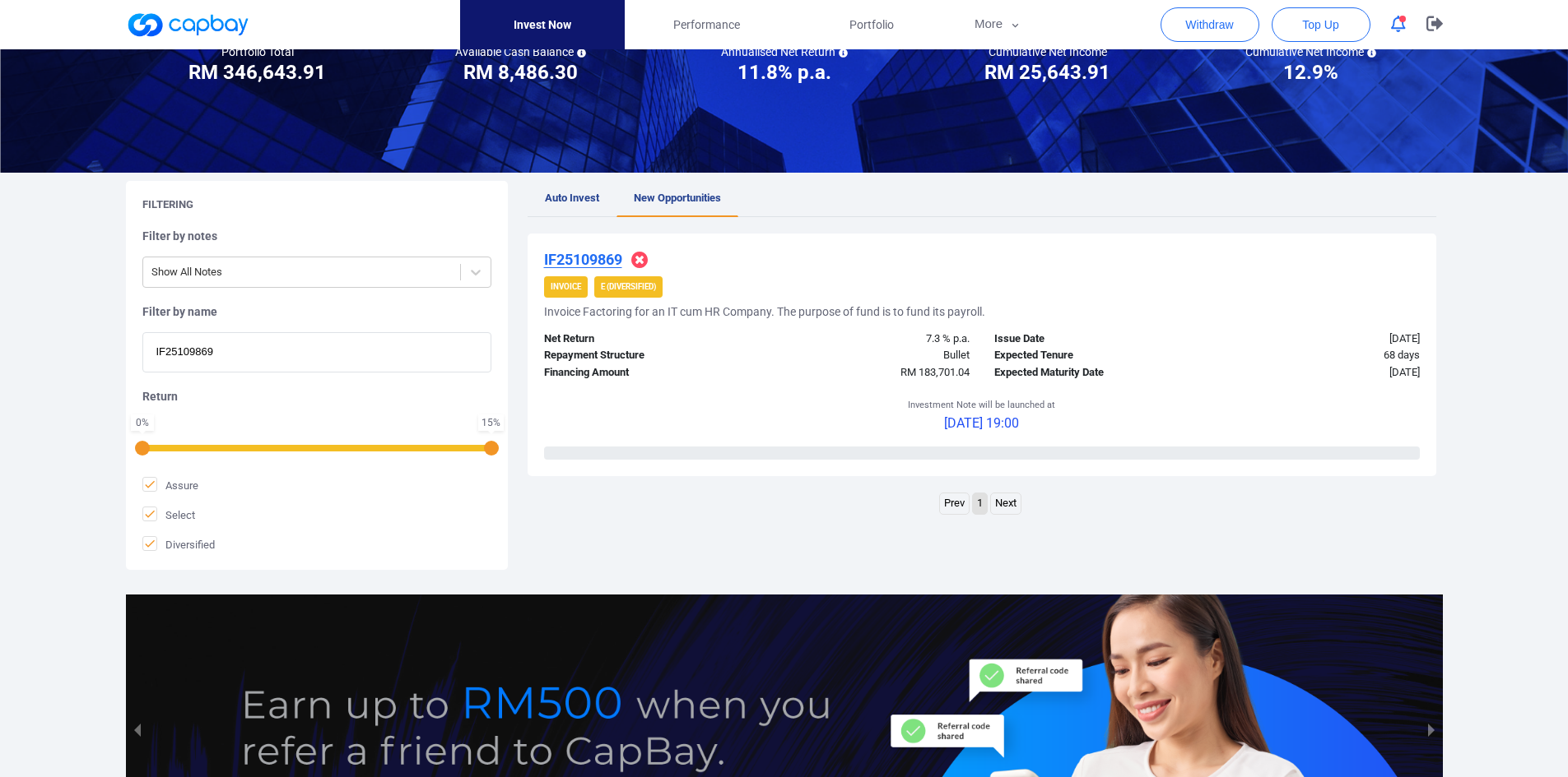
drag, startPoint x: 246, startPoint y: 361, endPoint x: 19, endPoint y: 351, distance: 227.2
click at [19, 351] on div "Welcome, [PERSON_NAME] [PERSON_NAME] ! Portfolio Total Portfolio Total RM *****…" at bounding box center [784, 384] width 1568 height 997
paste input "3135"
type input "IF25103135"
click at [593, 256] on u "IF25103135" at bounding box center [583, 259] width 78 height 17
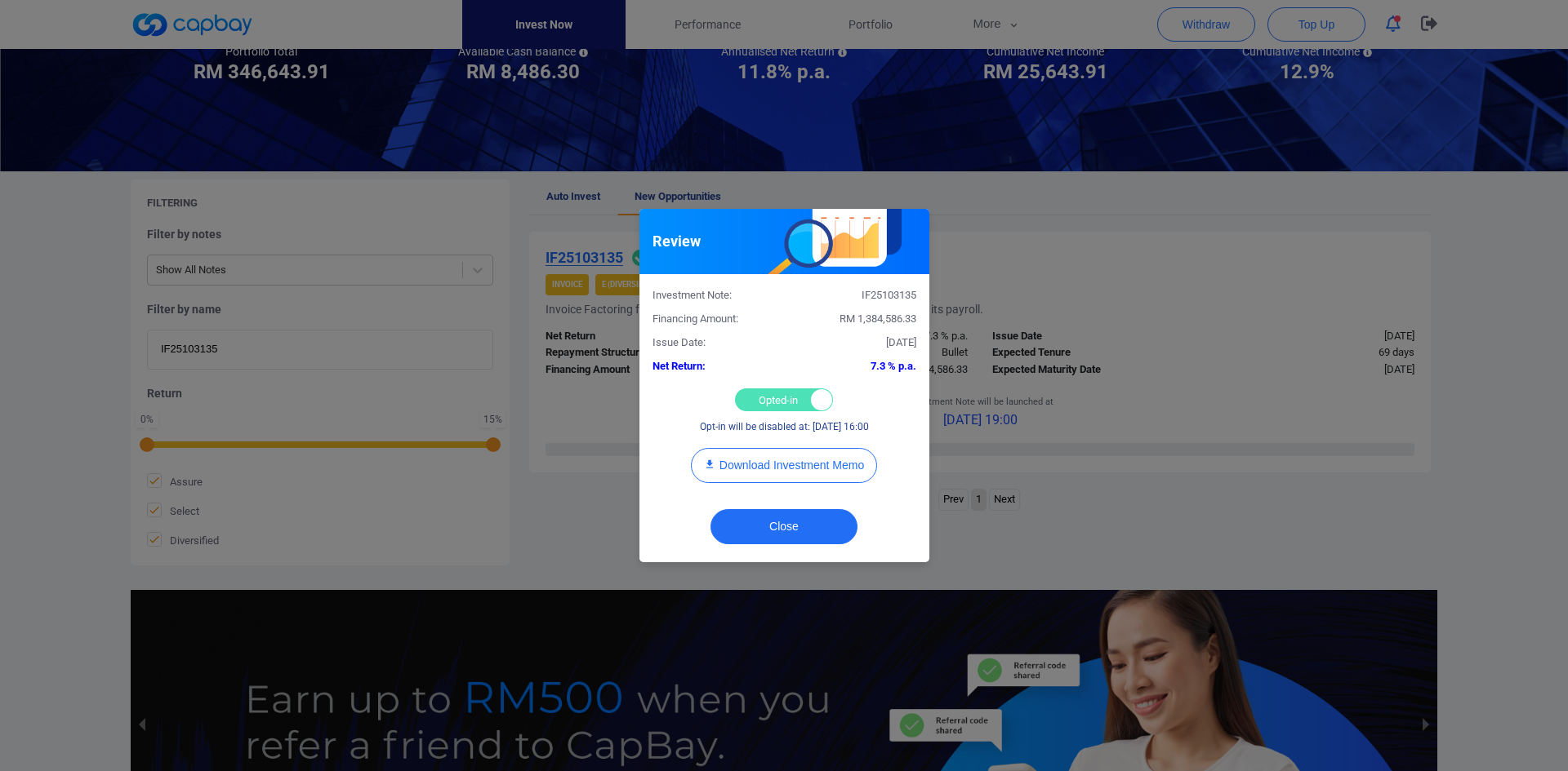
click at [765, 404] on div "Opted-in Opted-out" at bounding box center [784, 400] width 98 height 23
checkbox input "false"
click at [772, 519] on button "Close" at bounding box center [784, 526] width 147 height 35
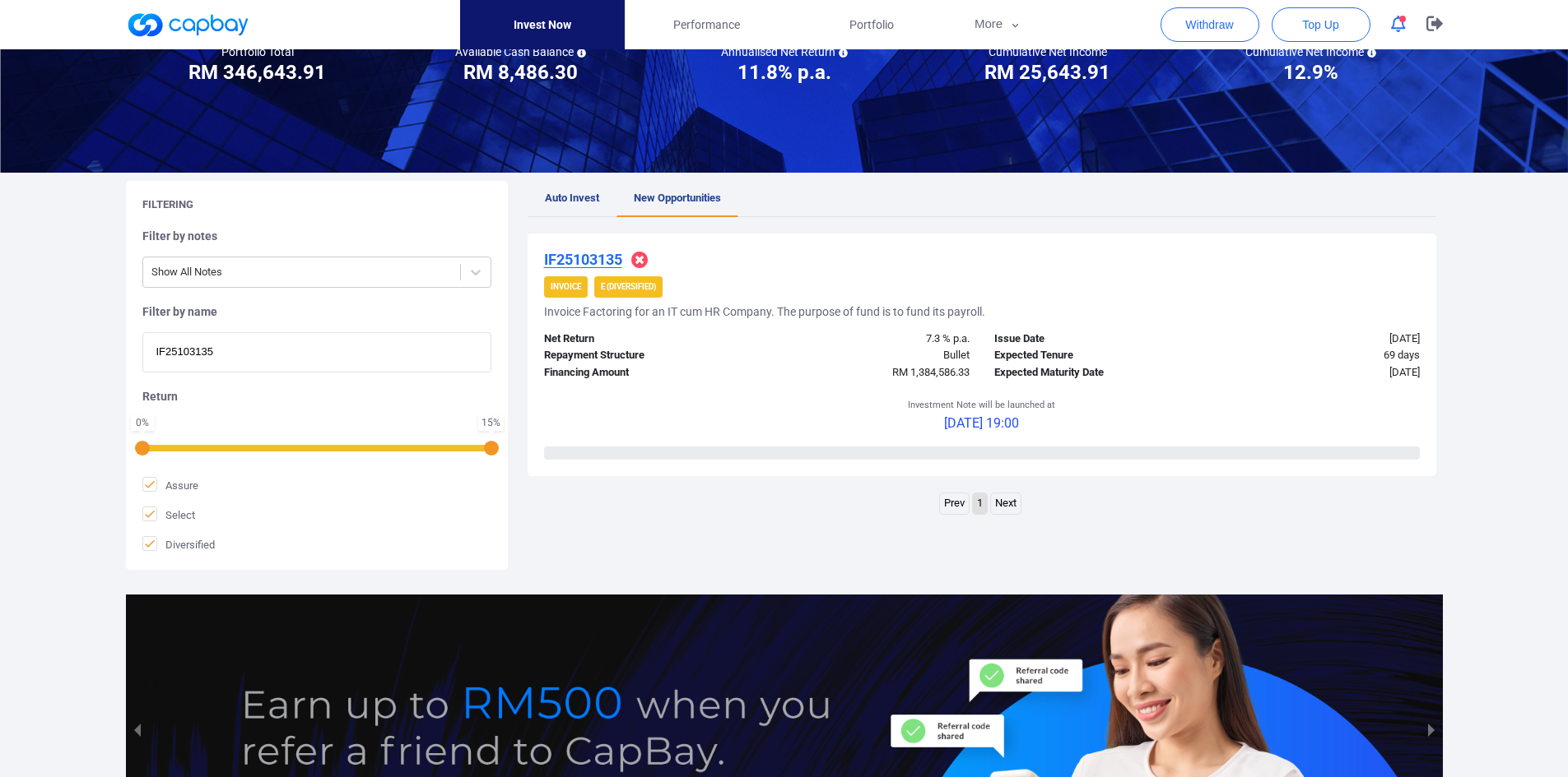
drag, startPoint x: 291, startPoint y: 356, endPoint x: 34, endPoint y: 348, distance: 257.1
click at [34, 349] on div "Welcome, [PERSON_NAME] [PERSON_NAME] ! Portfolio Total Portfolio Total RM *****…" at bounding box center [784, 384] width 1568 height 997
paste input "WC25105572"
type input "WC25105572"
click at [591, 256] on u "WC25105572" at bounding box center [588, 259] width 89 height 17
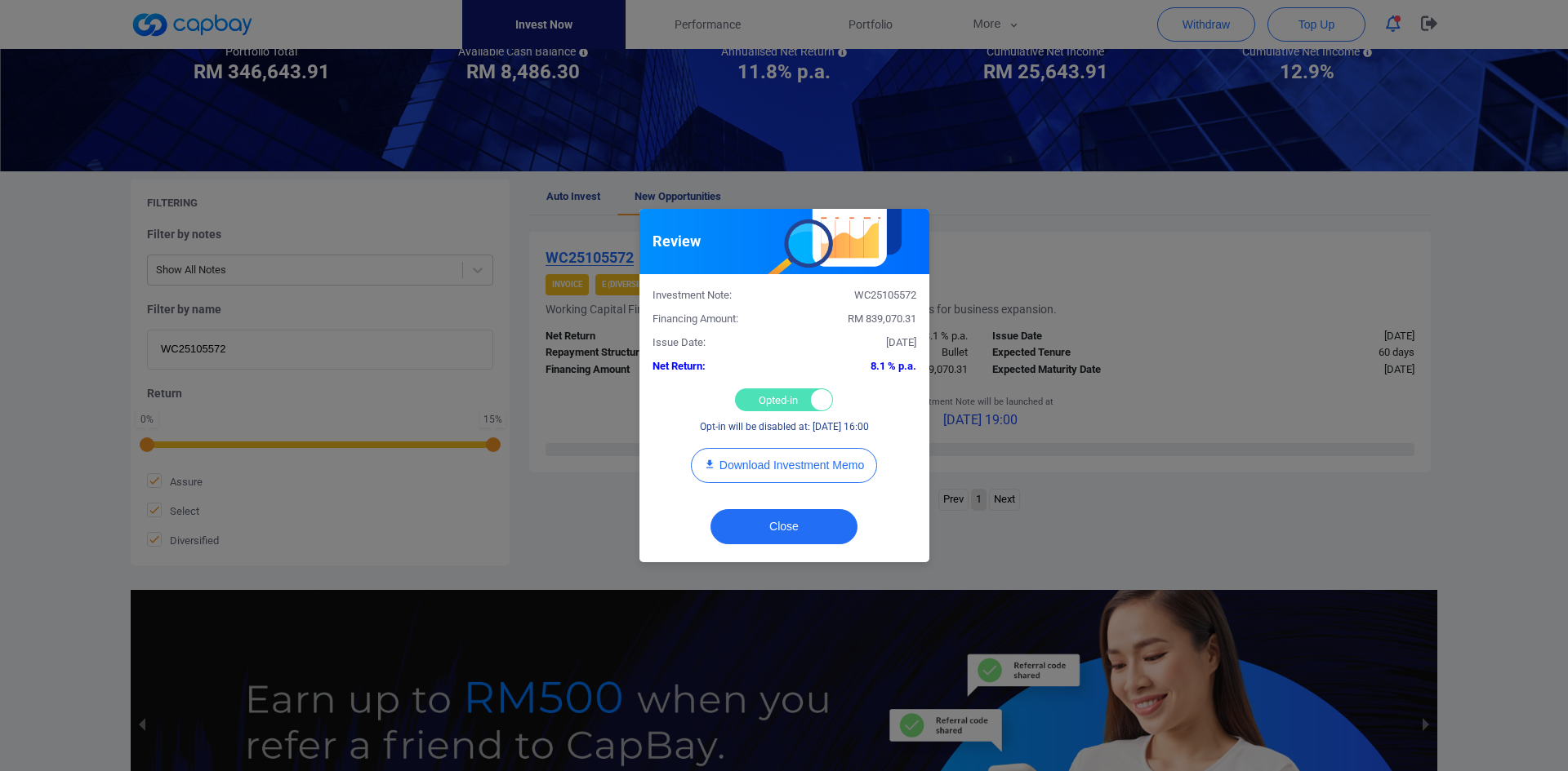
click at [767, 391] on div "Opted-in Opted-out" at bounding box center [784, 400] width 98 height 23
checkbox input "false"
click at [784, 514] on button "Close" at bounding box center [784, 526] width 147 height 35
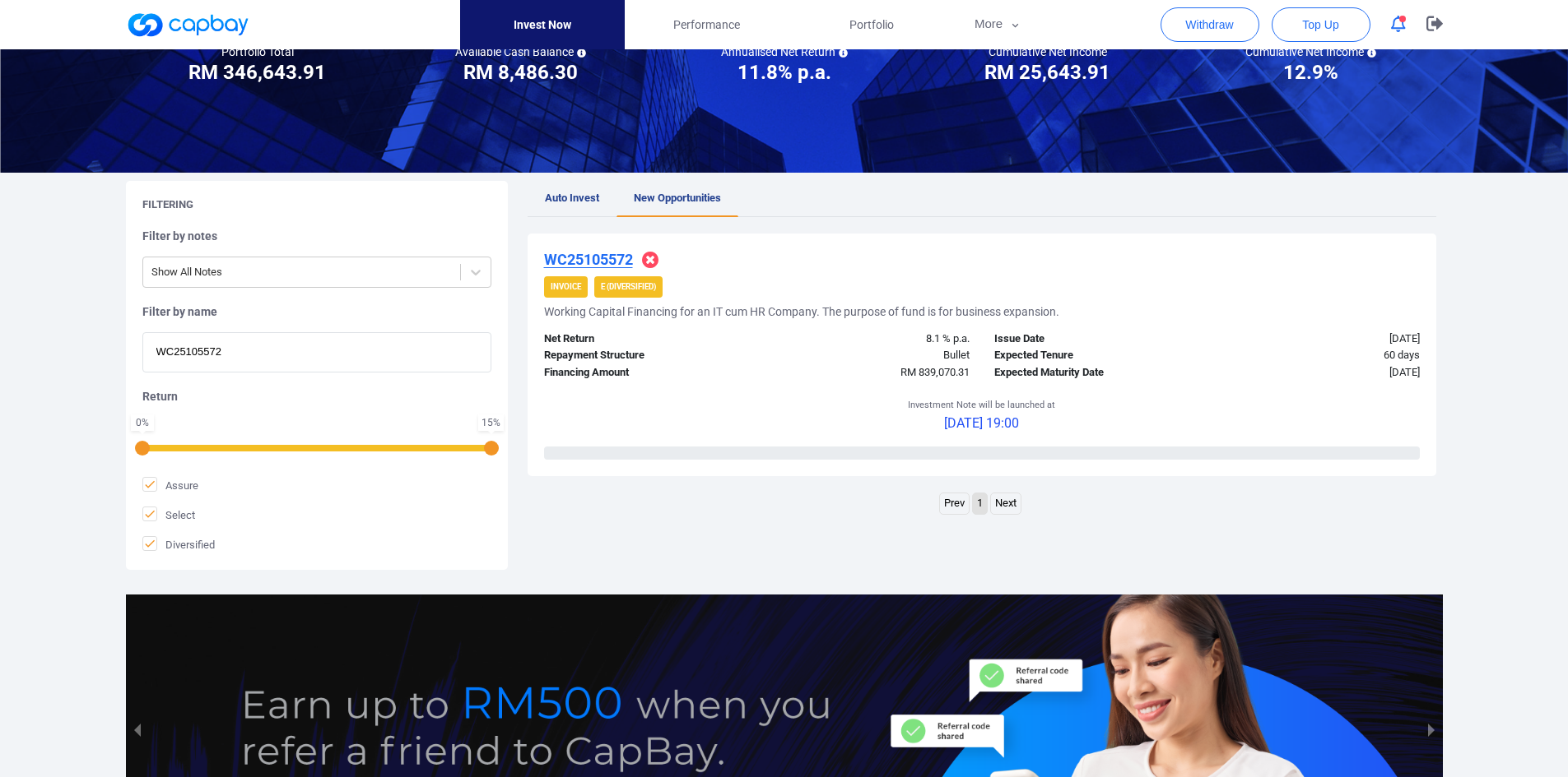
click at [0, 330] on html "Invest Now Performance Portfolio More Transaction My Statements My Profile FAQs…" at bounding box center [784, 400] width 1568 height 1128
paste input "IF25107105"
type input "IF25107105"
click at [581, 258] on u "IF25107105" at bounding box center [583, 259] width 78 height 17
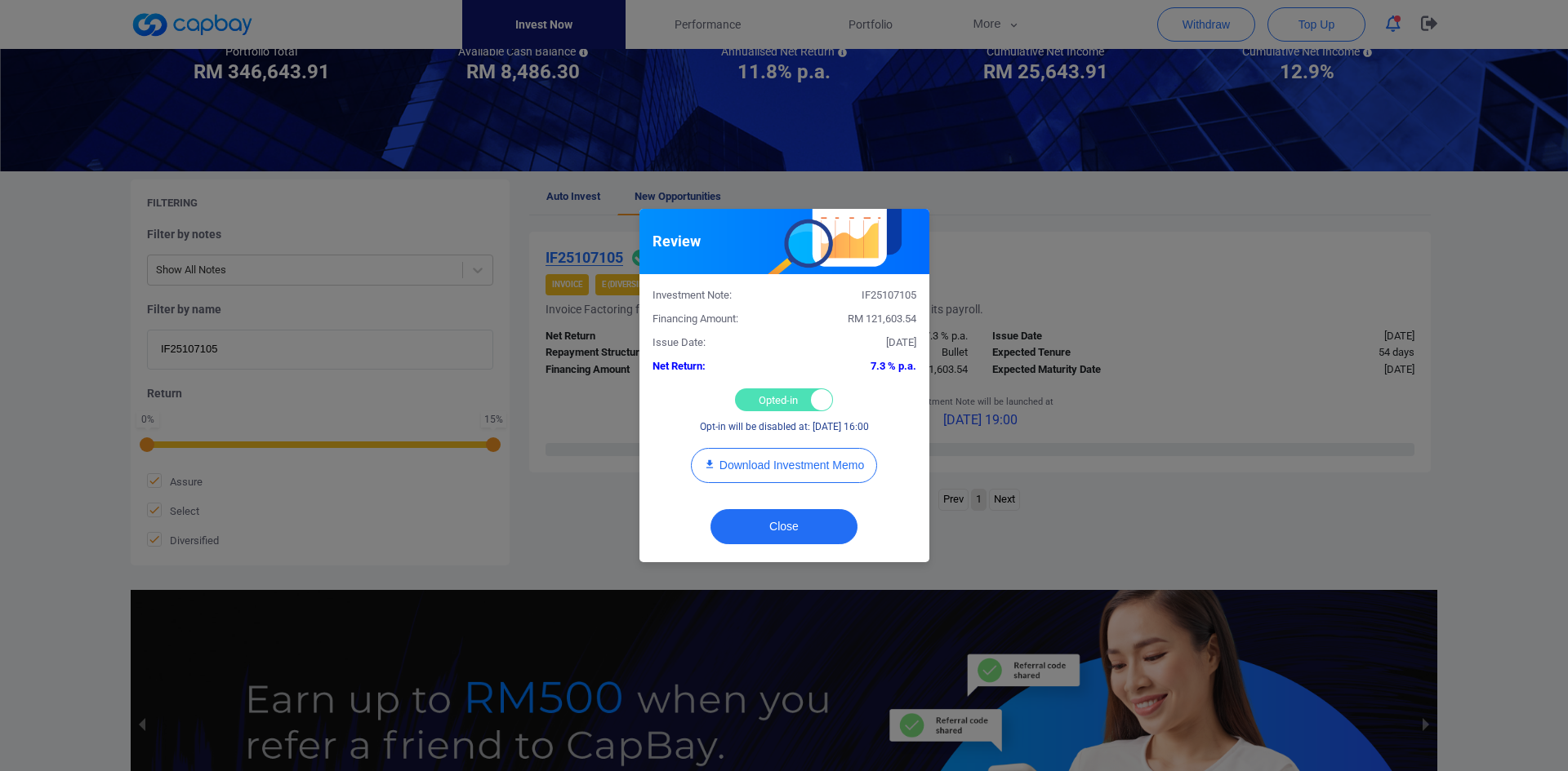
click at [784, 396] on div "Opted-in Opted-out" at bounding box center [784, 400] width 98 height 23
checkbox input "false"
click at [752, 521] on button "Close" at bounding box center [784, 526] width 147 height 35
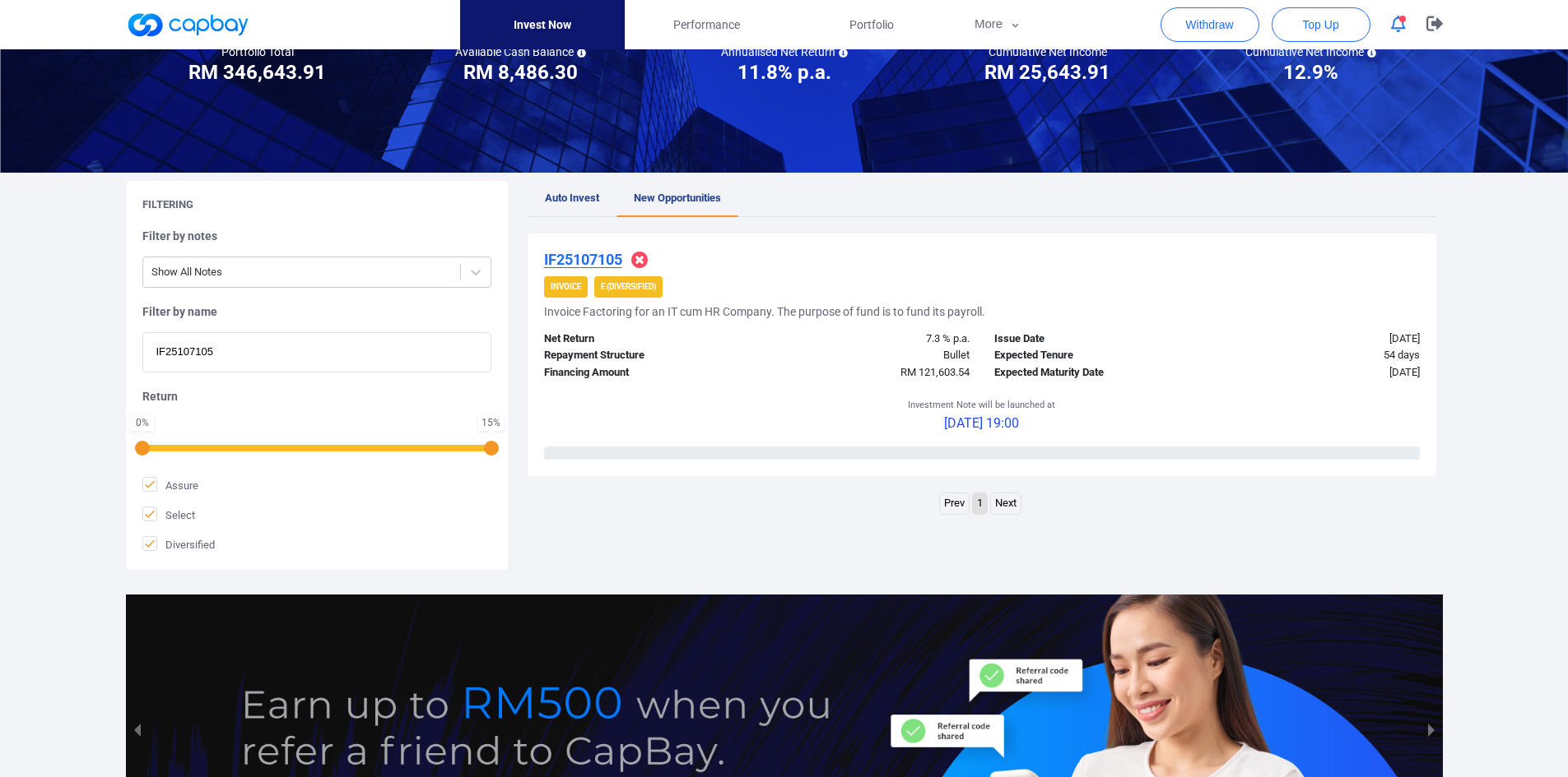
drag, startPoint x: 254, startPoint y: 353, endPoint x: 62, endPoint y: 366, distance: 192.4
click at [62, 366] on div "Welcome, [PERSON_NAME] [PERSON_NAME] ! Portfolio Total Portfolio Total RM *****…" at bounding box center [784, 384] width 1568 height 997
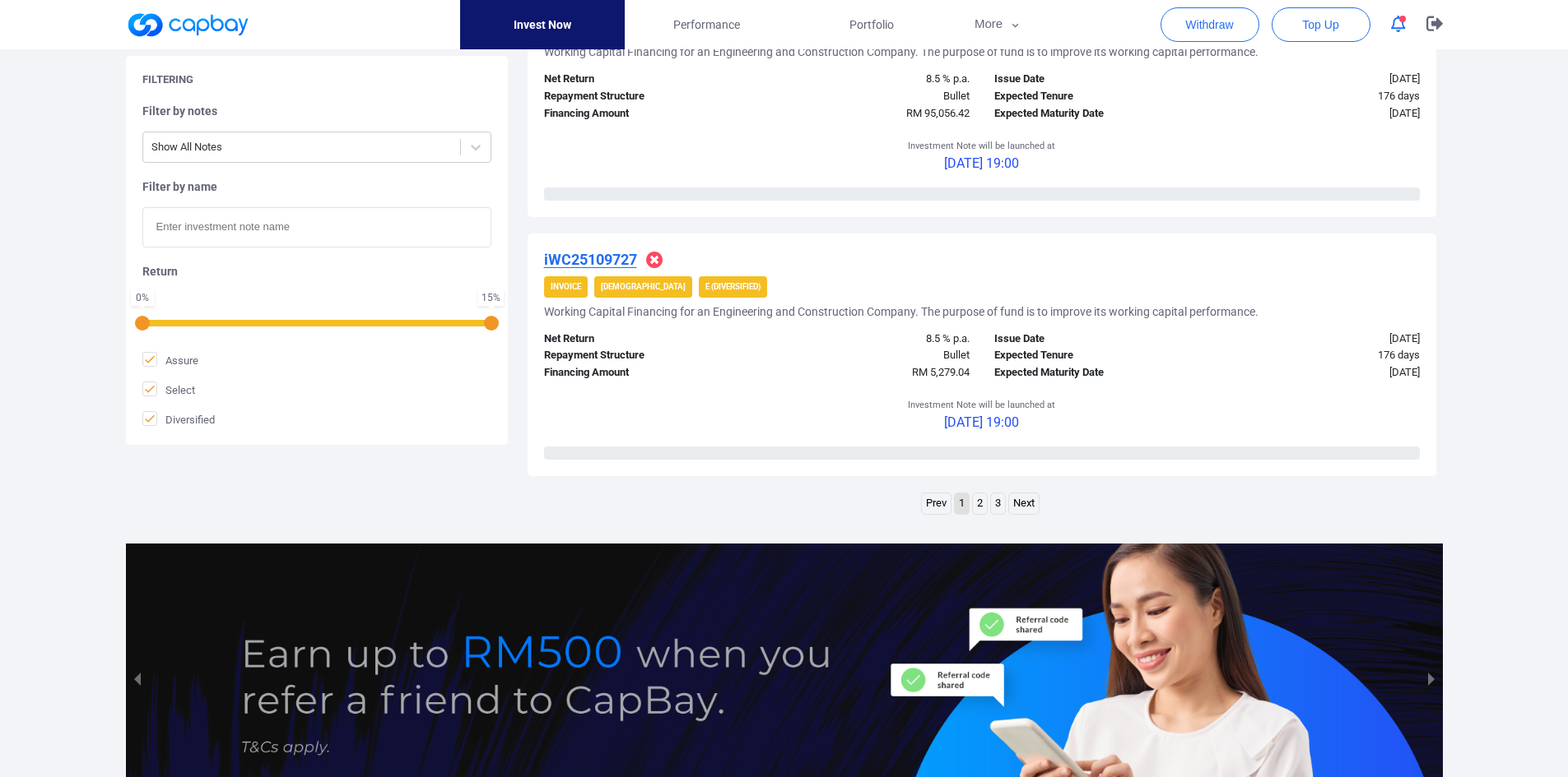
scroll to position [2526, 0]
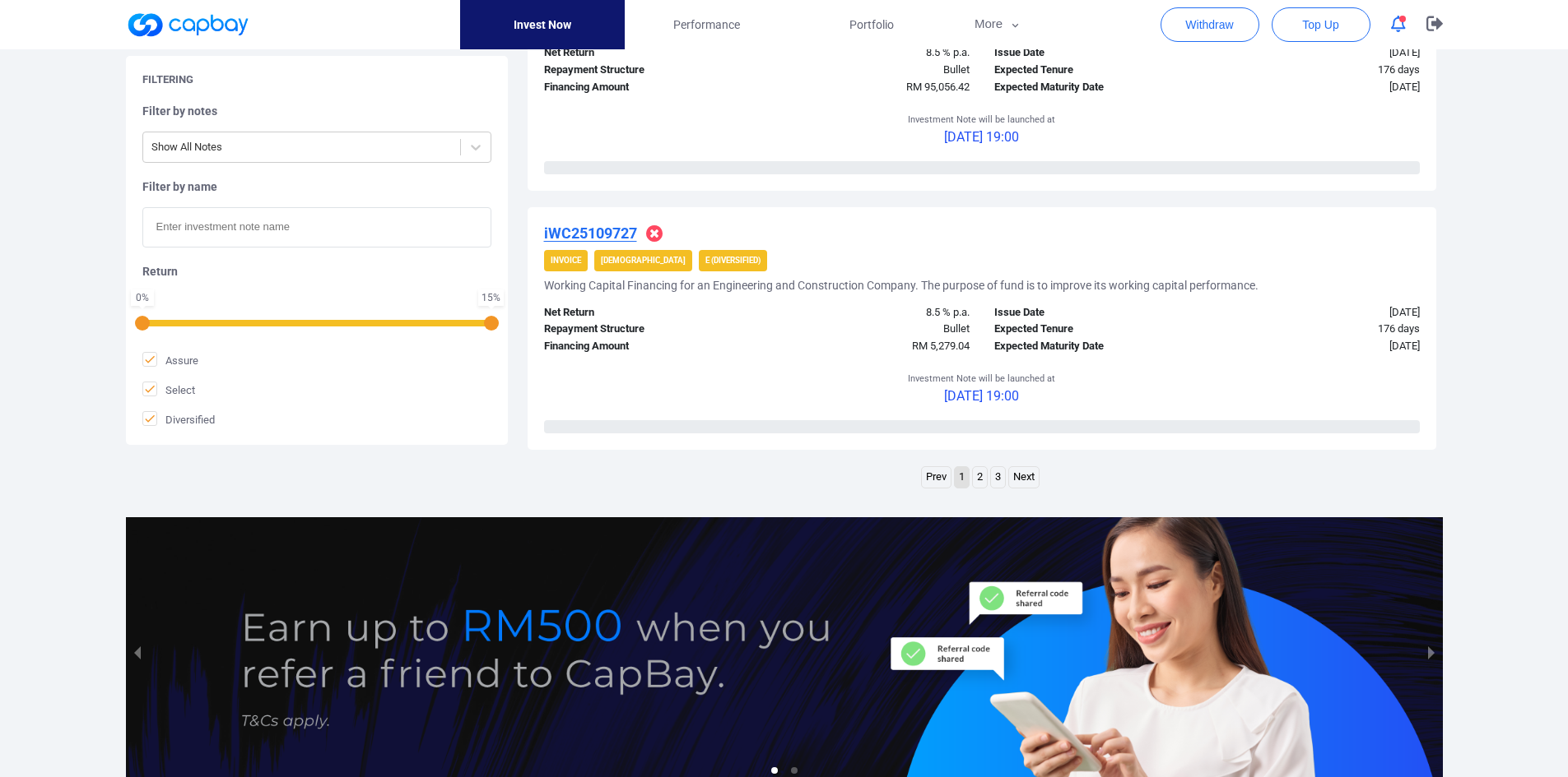
click at [994, 474] on link "3" at bounding box center [998, 478] width 14 height 21
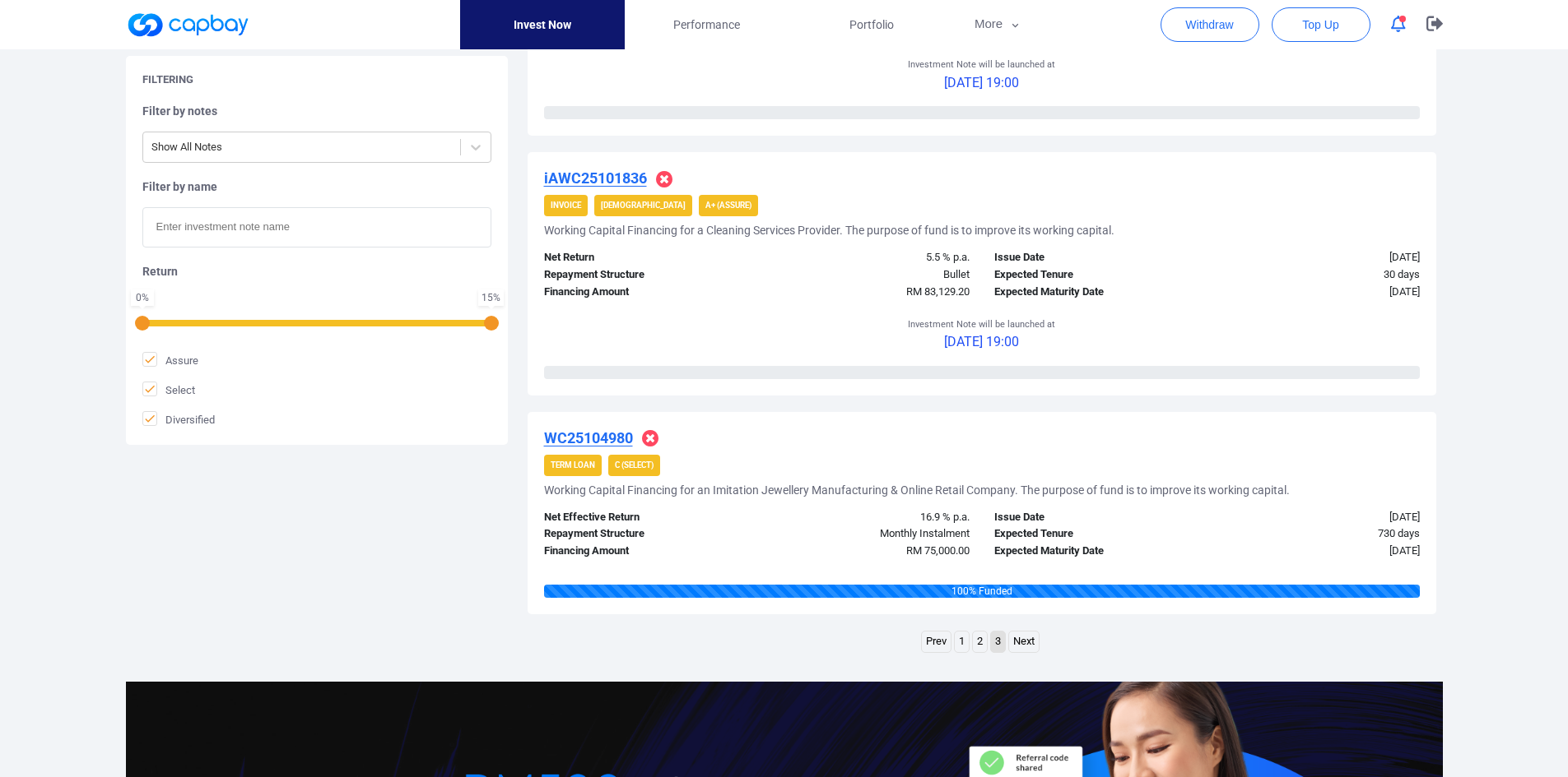
click at [979, 641] on link "2" at bounding box center [980, 642] width 14 height 21
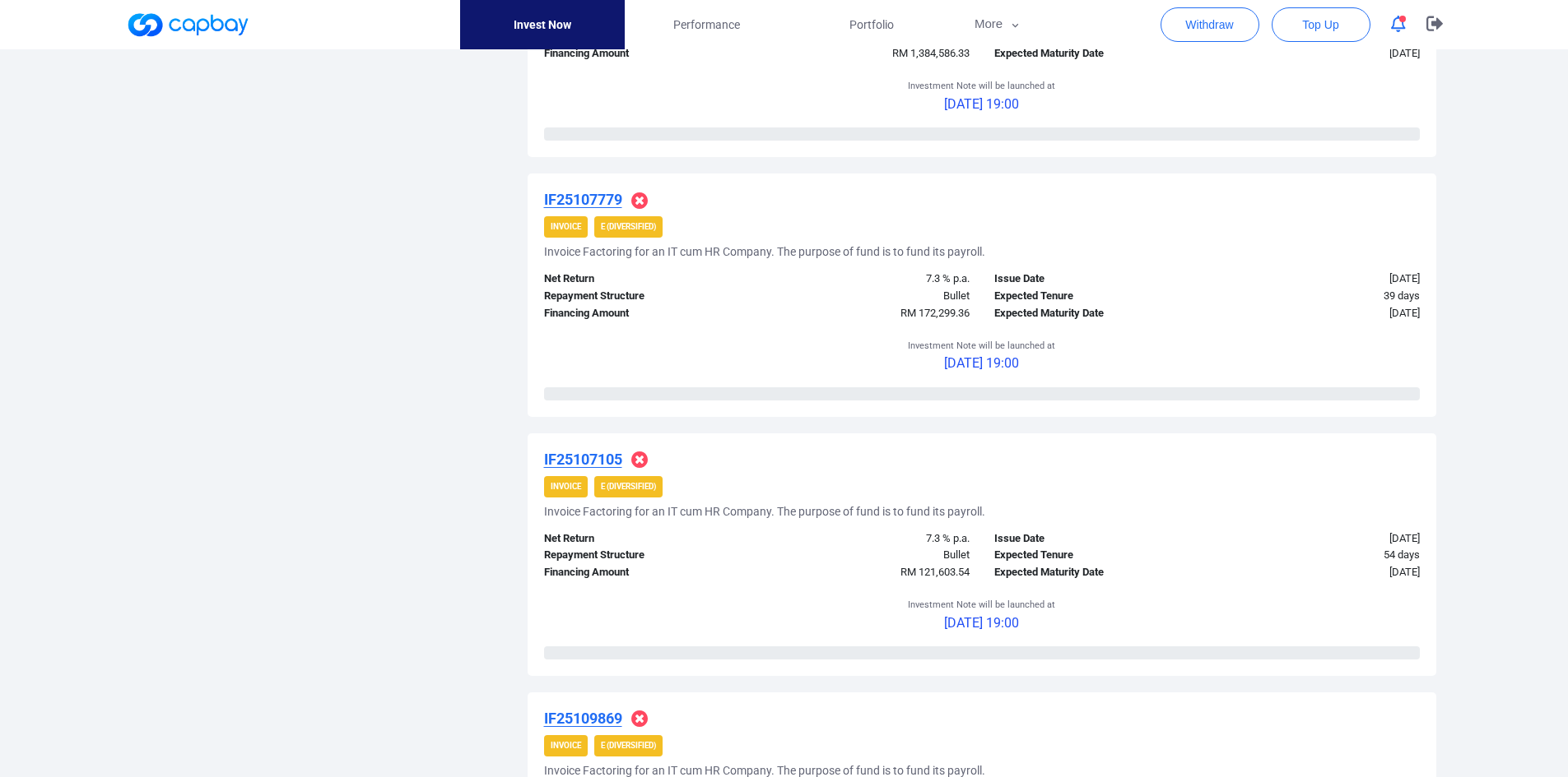
scroll to position [2635, 0]
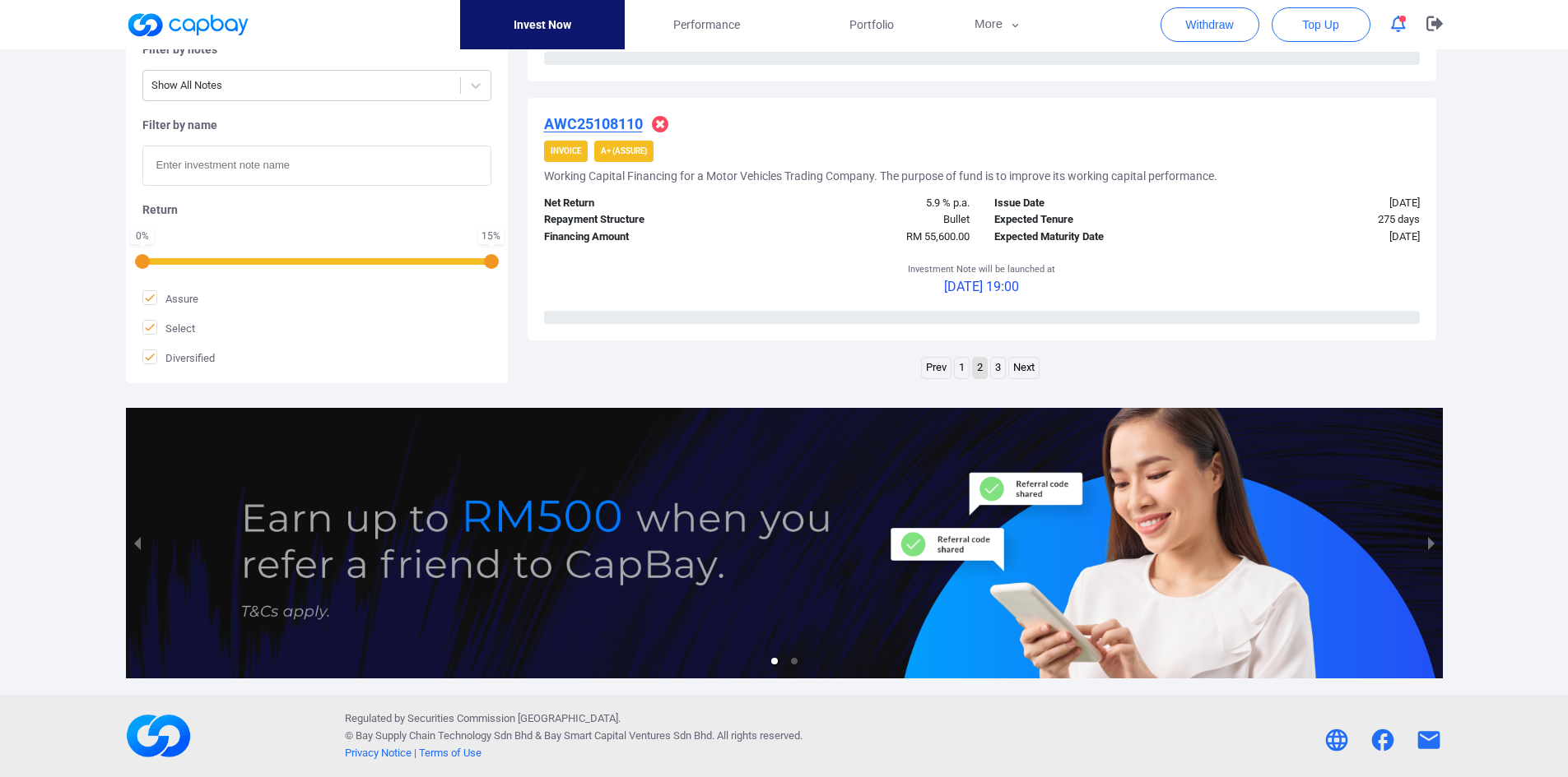
click at [958, 370] on link "1" at bounding box center [962, 369] width 14 height 21
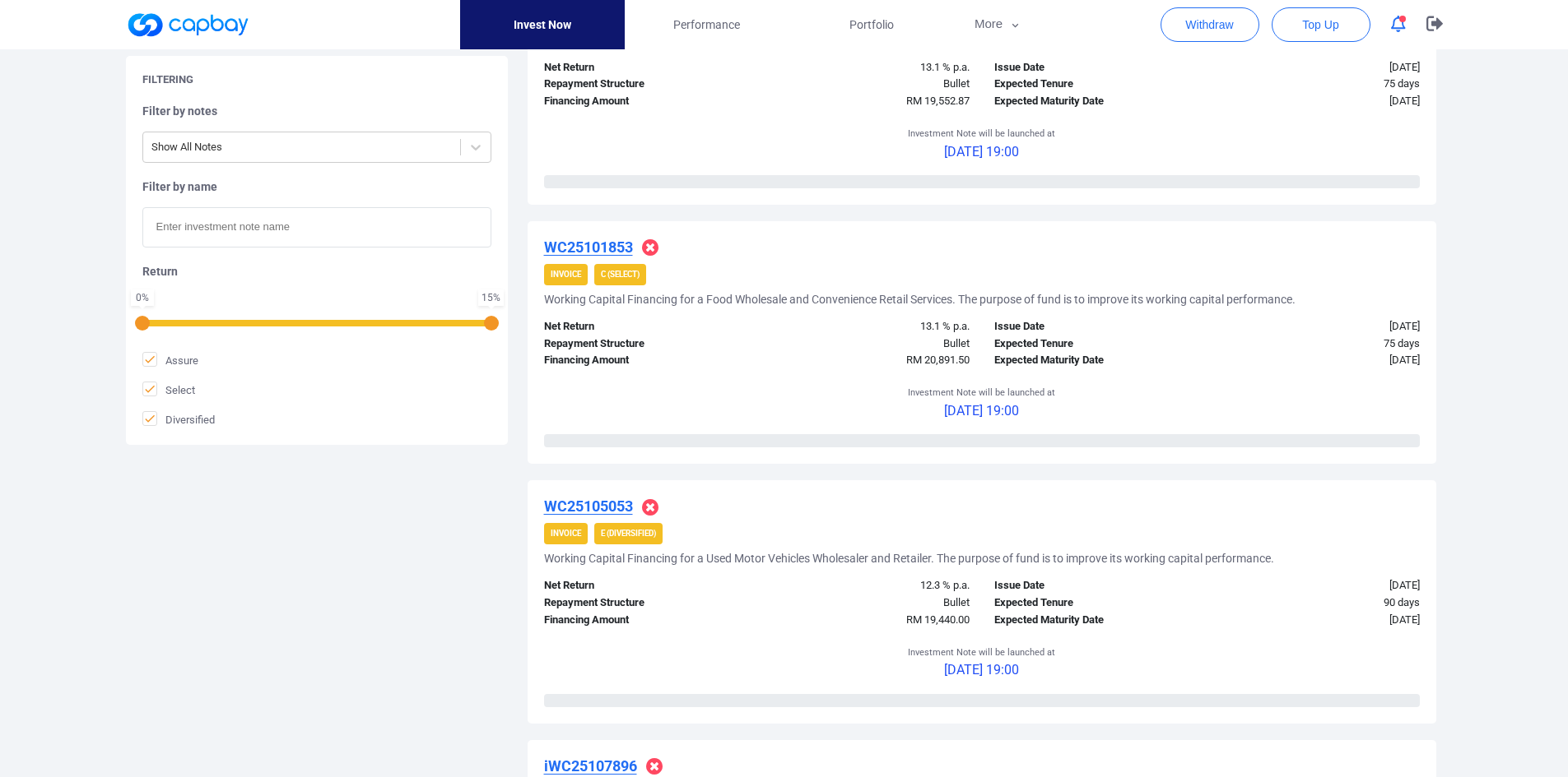
scroll to position [1199, 0]
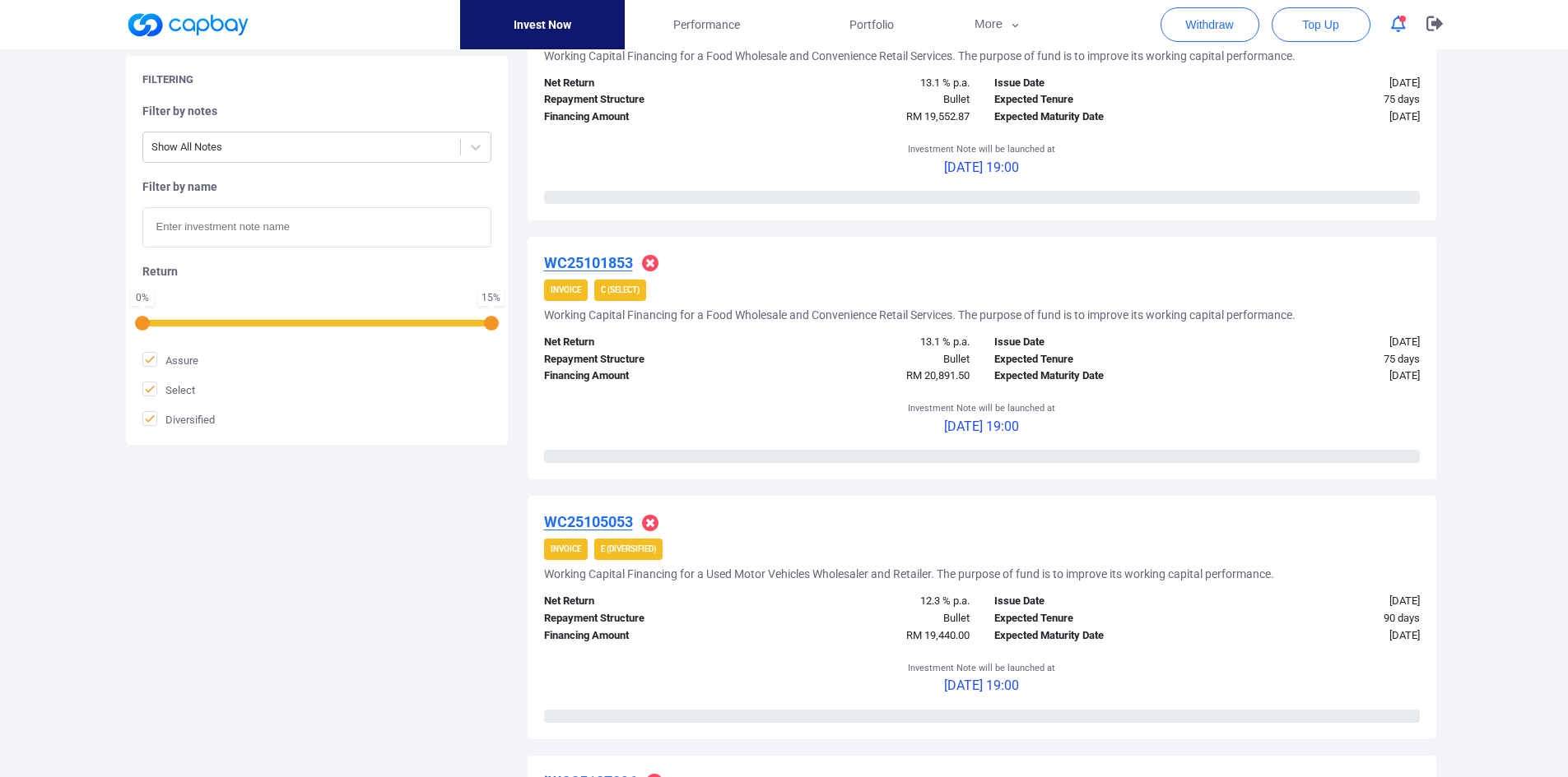
click at [581, 264] on u "WC25101853" at bounding box center [588, 263] width 89 height 17
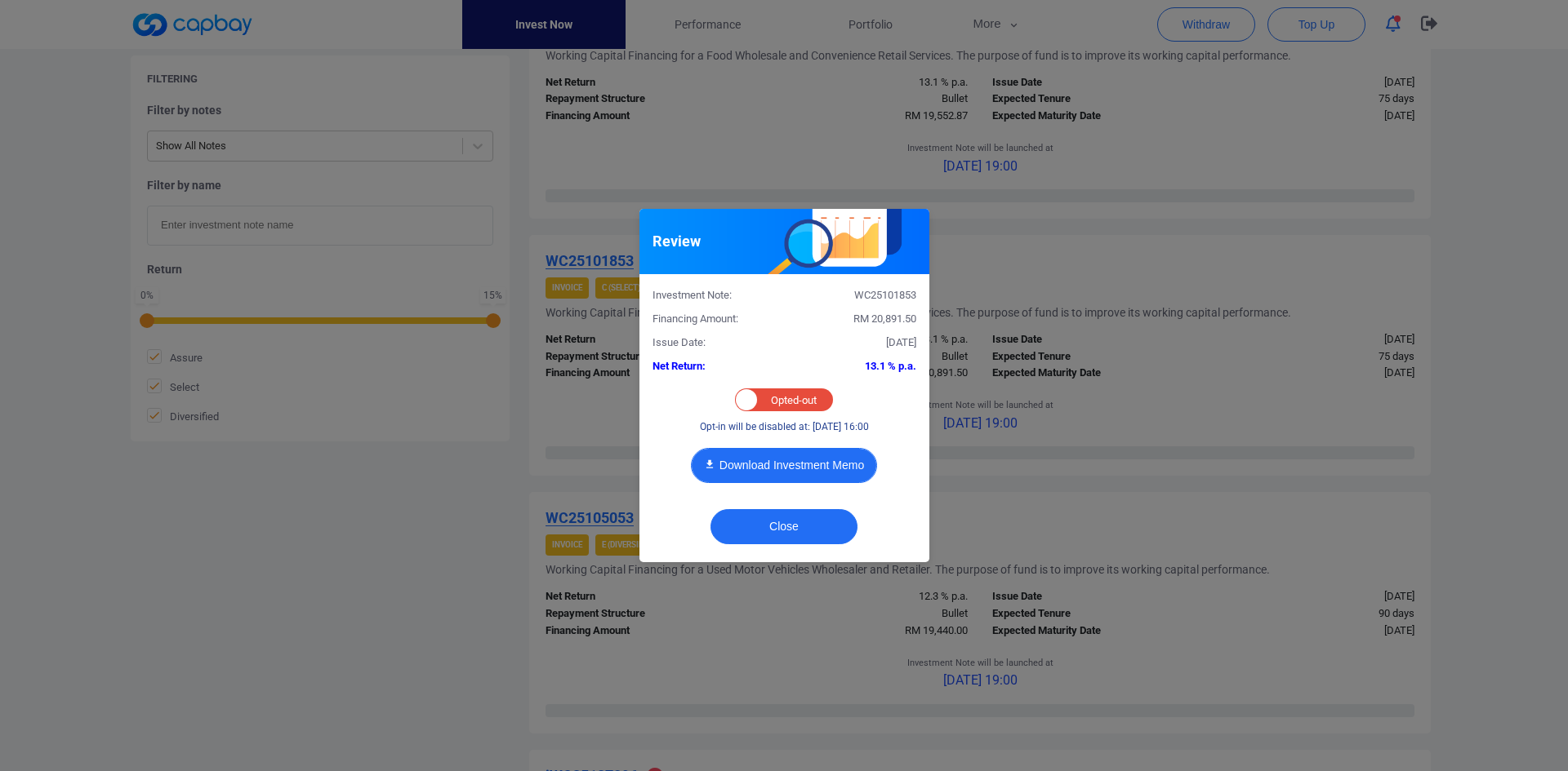
click at [829, 451] on button "Download Investment Memo" at bounding box center [784, 465] width 186 height 35
click at [772, 521] on button "Close" at bounding box center [784, 526] width 147 height 35
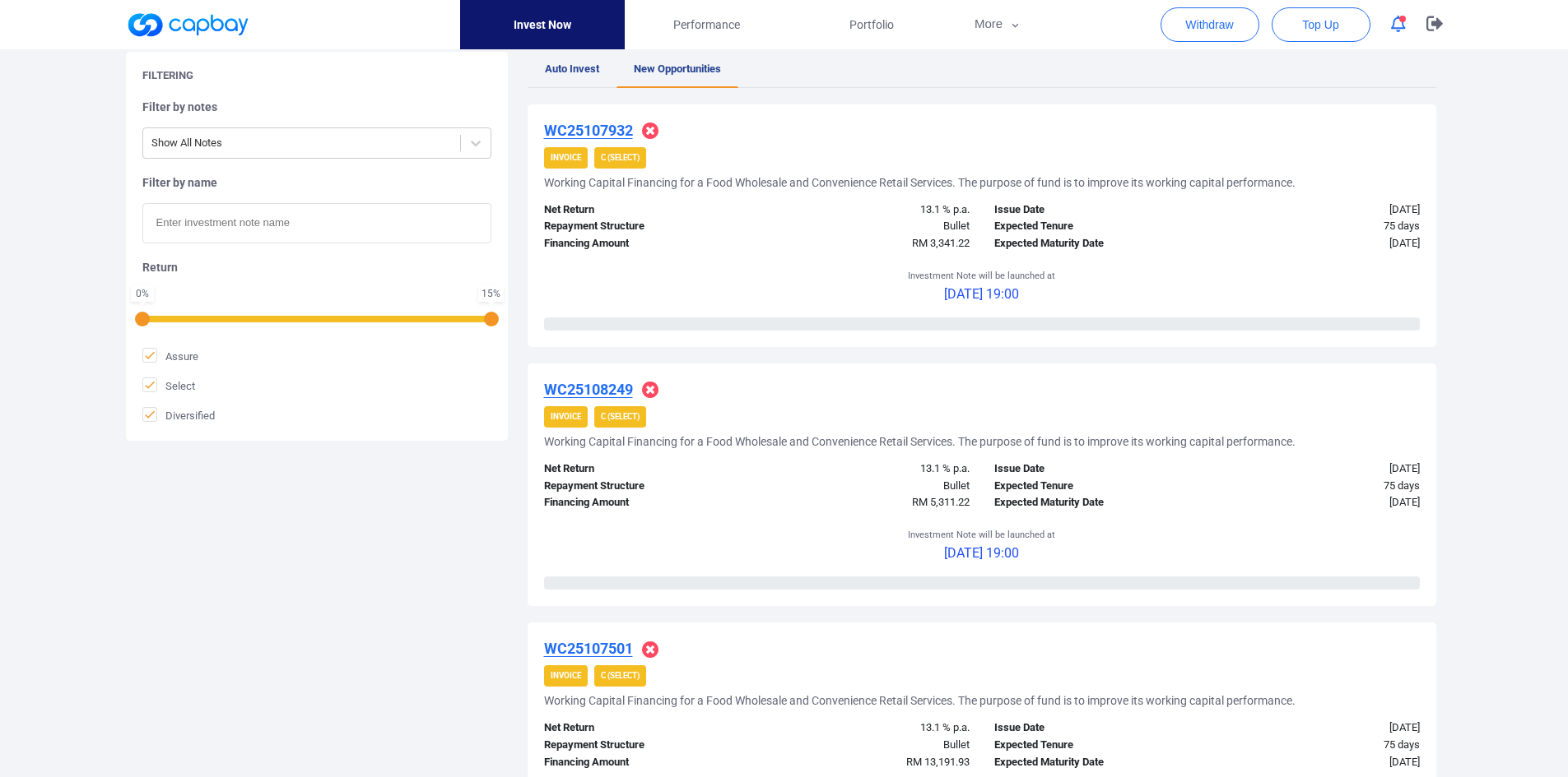
scroll to position [0, 0]
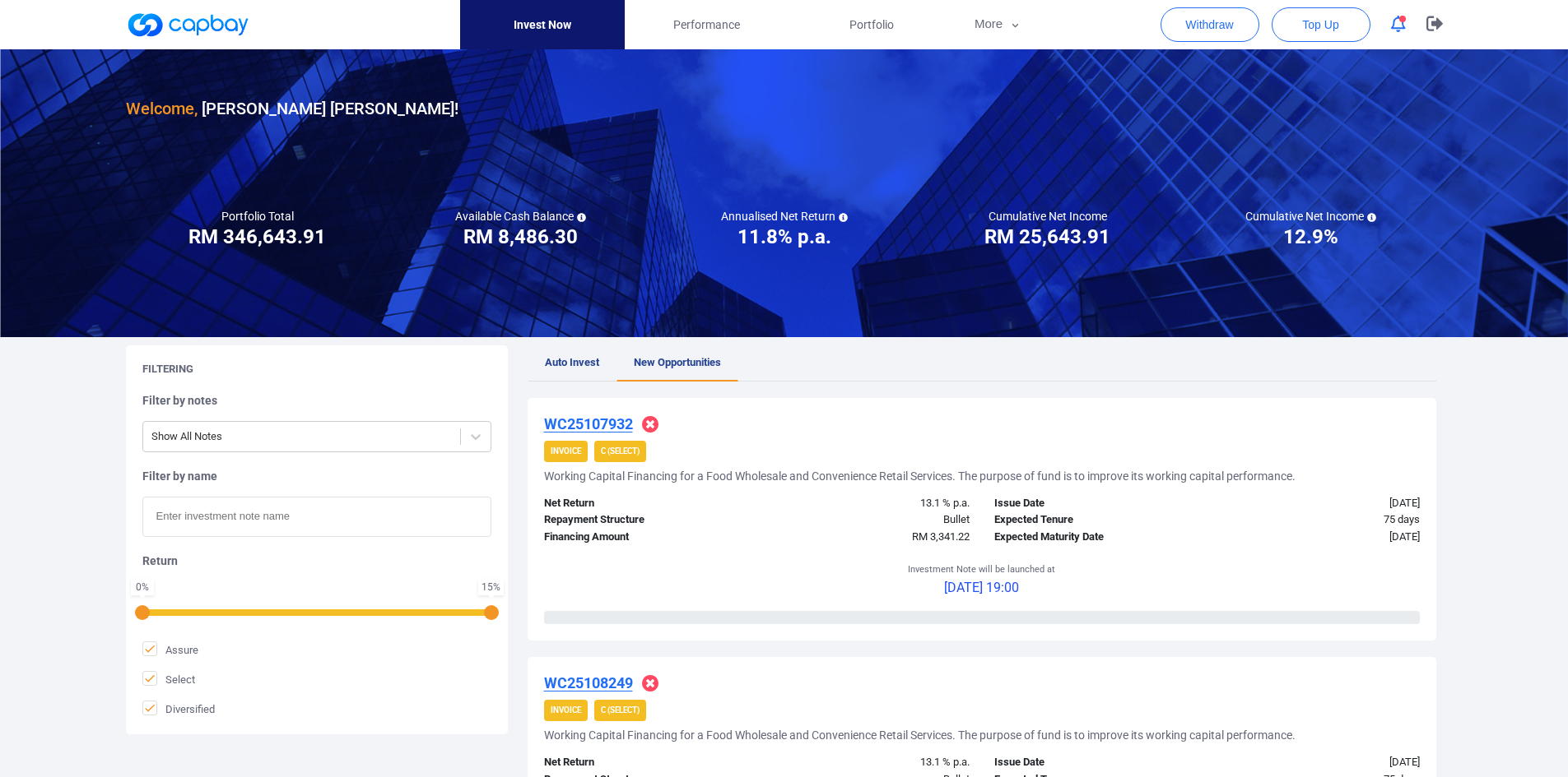
click at [562, 362] on span "Auto Invest" at bounding box center [571, 362] width 54 height 12
